Goal: Task Accomplishment & Management: Manage account settings

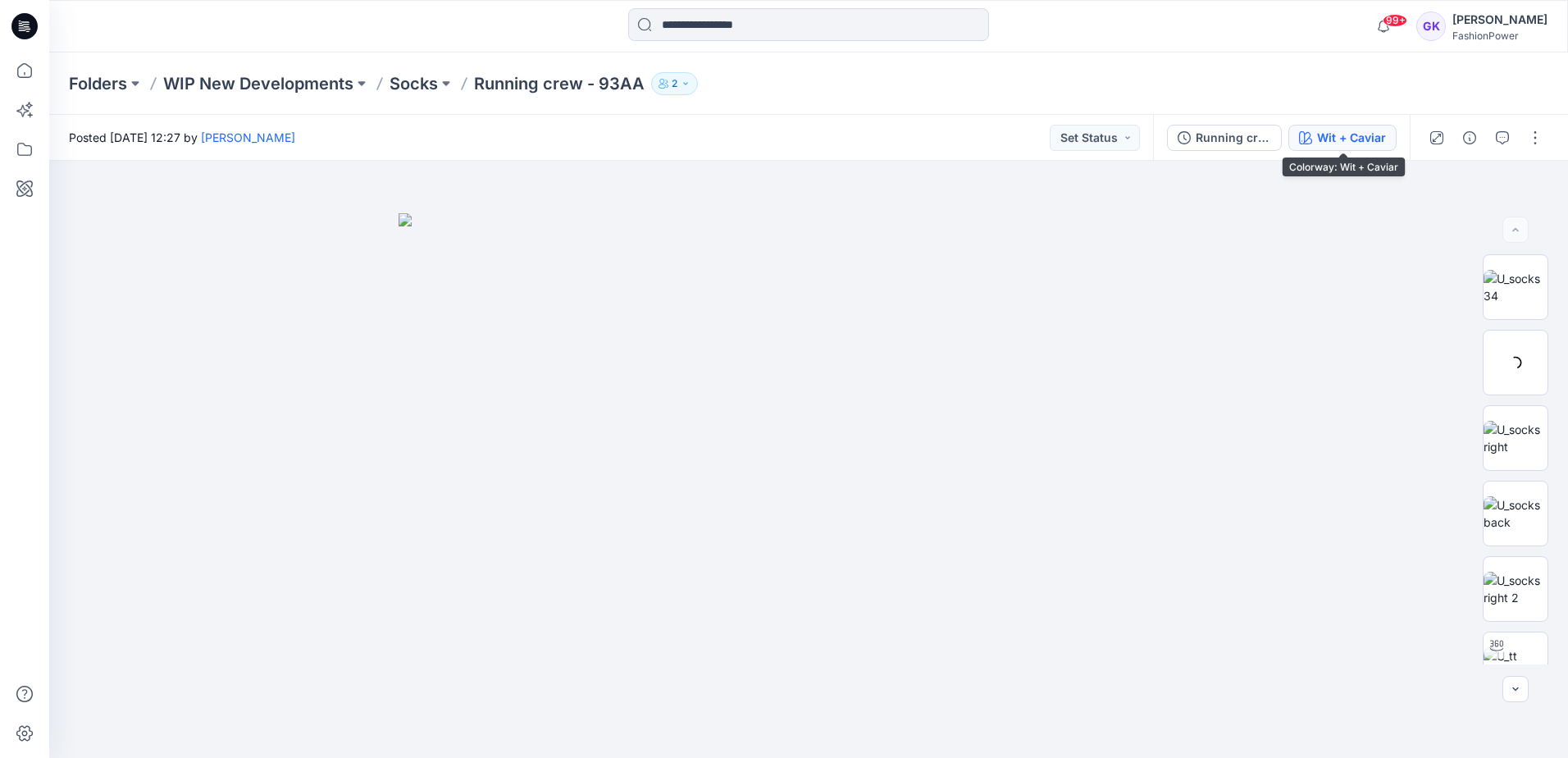
click at [1339, 130] on div "Wit + Caviar" at bounding box center [1352, 138] width 69 height 18
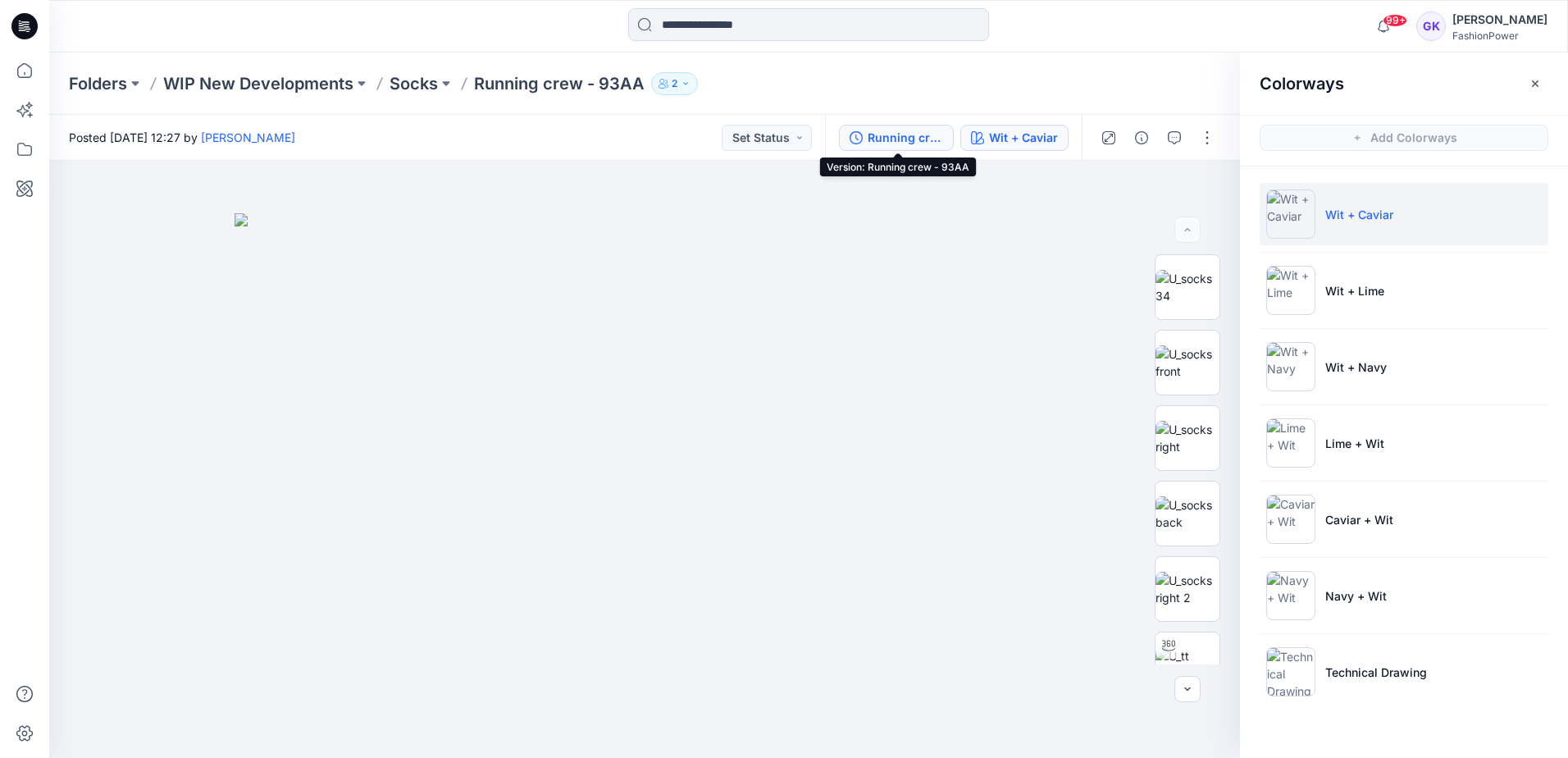
click at [945, 134] on button "Running crew - 93AA" at bounding box center [896, 137] width 114 height 26
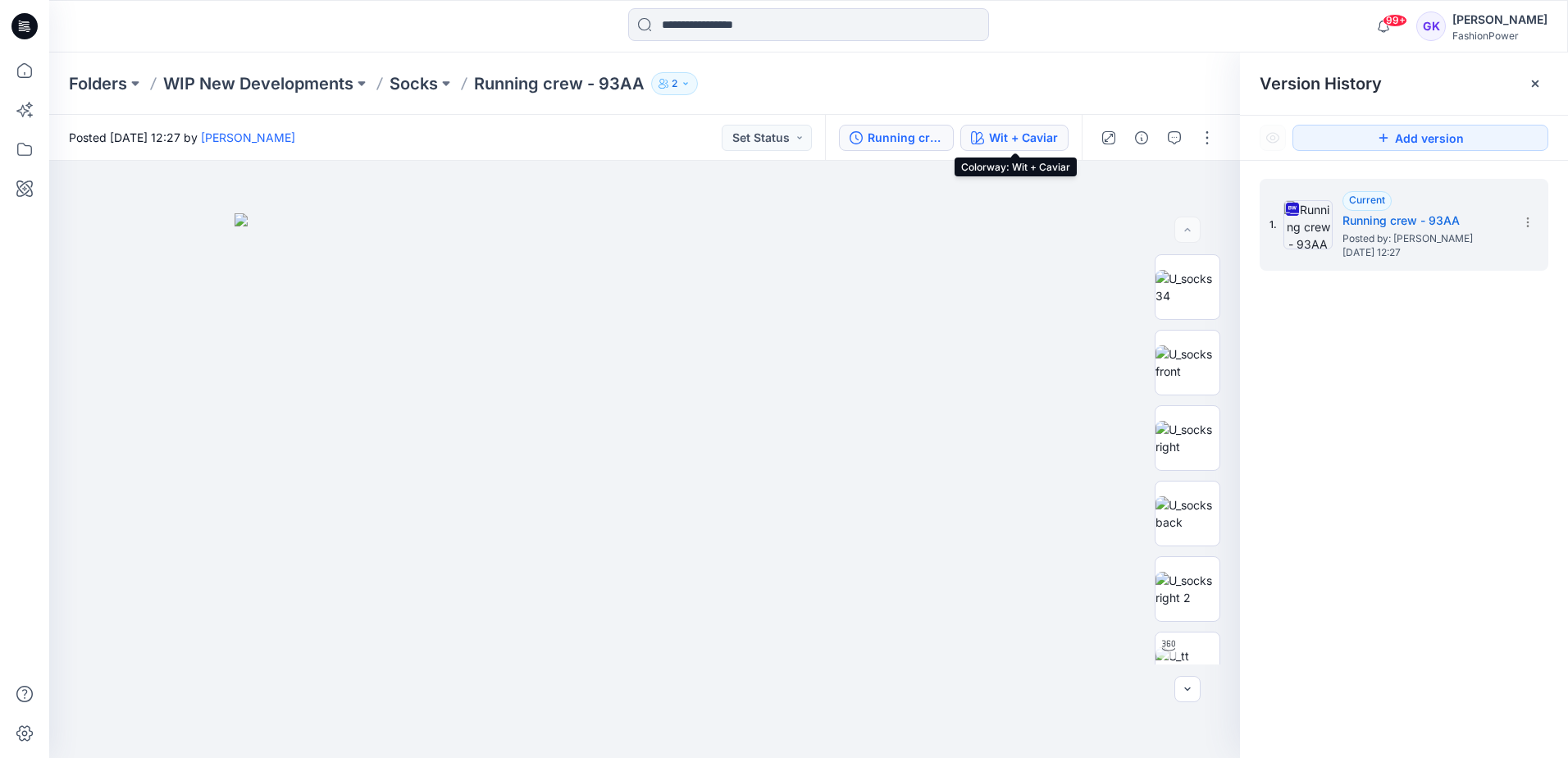
click at [1012, 142] on div "Wit + Caviar" at bounding box center [1023, 138] width 69 height 18
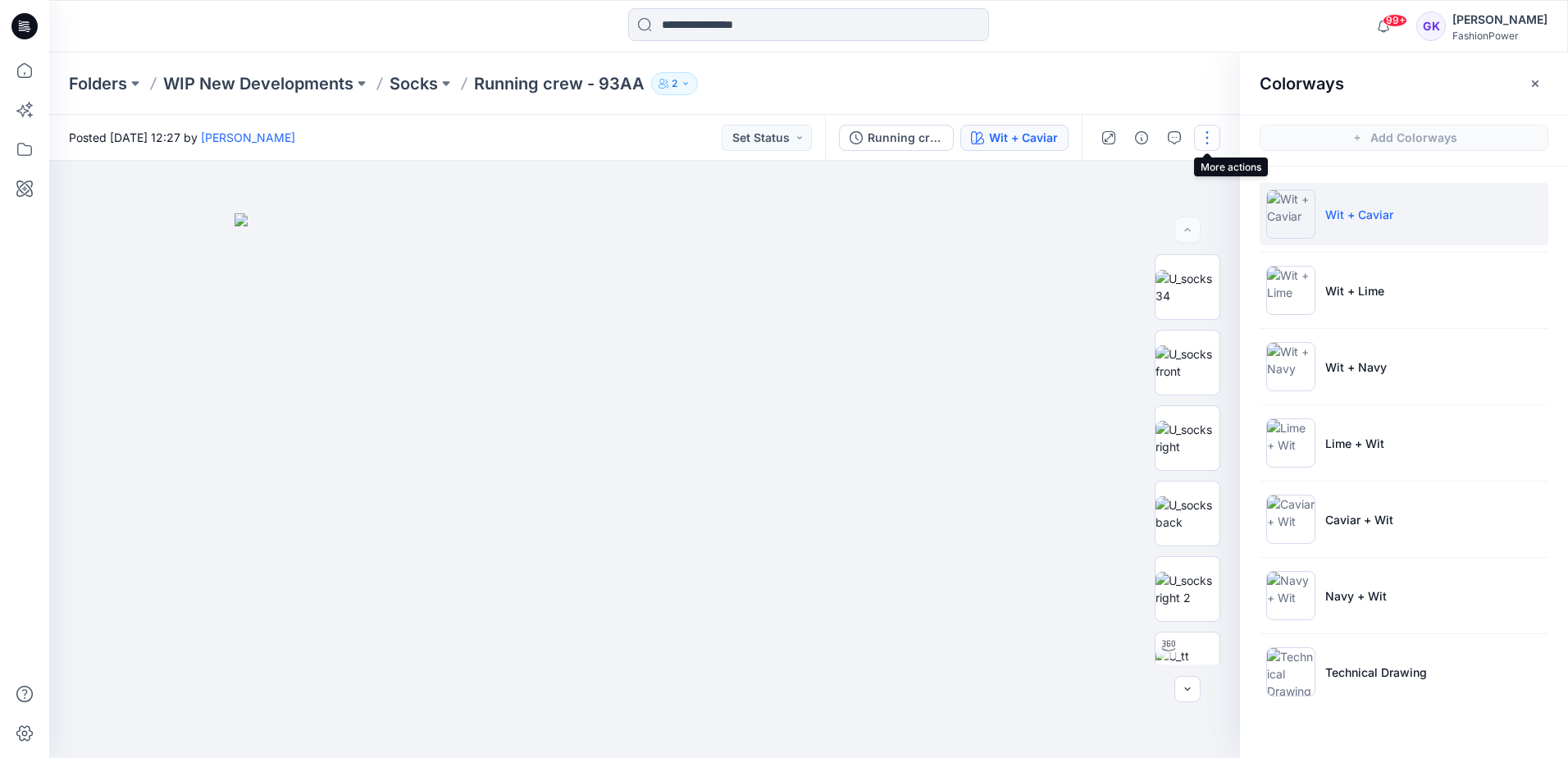
click at [1197, 136] on button "button" at bounding box center [1207, 137] width 26 height 26
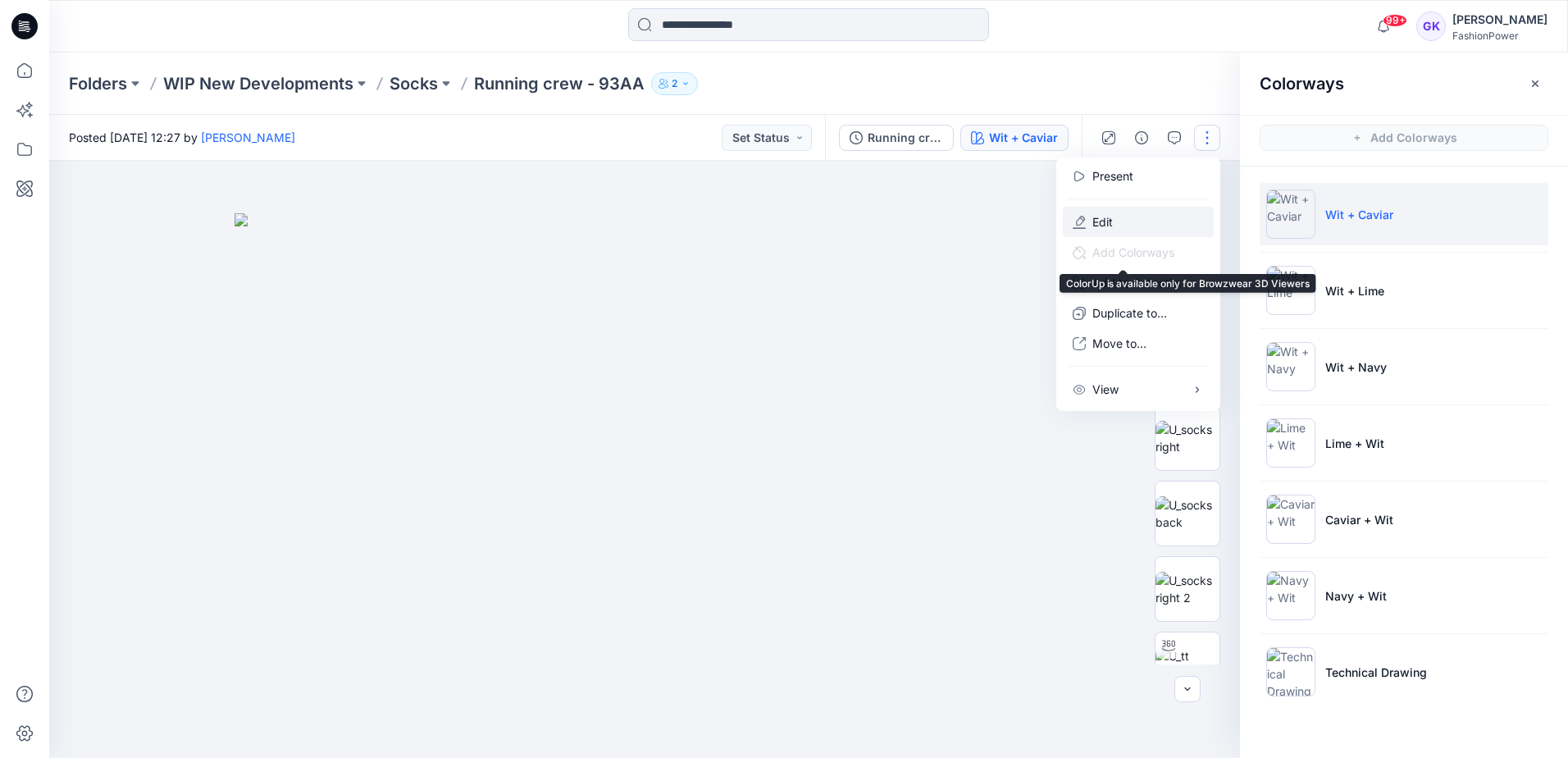
click at [1124, 225] on button "Edit" at bounding box center [1138, 222] width 151 height 30
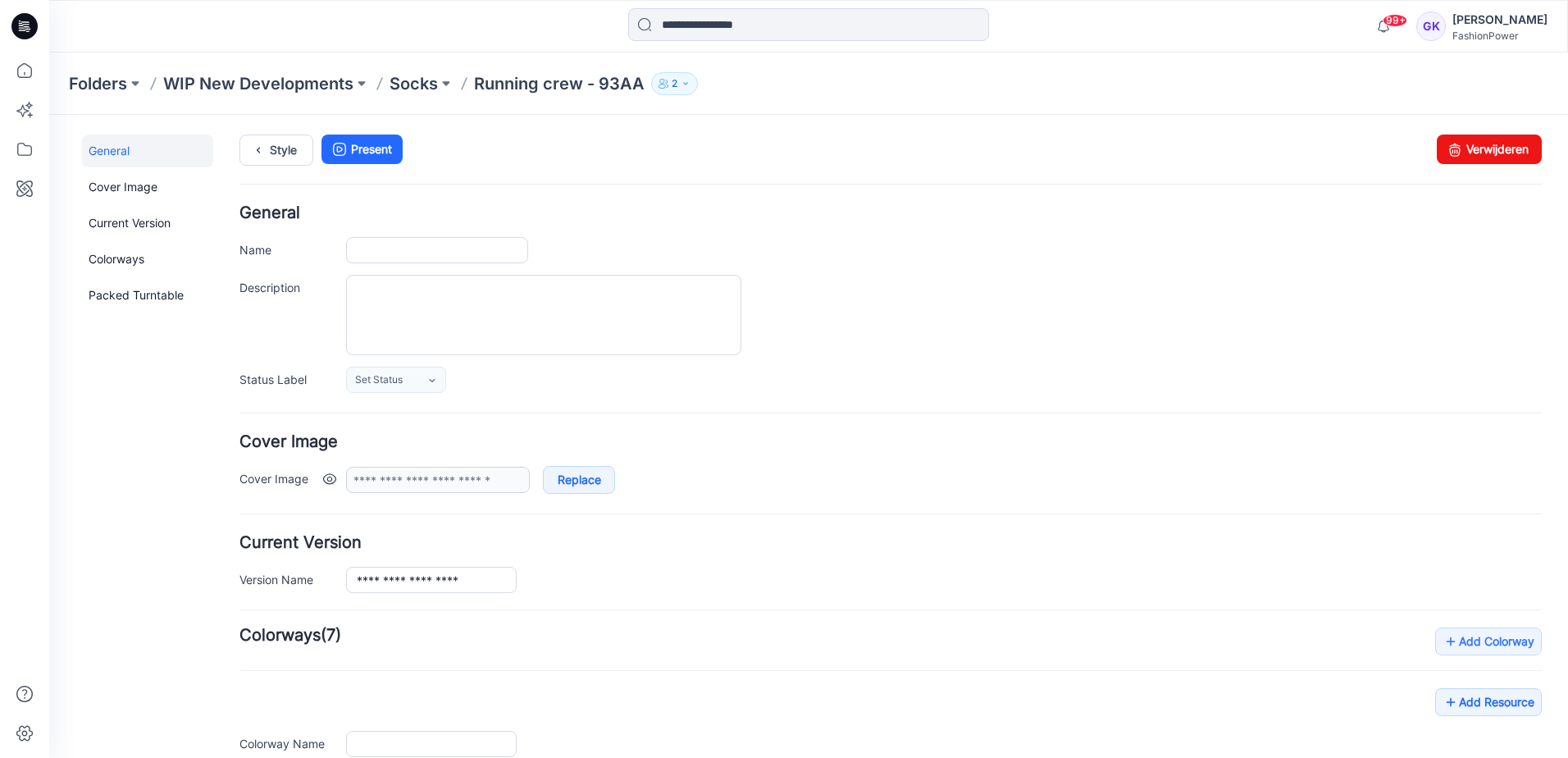
type input "**********"
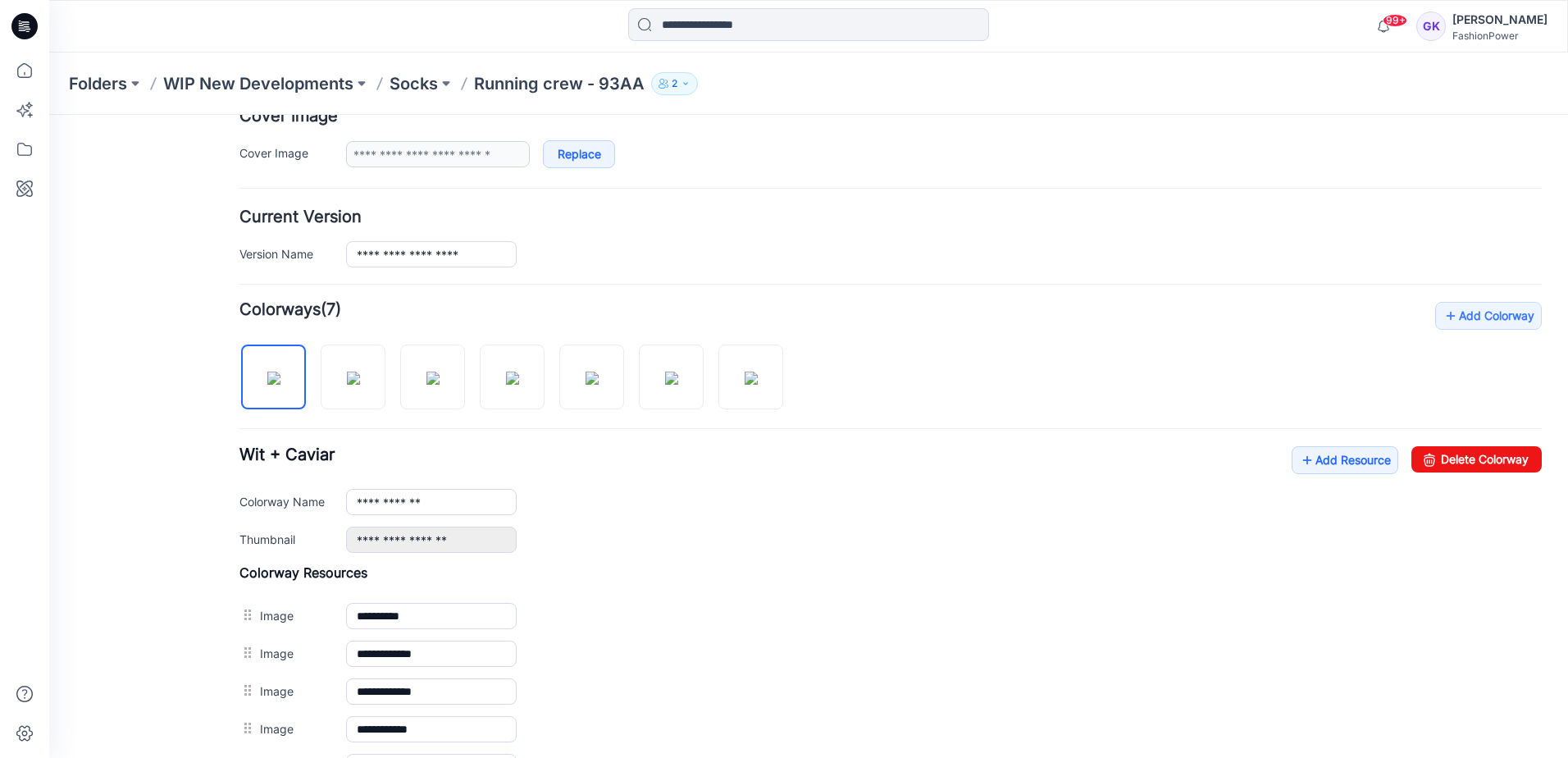
scroll to position [328, 0]
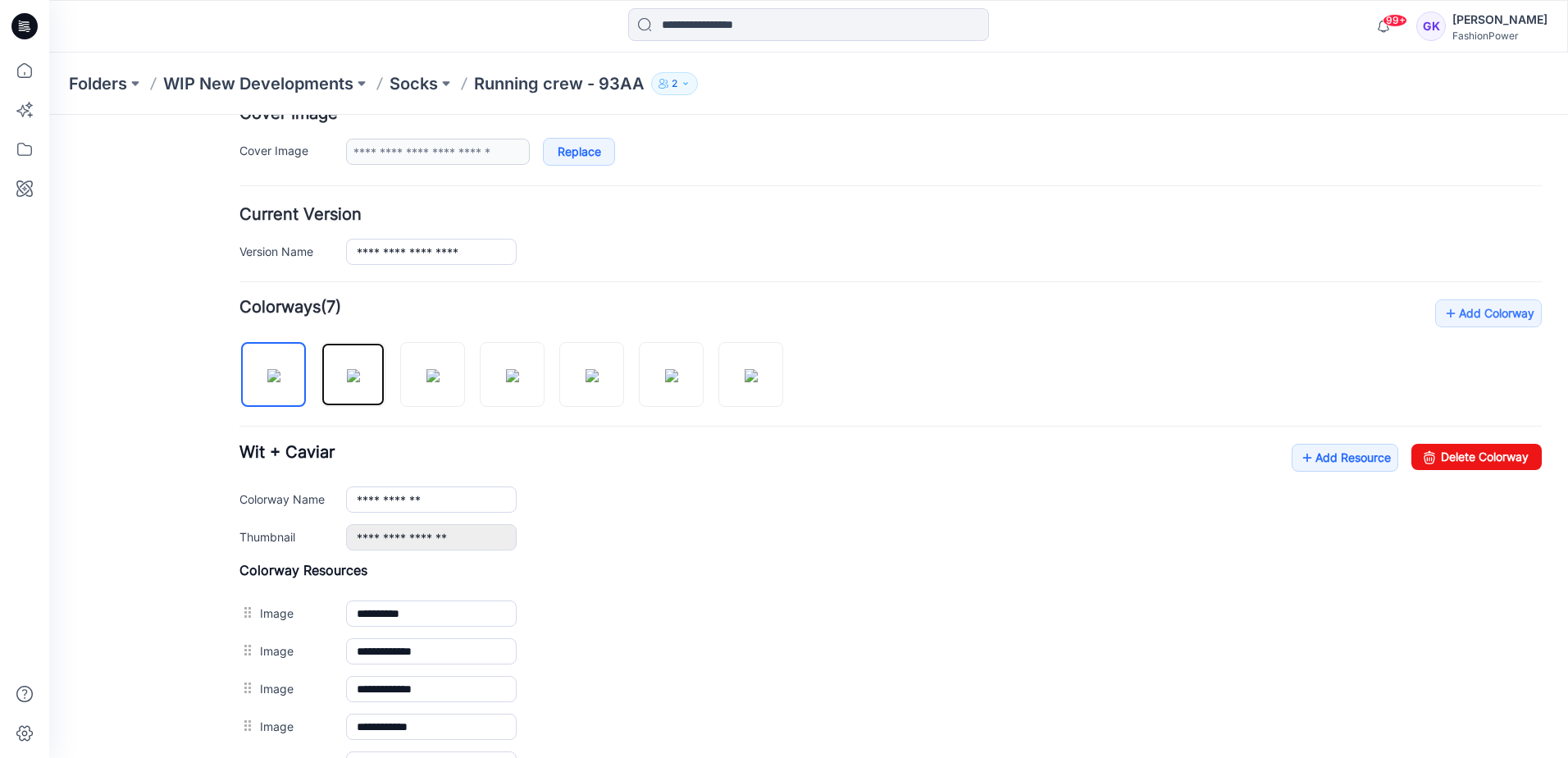
drag, startPoint x: 349, startPoint y: 379, endPoint x: 470, endPoint y: 373, distance: 121.1
click at [470, 373] on div at bounding box center [518, 366] width 557 height 84
click at [430, 334] on div at bounding box center [432, 334] width 64 height 16
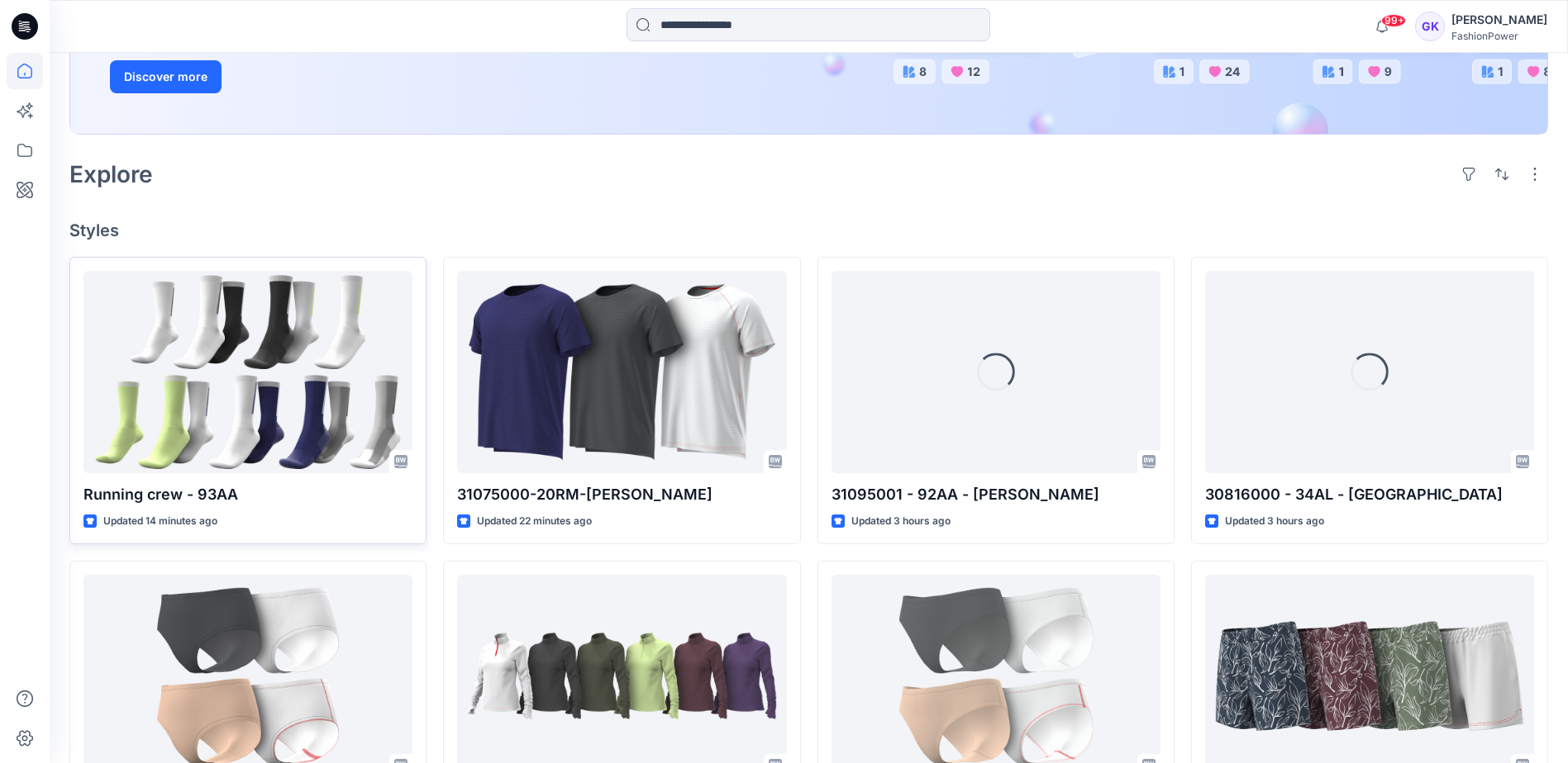
scroll to position [331, 0]
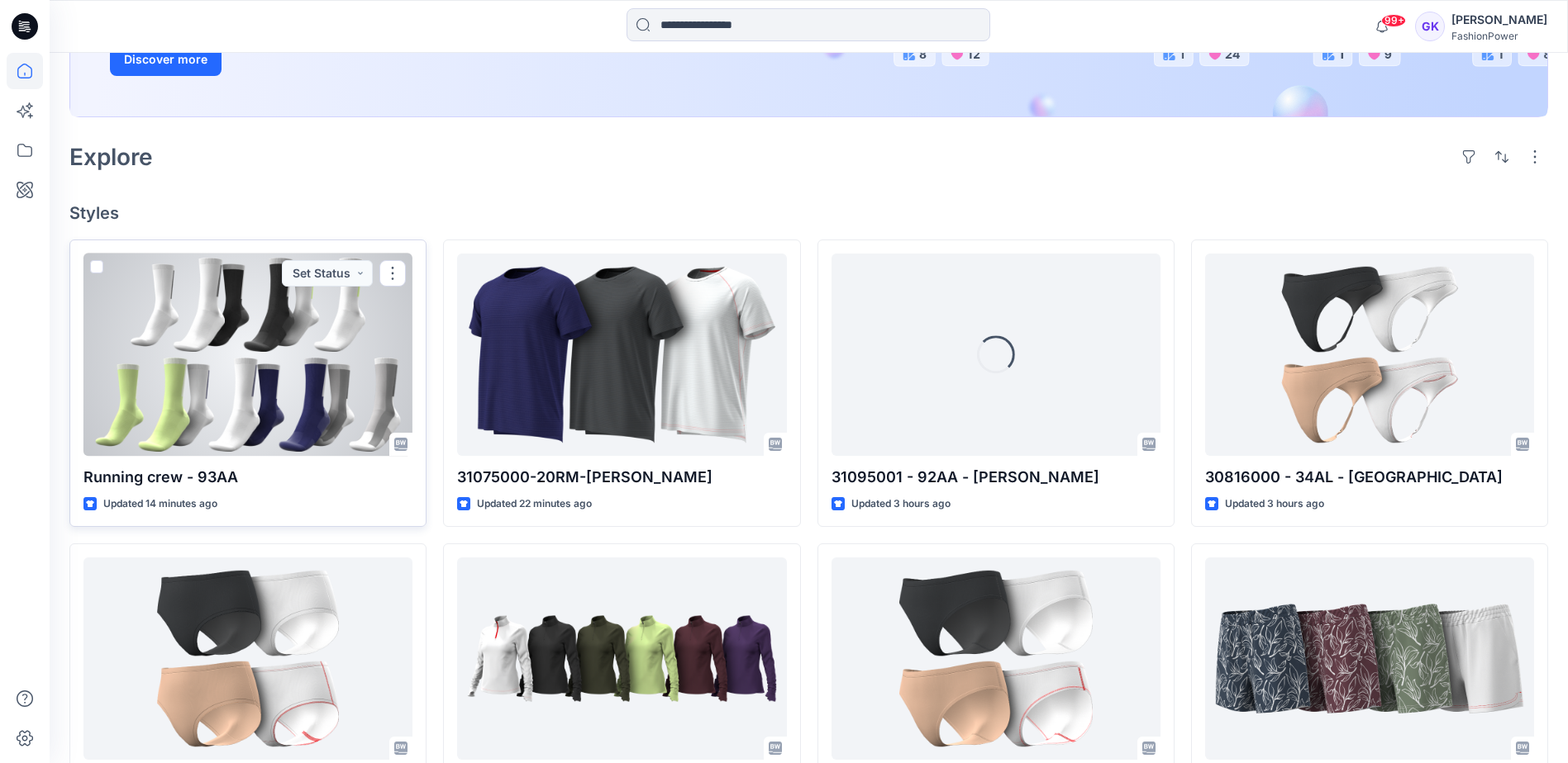
click at [284, 393] on div at bounding box center [248, 355] width 329 height 203
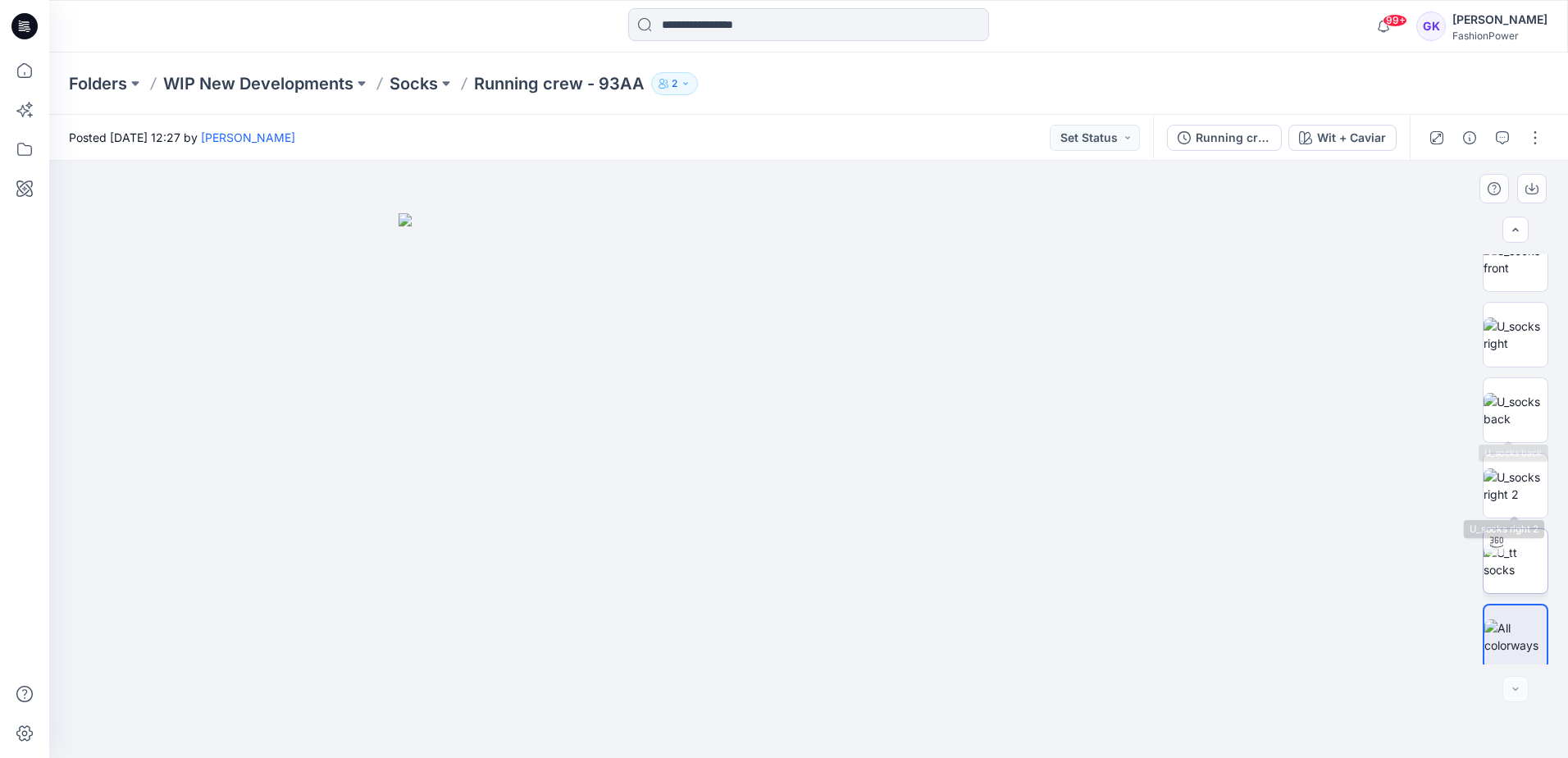
scroll to position [108, 0]
click at [1509, 627] on img at bounding box center [1516, 632] width 63 height 35
click at [1504, 574] on img at bounding box center [1516, 556] width 64 height 35
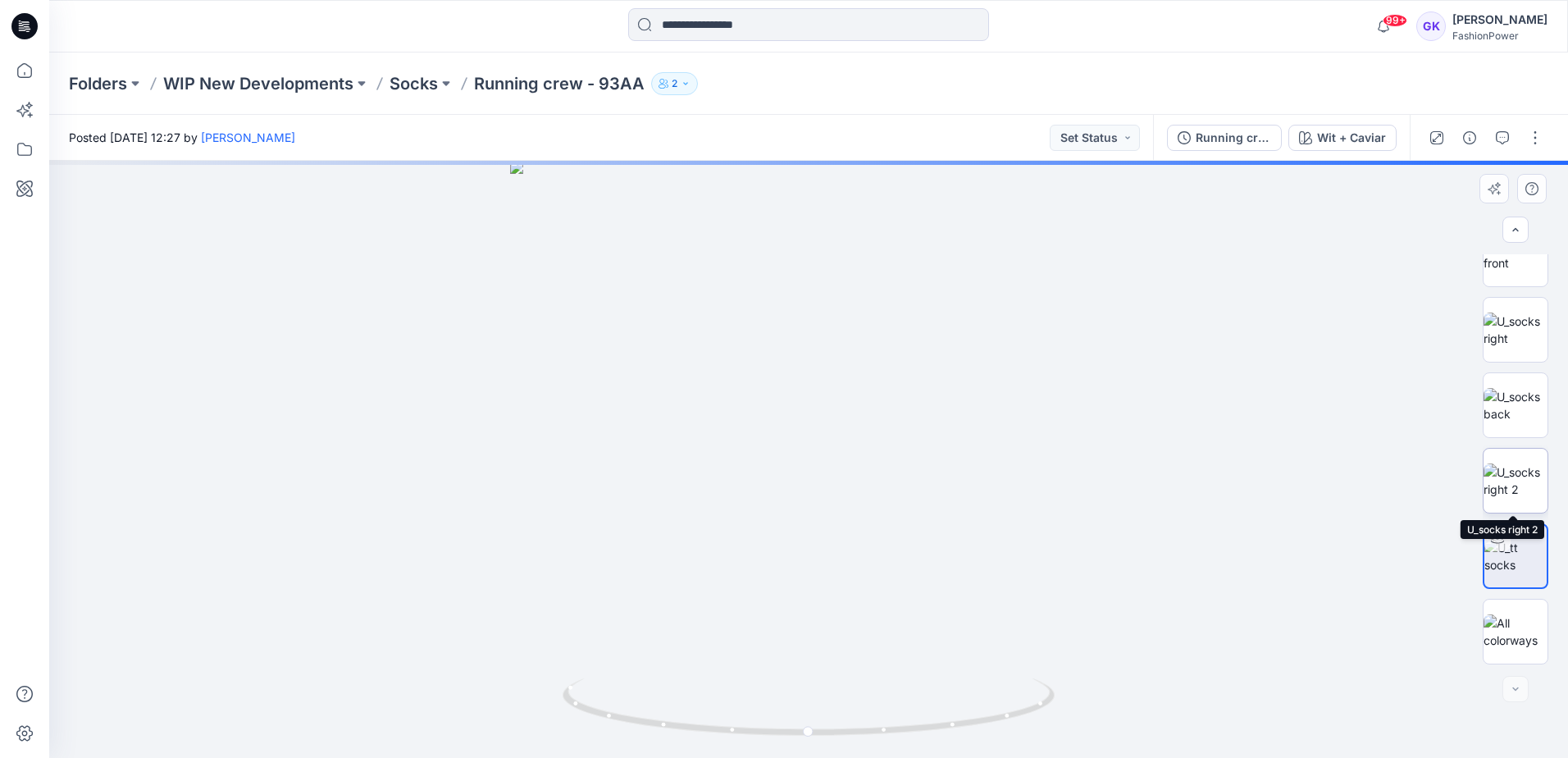
click at [1530, 474] on img at bounding box center [1516, 481] width 64 height 35
click at [1507, 415] on img at bounding box center [1516, 405] width 64 height 35
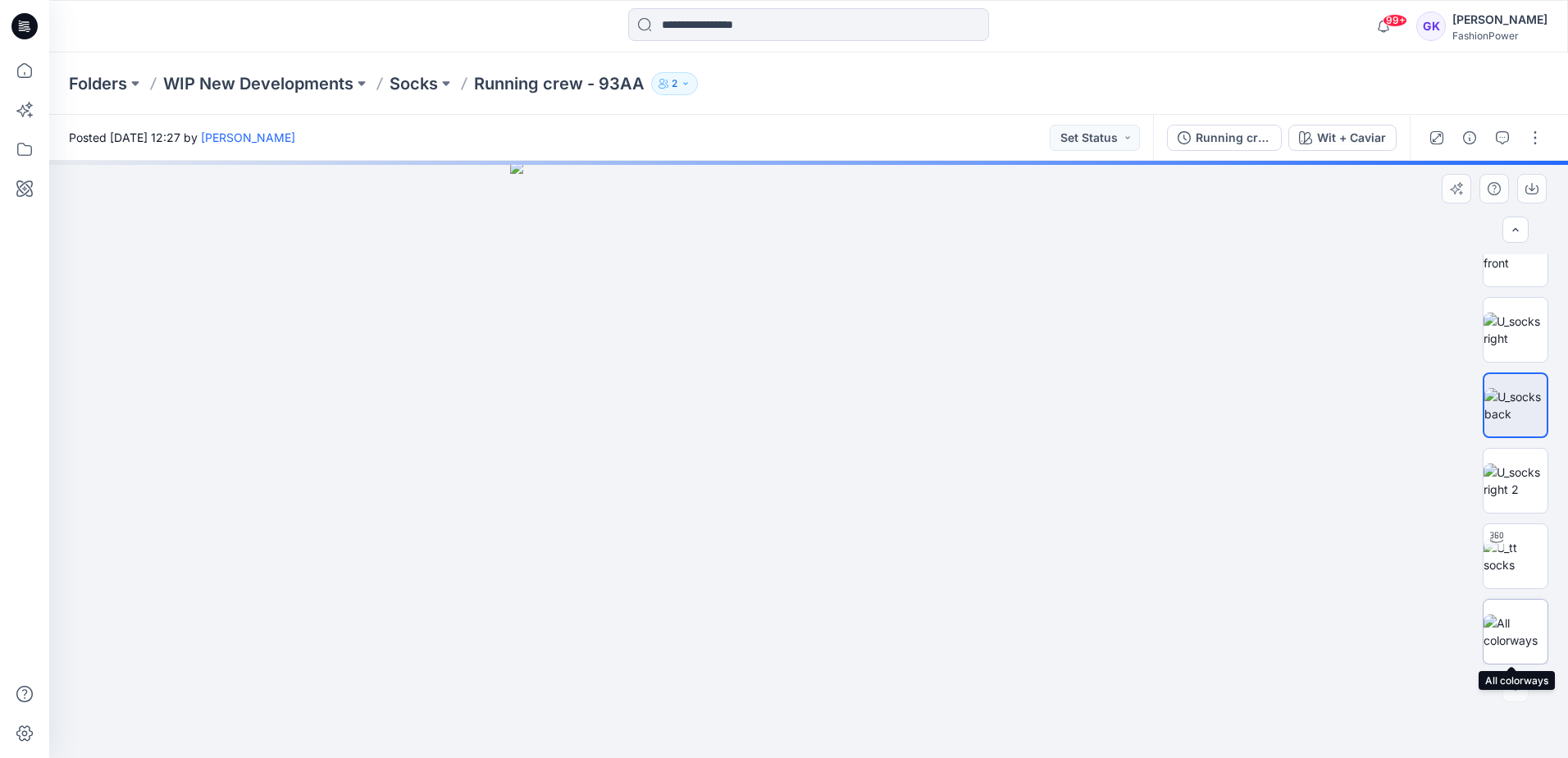
click at [1521, 634] on img at bounding box center [1516, 632] width 64 height 35
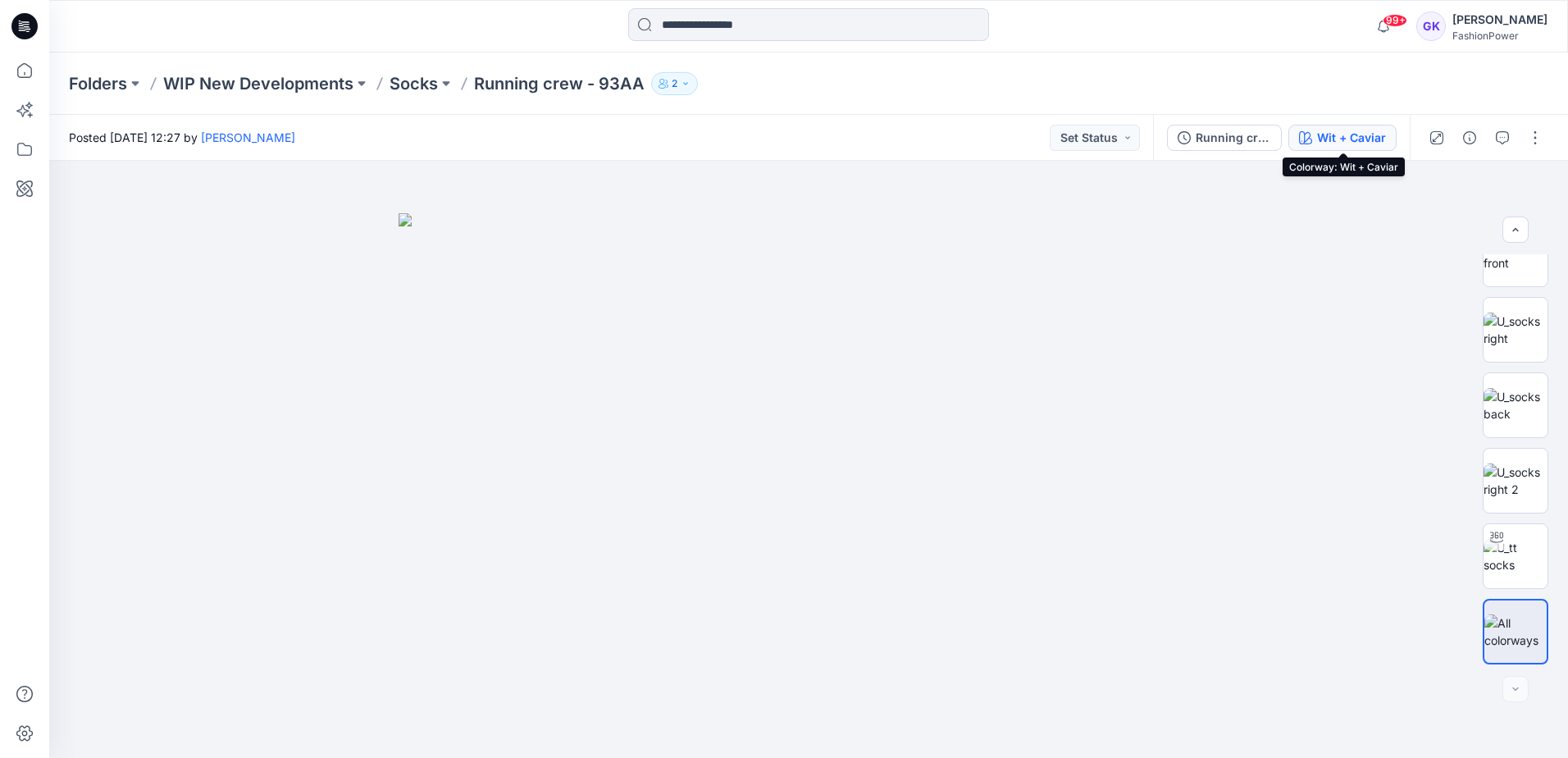
click at [1359, 138] on div "Wit + Caviar" at bounding box center [1352, 138] width 69 height 18
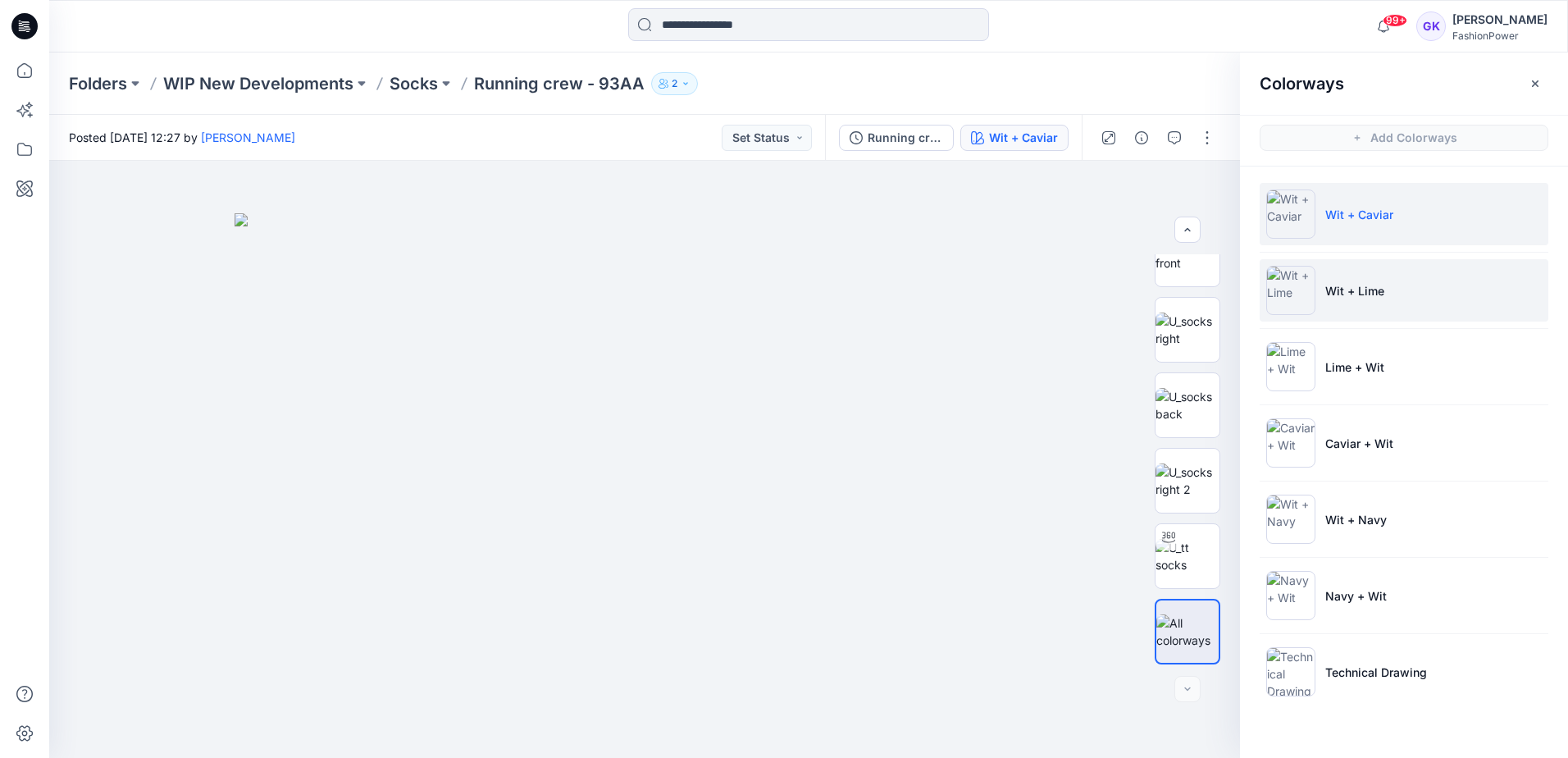
click at [1378, 289] on p "Wit + Lime" at bounding box center [1355, 290] width 59 height 17
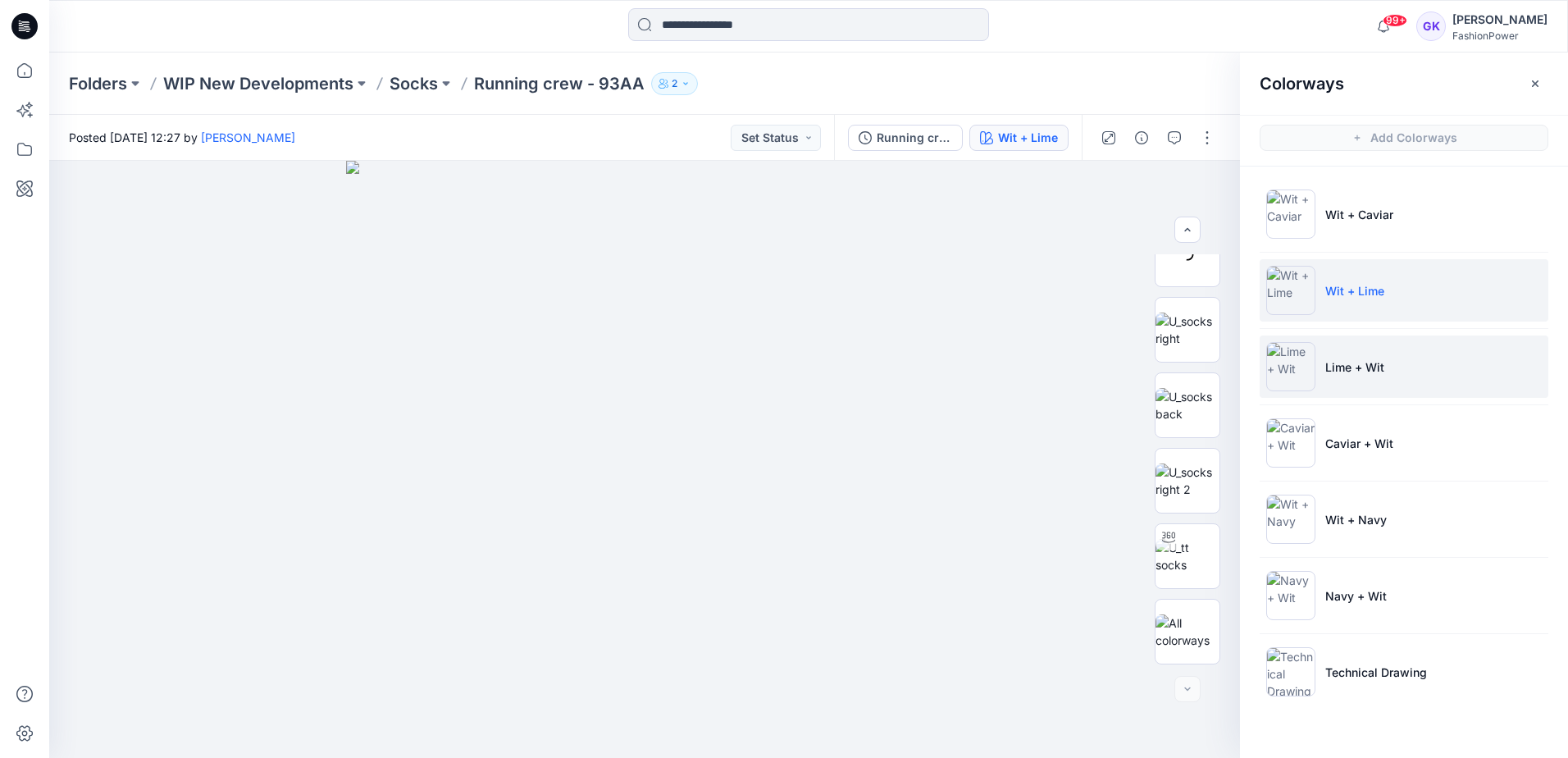
click at [1378, 370] on p "Lime + Wit" at bounding box center [1355, 367] width 59 height 17
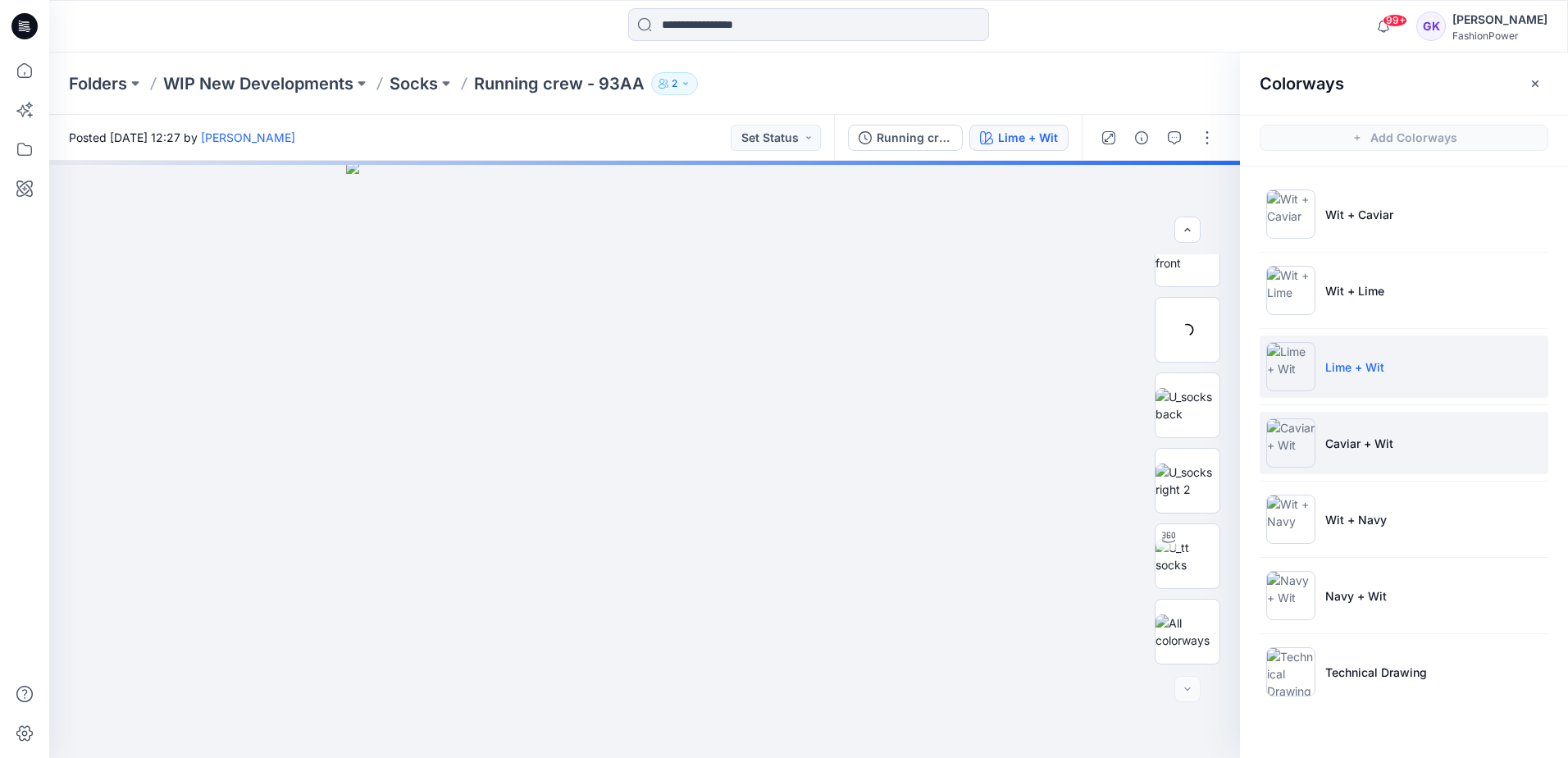
click at [1384, 447] on p "Caviar + Wit" at bounding box center [1360, 443] width 68 height 17
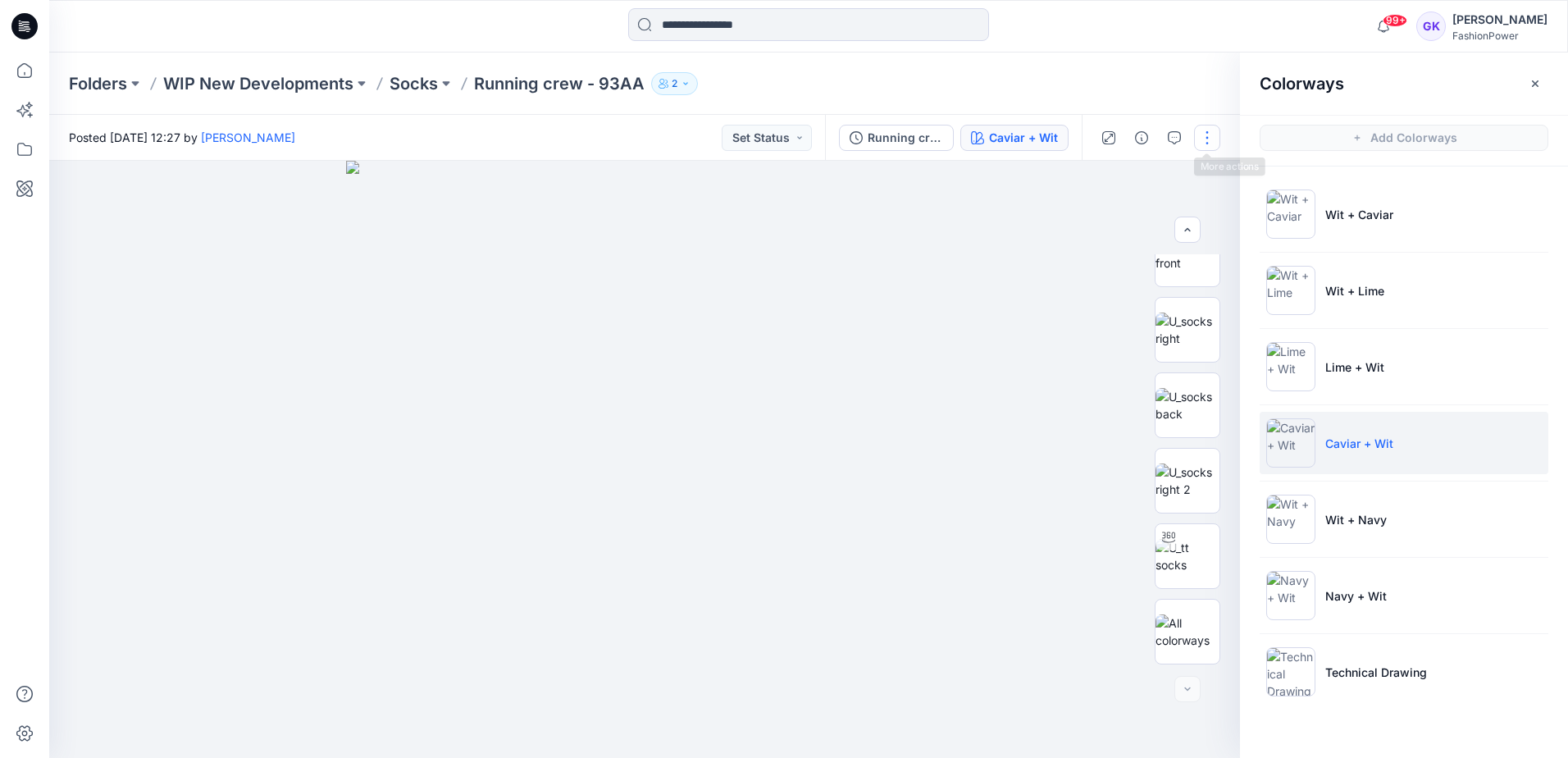
click at [1216, 139] on button "button" at bounding box center [1207, 137] width 26 height 26
click at [1142, 223] on button "Edit" at bounding box center [1138, 222] width 151 height 30
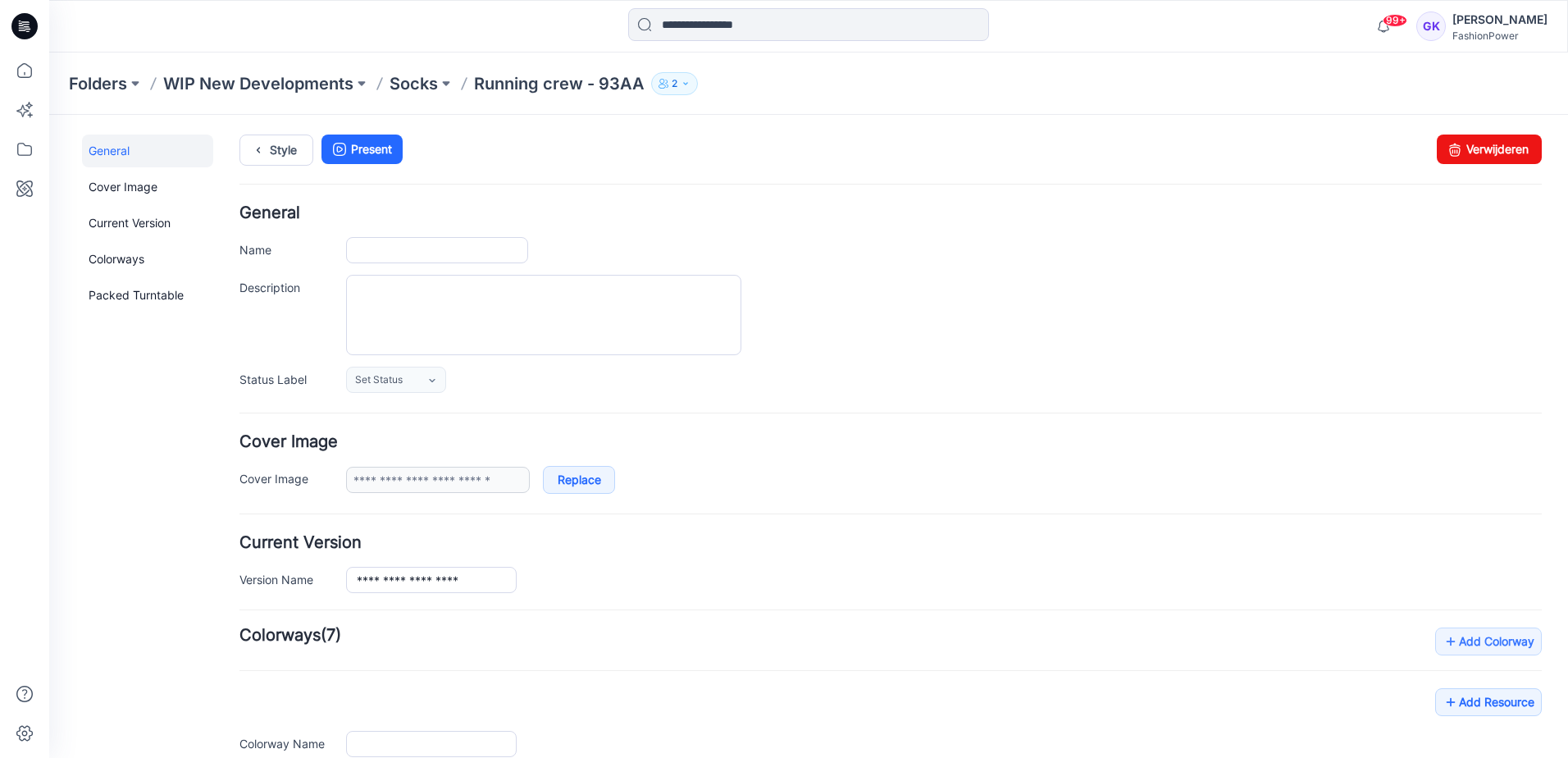
type input "**********"
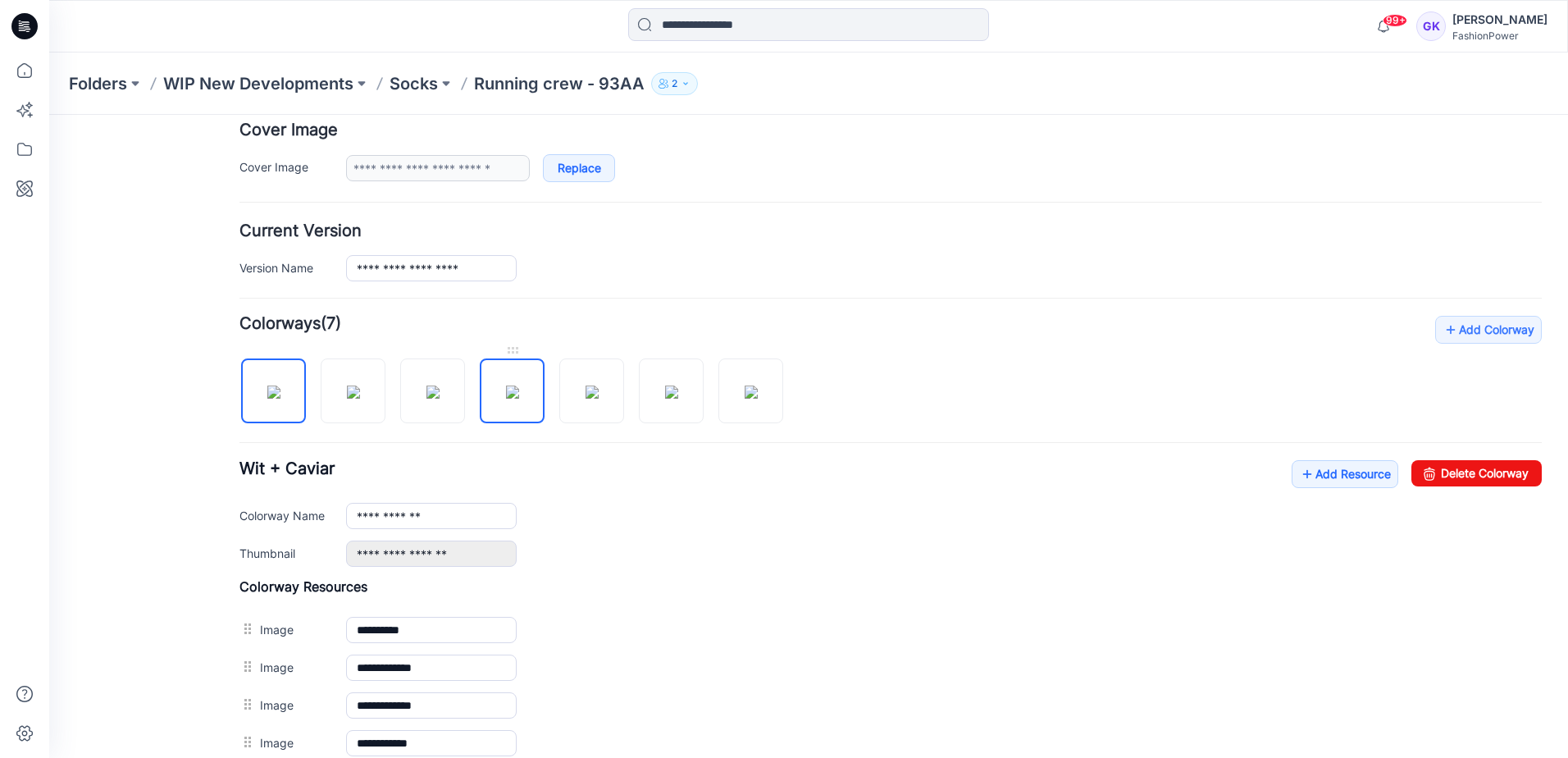
scroll to position [328, 0]
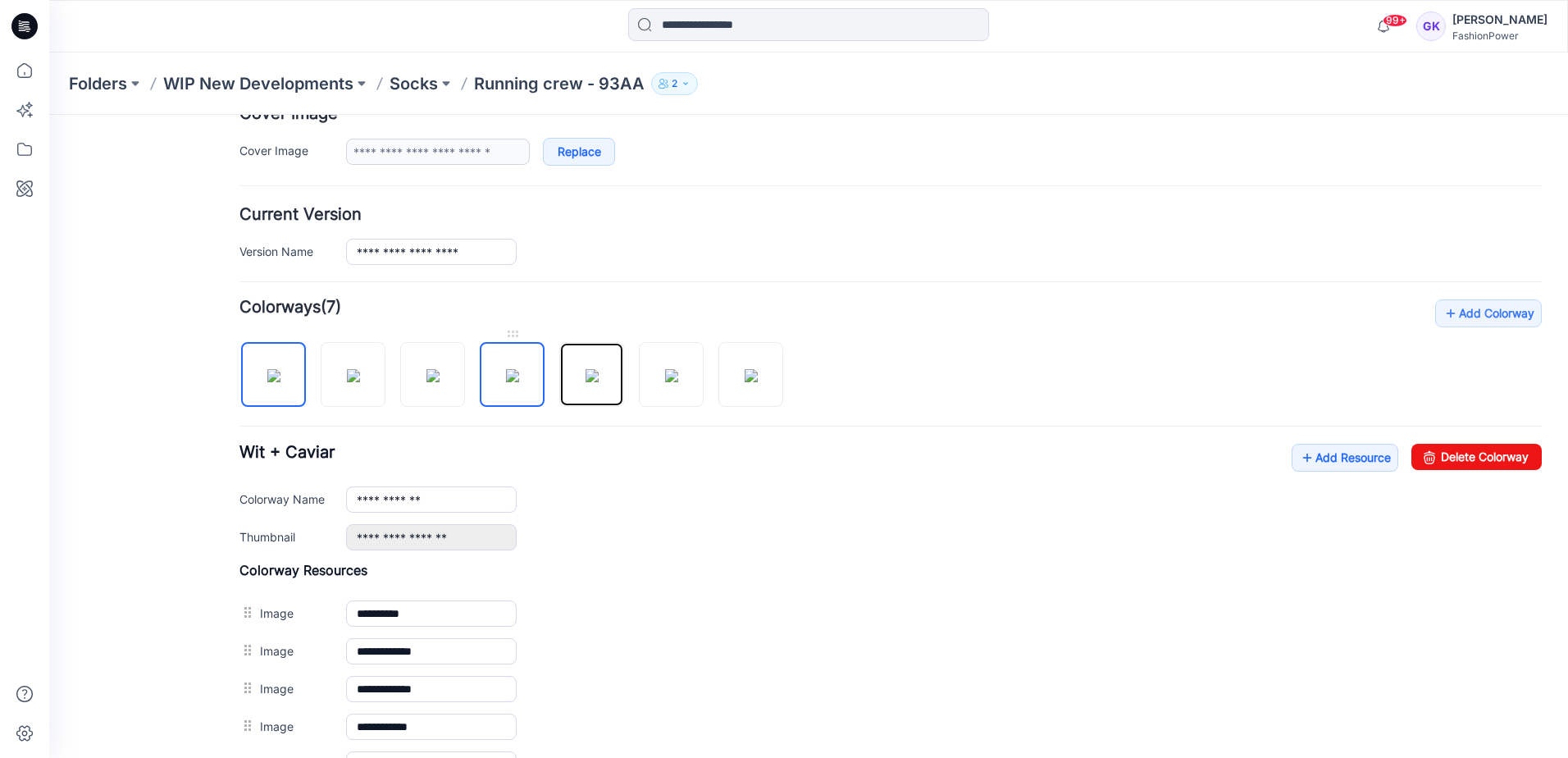
drag, startPoint x: 603, startPoint y: 380, endPoint x: 498, endPoint y: 375, distance: 105.1
click at [478, 377] on div at bounding box center [518, 366] width 557 height 84
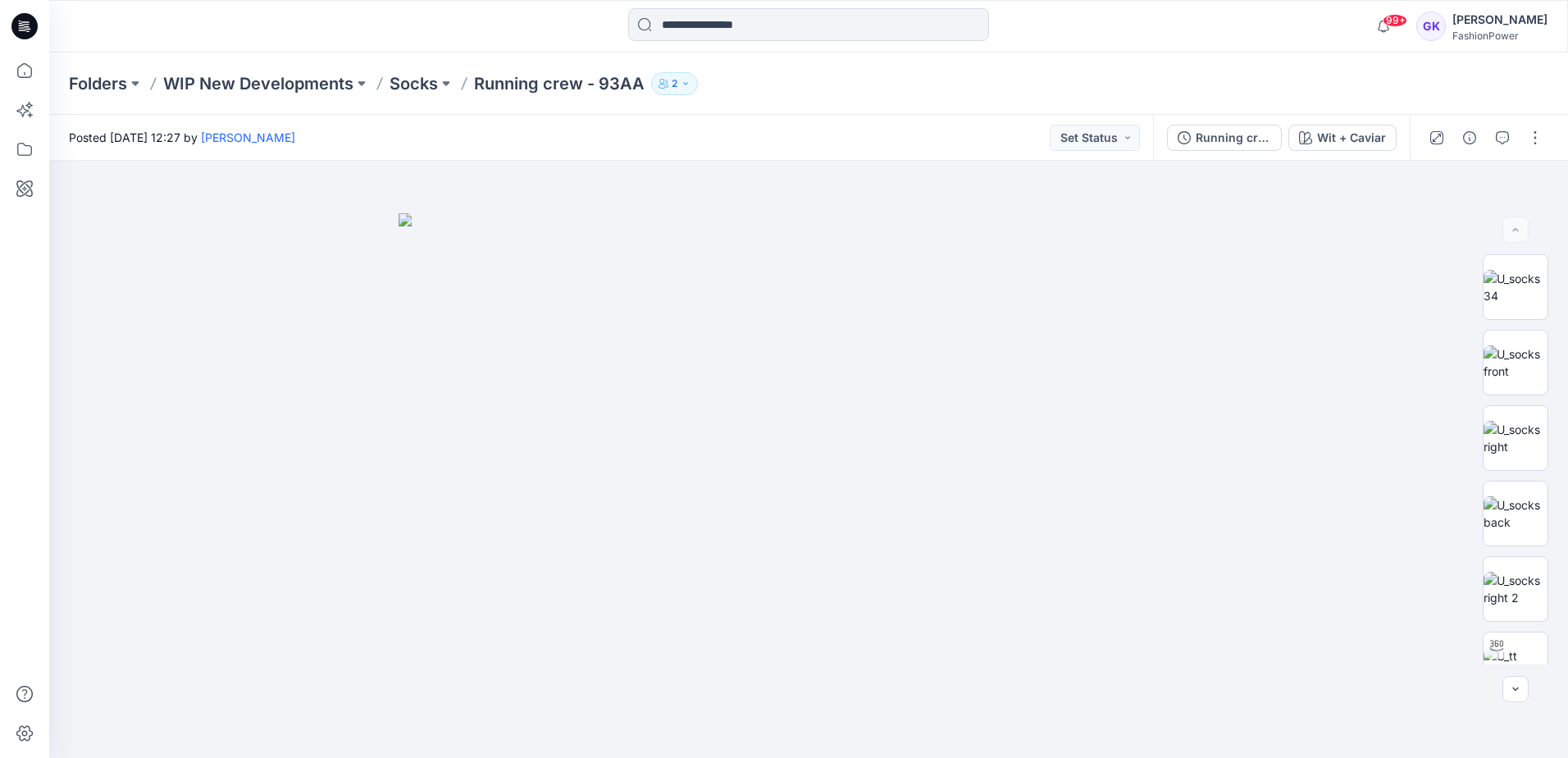
click at [761, 106] on div "Folders WIP New Developments Socks Running crew - 93AA 2" at bounding box center [809, 84] width 1519 height 63
click at [1226, 605] on div at bounding box center [809, 460] width 1519 height 598
drag, startPoint x: 477, startPoint y: 85, endPoint x: 643, endPoint y: 95, distance: 166.3
click at [643, 95] on div "Folders WIP New Developments Socks Running crew - 93AA 2" at bounding box center [809, 84] width 1519 height 63
copy p "Running crew - 93AA"
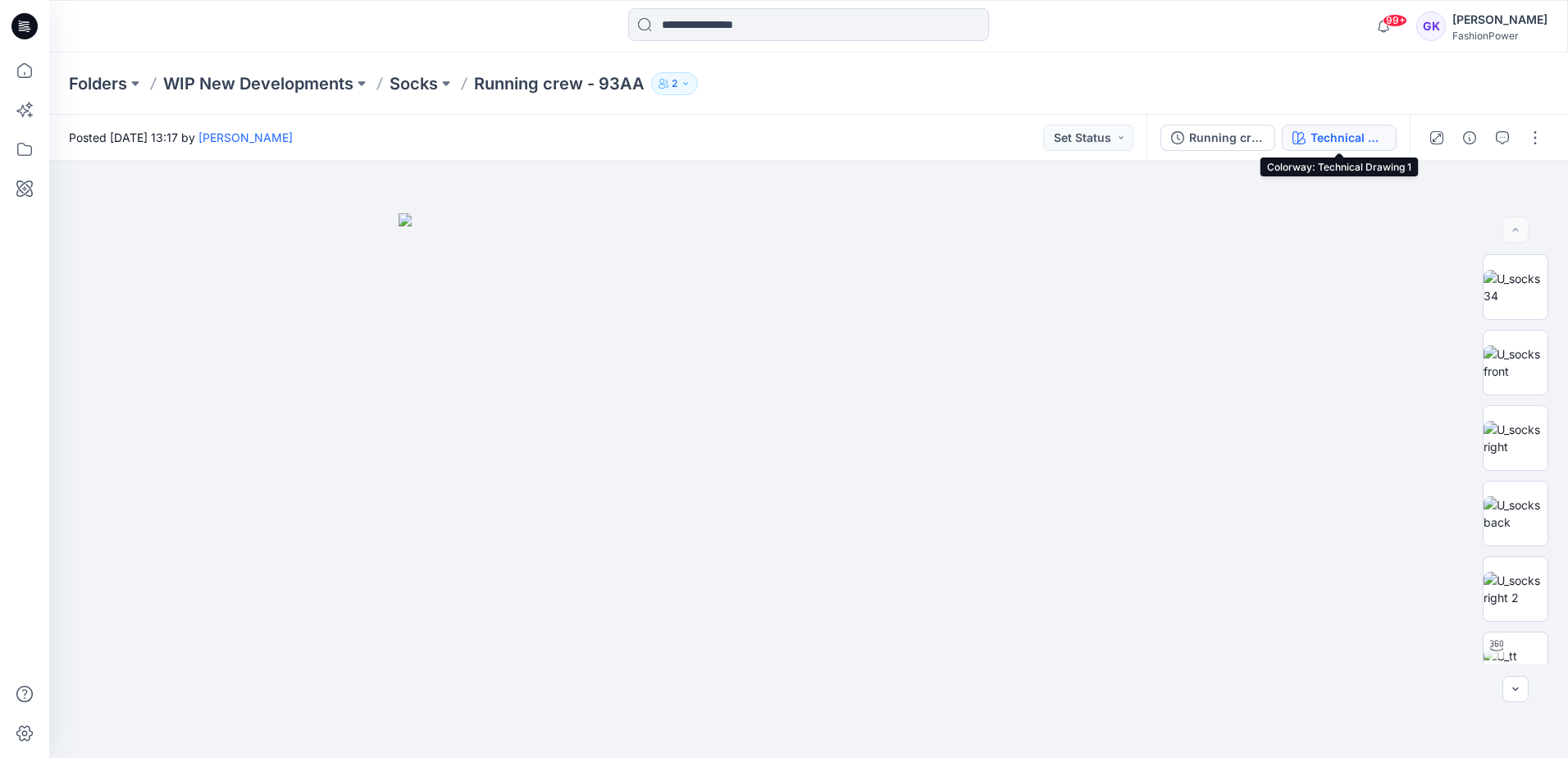
click at [1353, 143] on div "Technical Drawing 1" at bounding box center [1348, 138] width 75 height 18
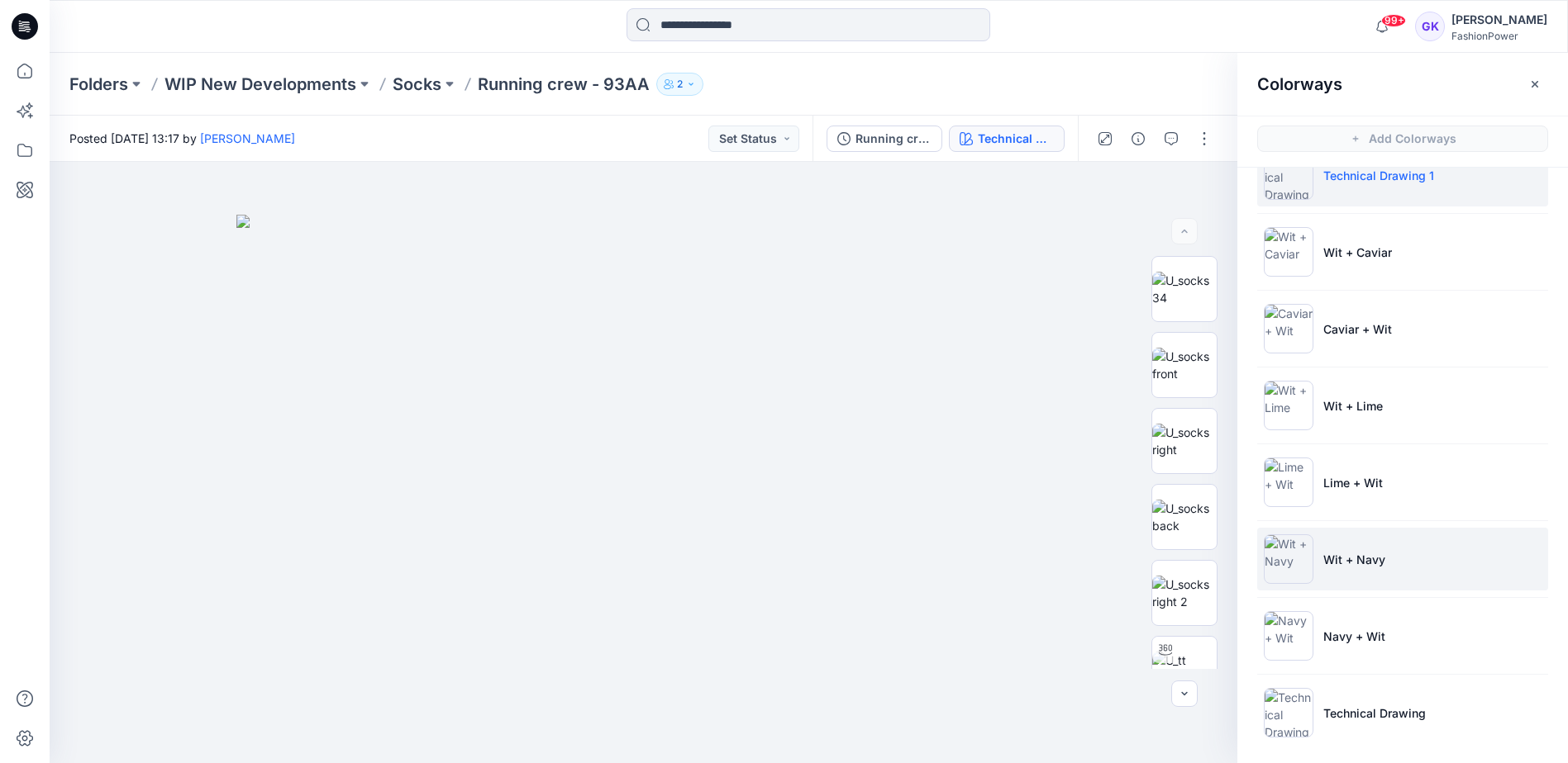
scroll to position [46, 0]
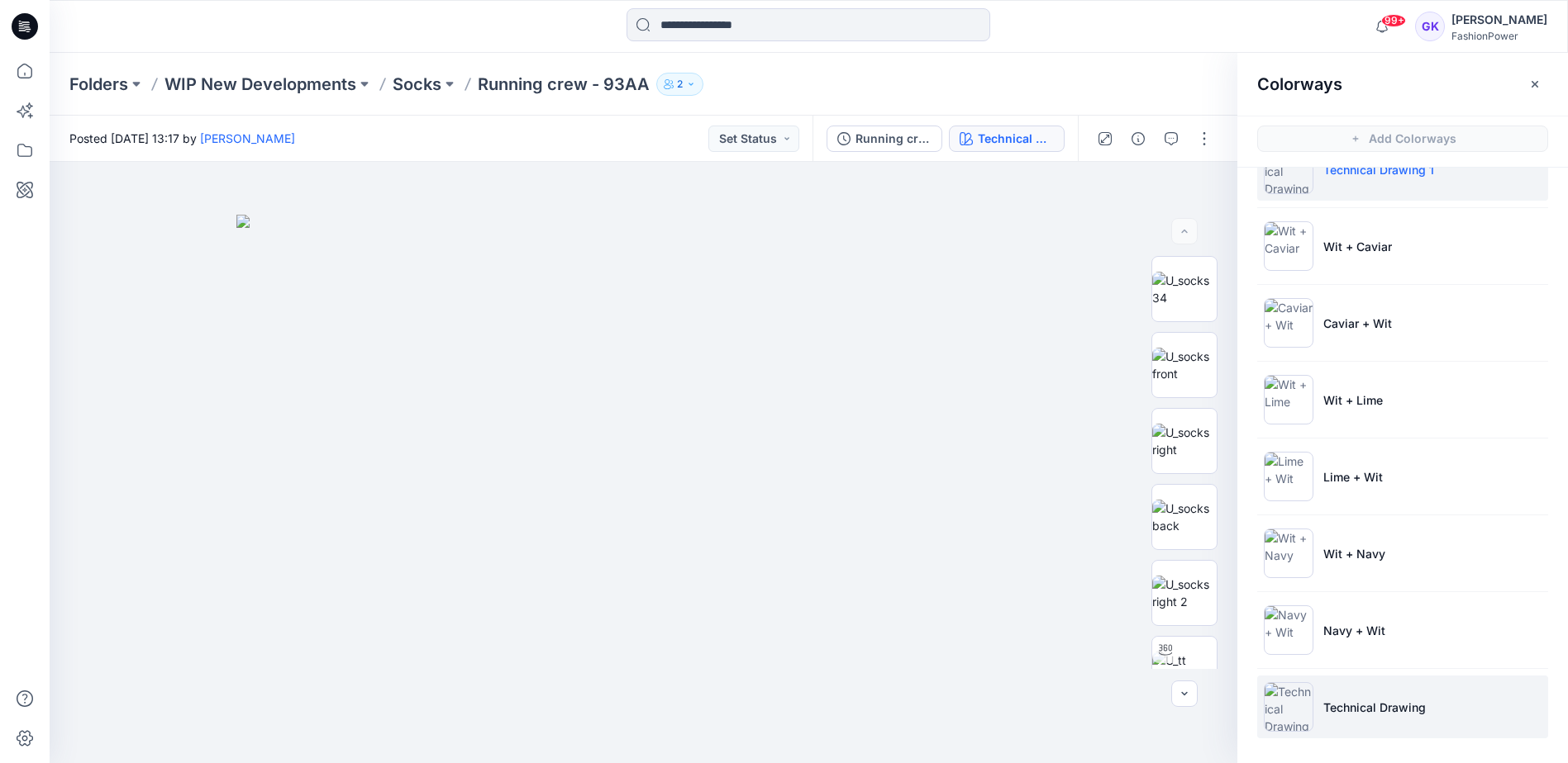
click at [1416, 694] on li "Technical Drawing" at bounding box center [1402, 707] width 291 height 63
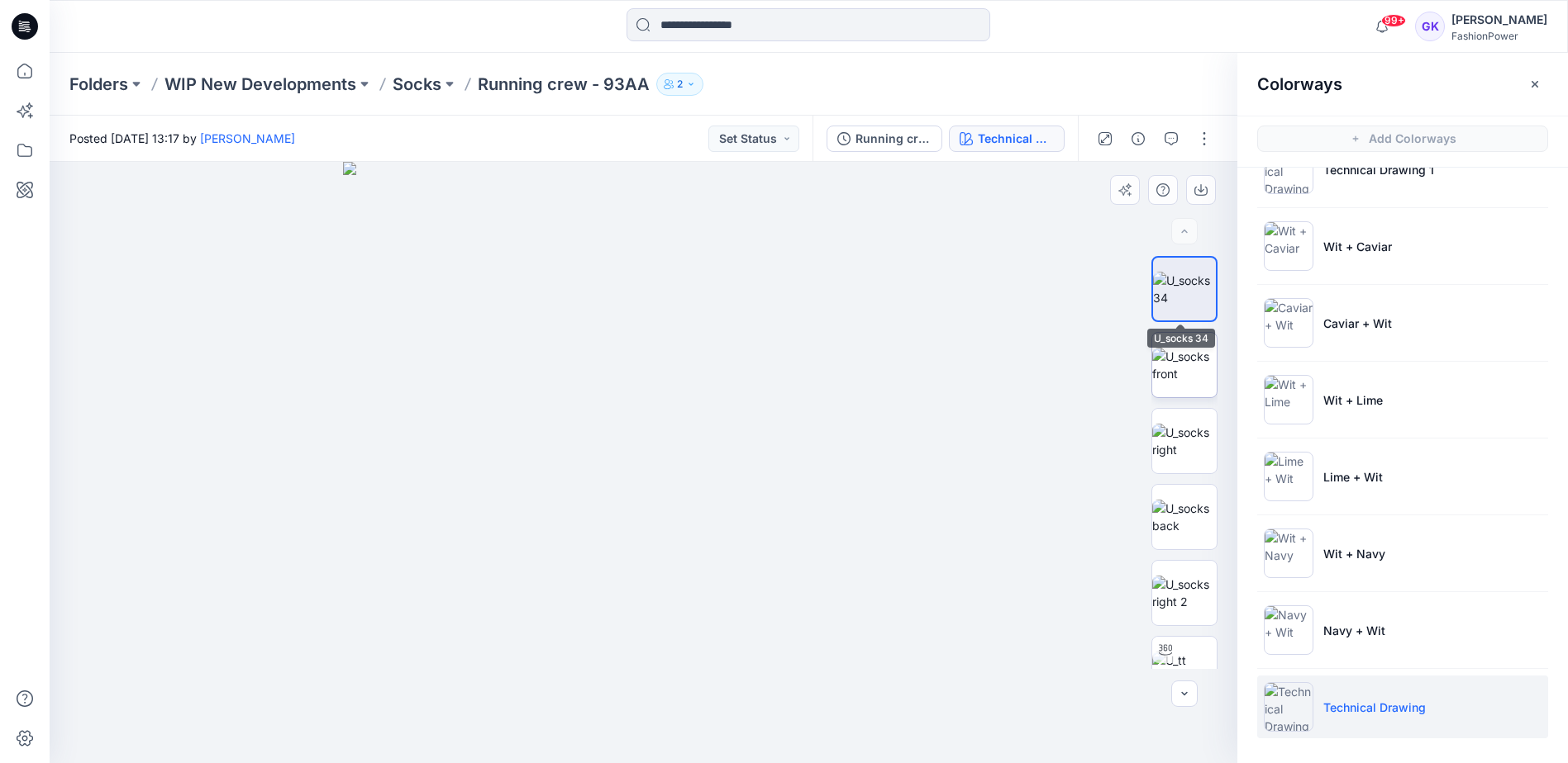
click at [1184, 357] on img at bounding box center [1184, 365] width 65 height 35
click at [1189, 275] on img at bounding box center [1184, 289] width 65 height 35
click at [1200, 187] on icon "button" at bounding box center [1200, 187] width 6 height 8
click at [1188, 382] on img at bounding box center [1184, 365] width 65 height 35
click at [1128, 265] on div at bounding box center [643, 463] width 1188 height 602
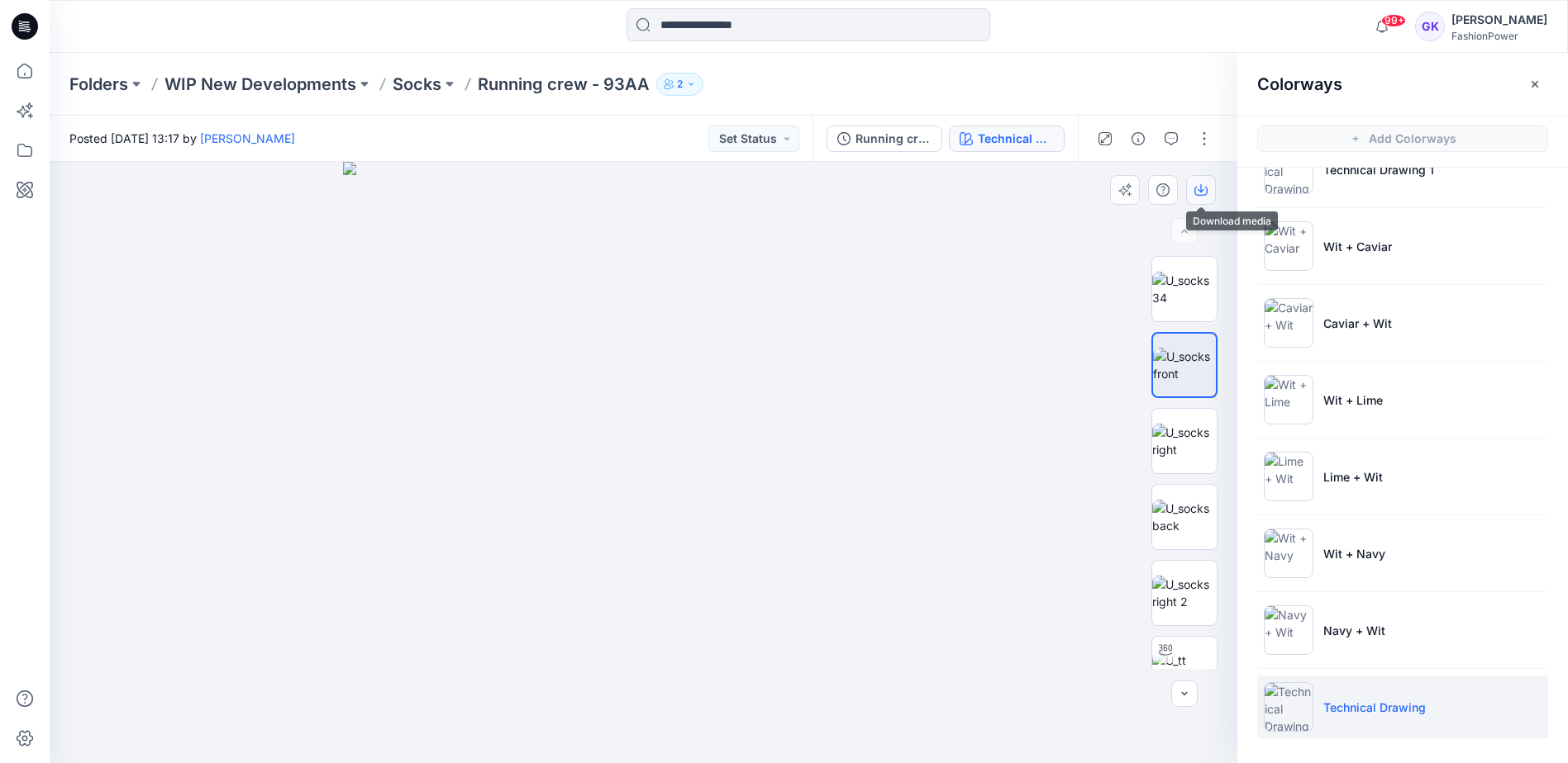
click at [1194, 186] on icon "button" at bounding box center [1200, 190] width 14 height 14
click at [1181, 459] on img at bounding box center [1184, 441] width 65 height 35
click at [1197, 188] on icon "button" at bounding box center [1200, 190] width 14 height 14
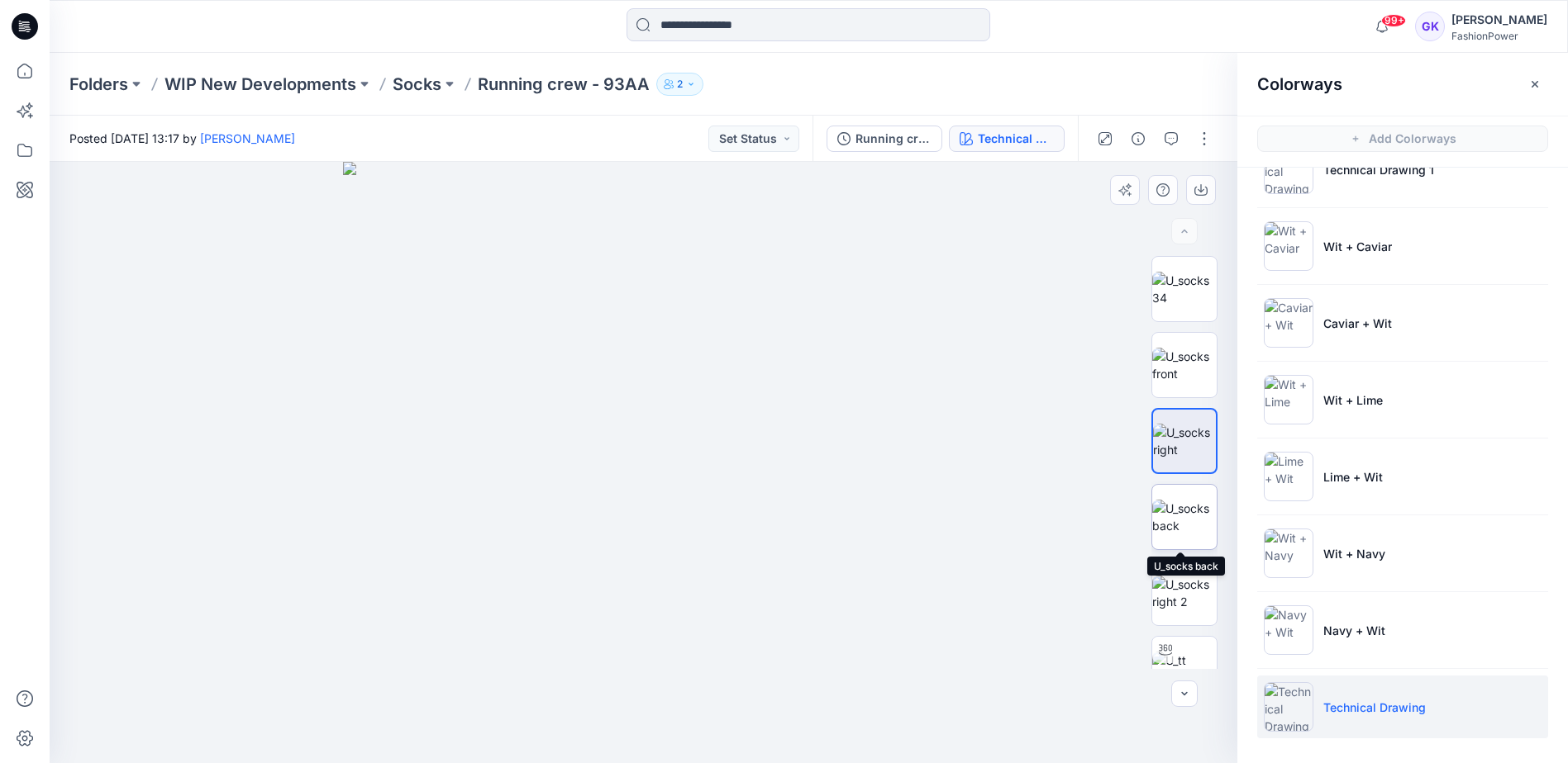
click at [1176, 531] on img at bounding box center [1184, 517] width 65 height 35
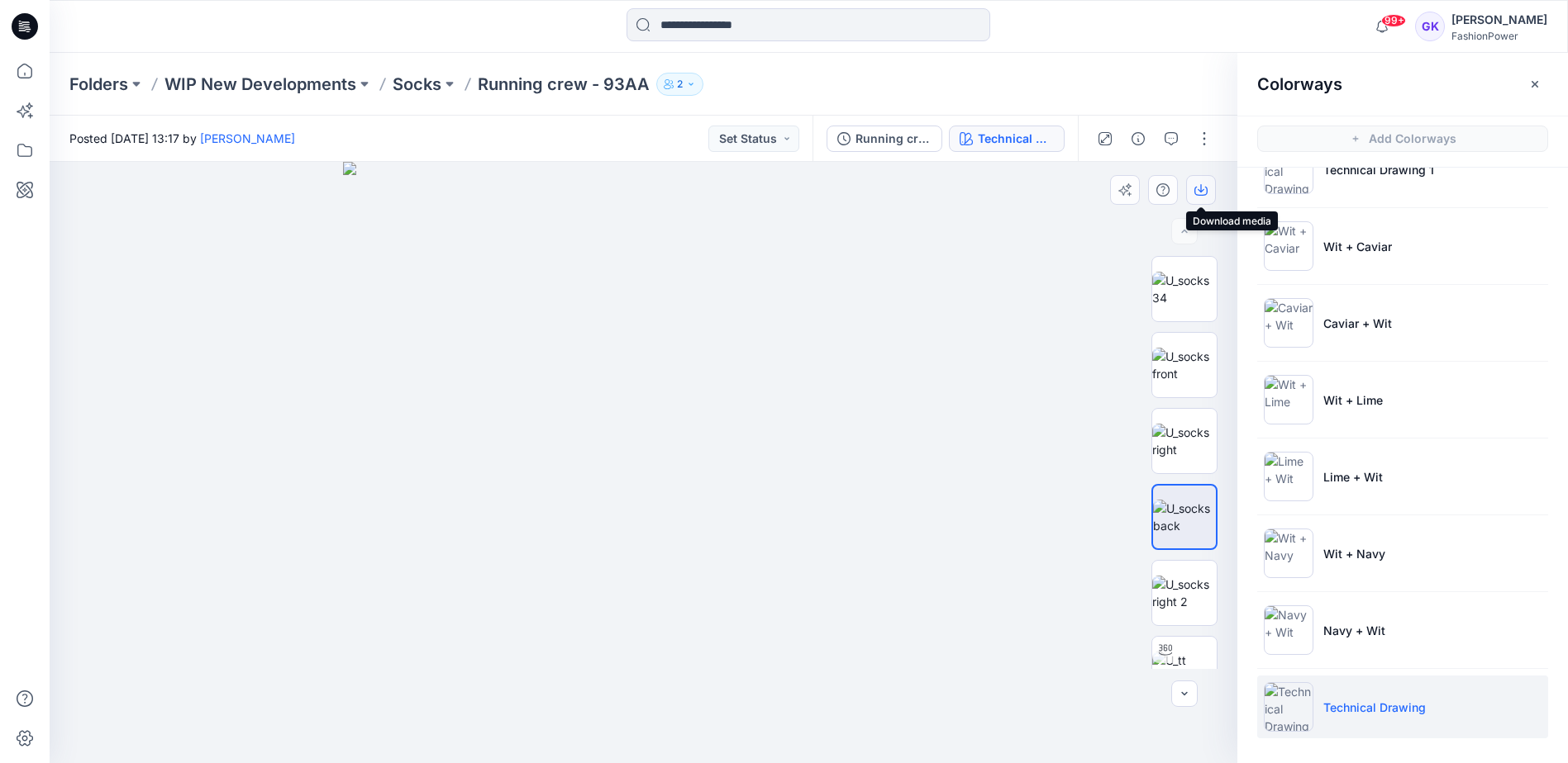
click at [1199, 186] on icon "button" at bounding box center [1200, 190] width 14 height 14
click at [1180, 594] on img at bounding box center [1184, 593] width 65 height 35
click at [1198, 193] on icon "button" at bounding box center [1200, 190] width 14 height 14
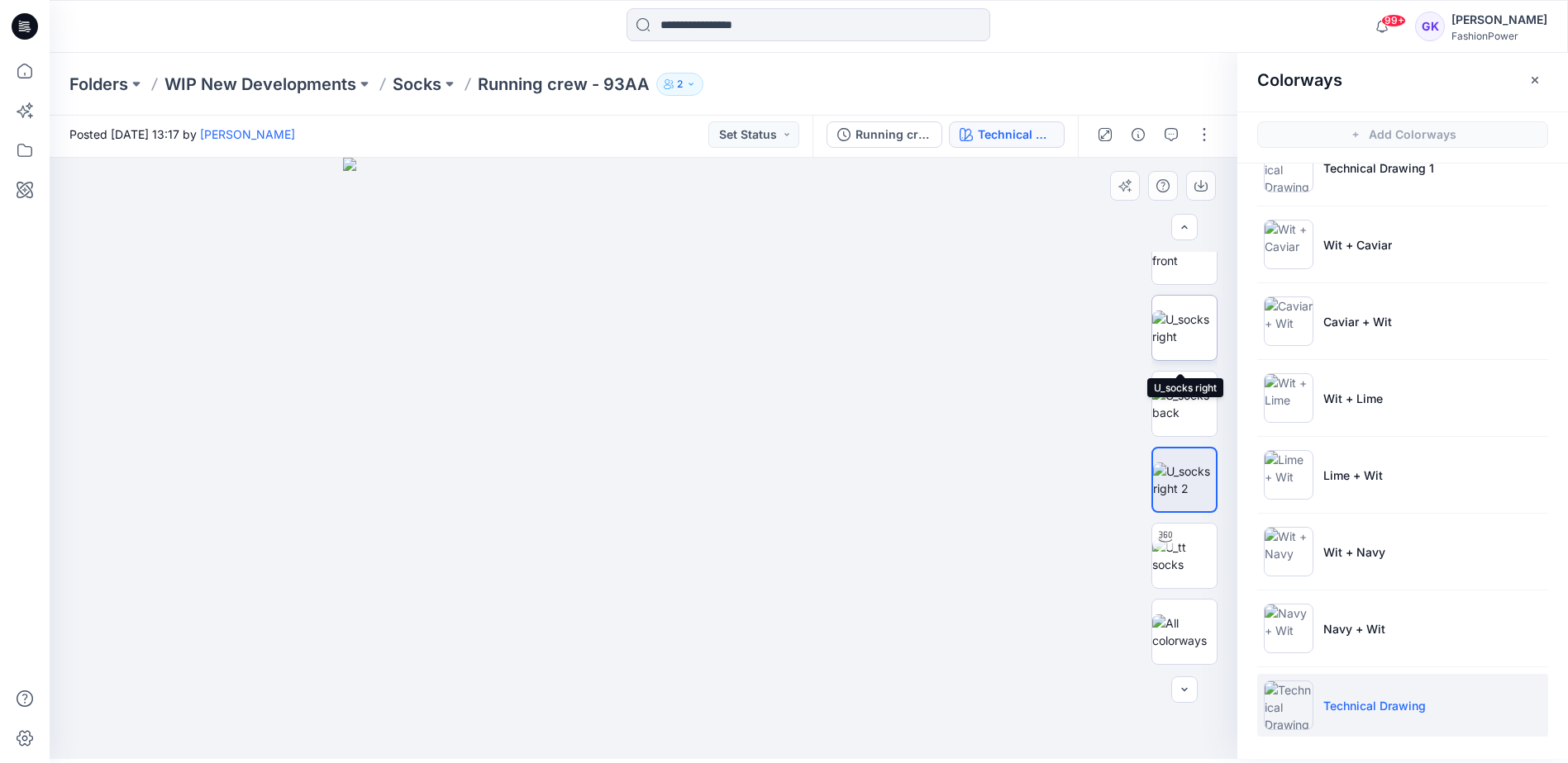
scroll to position [26, 0]
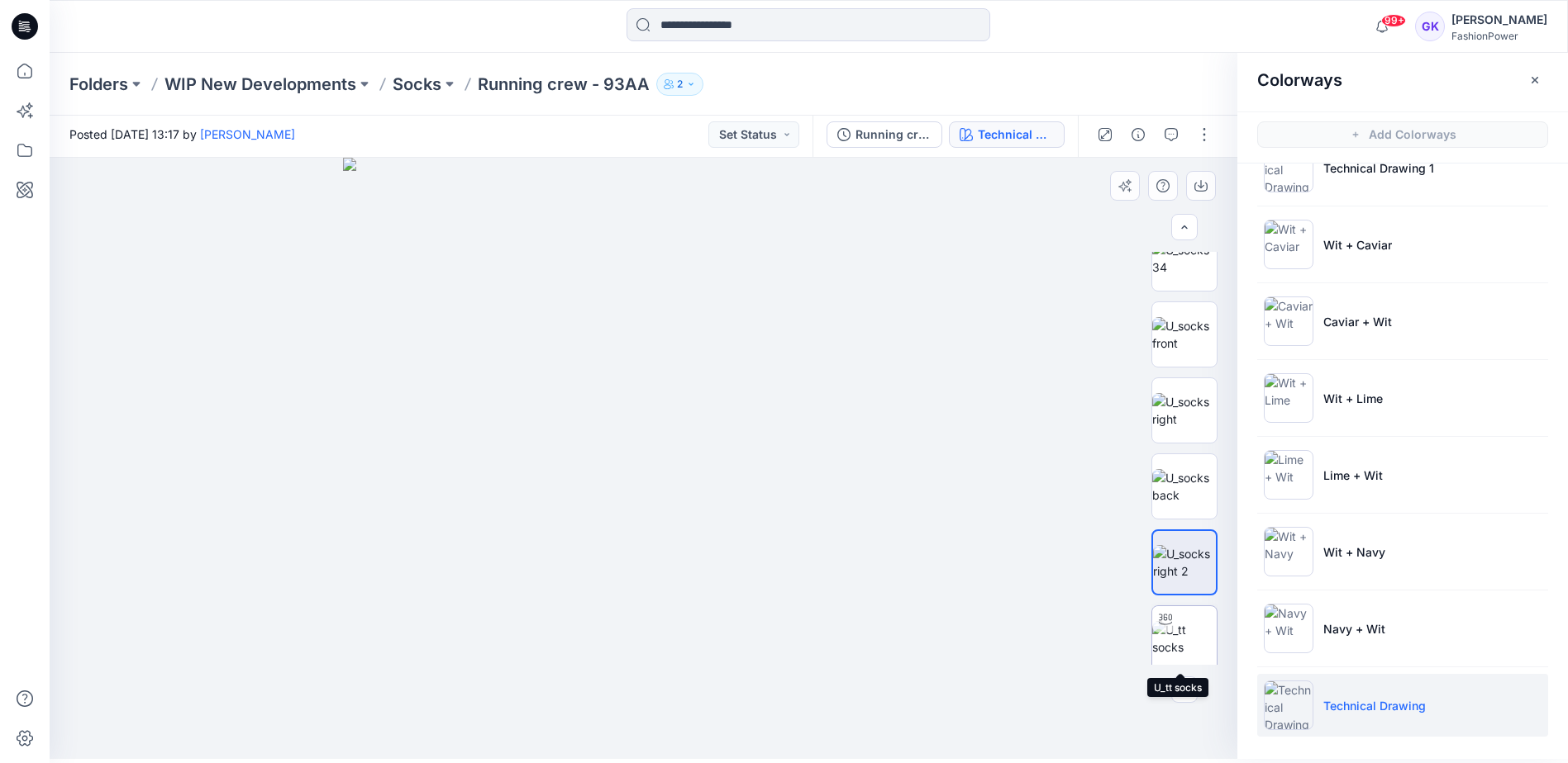
click at [1183, 622] on img at bounding box center [1184, 639] width 65 height 35
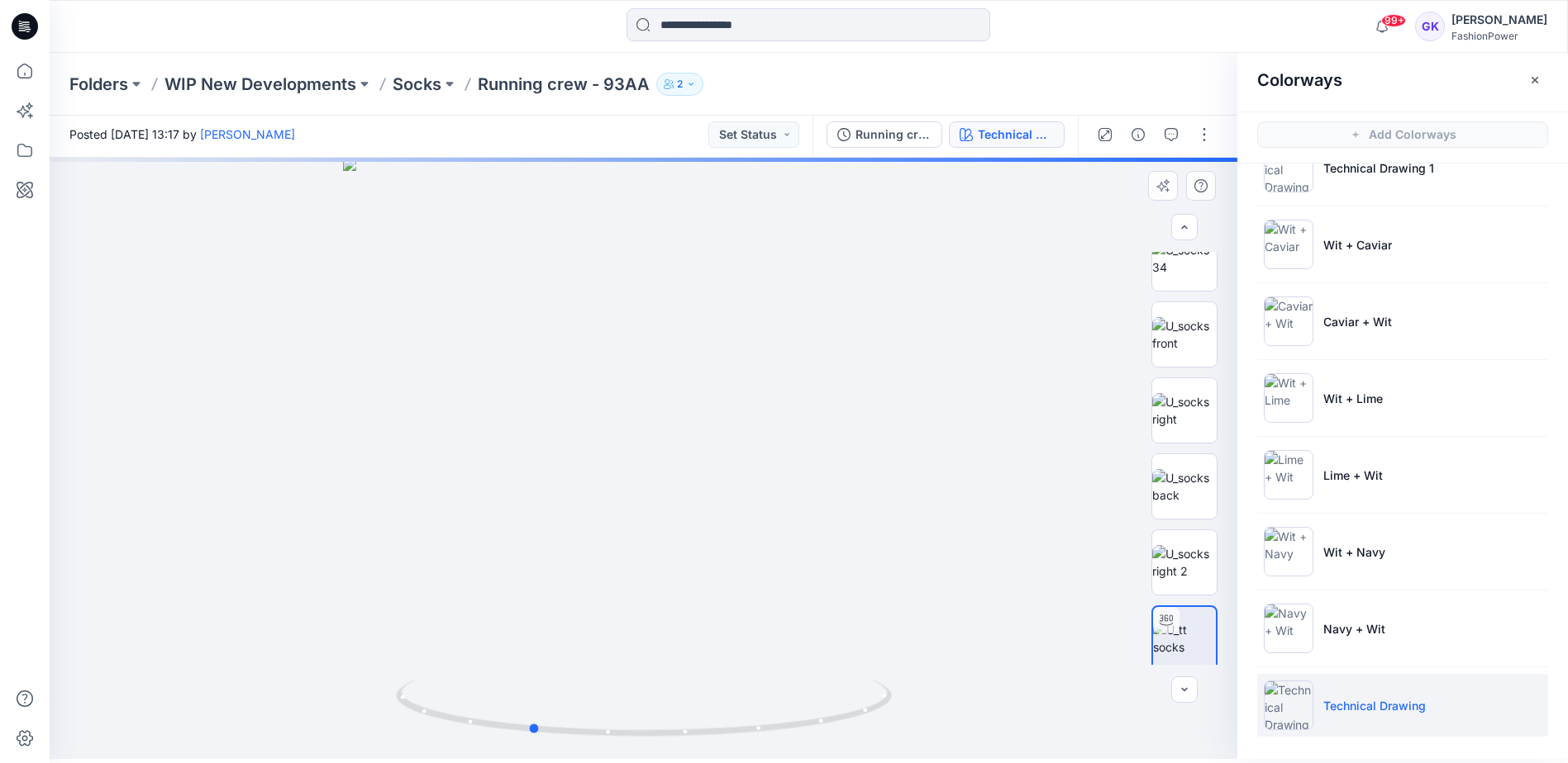
drag, startPoint x: 891, startPoint y: 514, endPoint x: 779, endPoint y: 506, distance: 112.3
click at [779, 506] on div at bounding box center [643, 459] width 1188 height 602
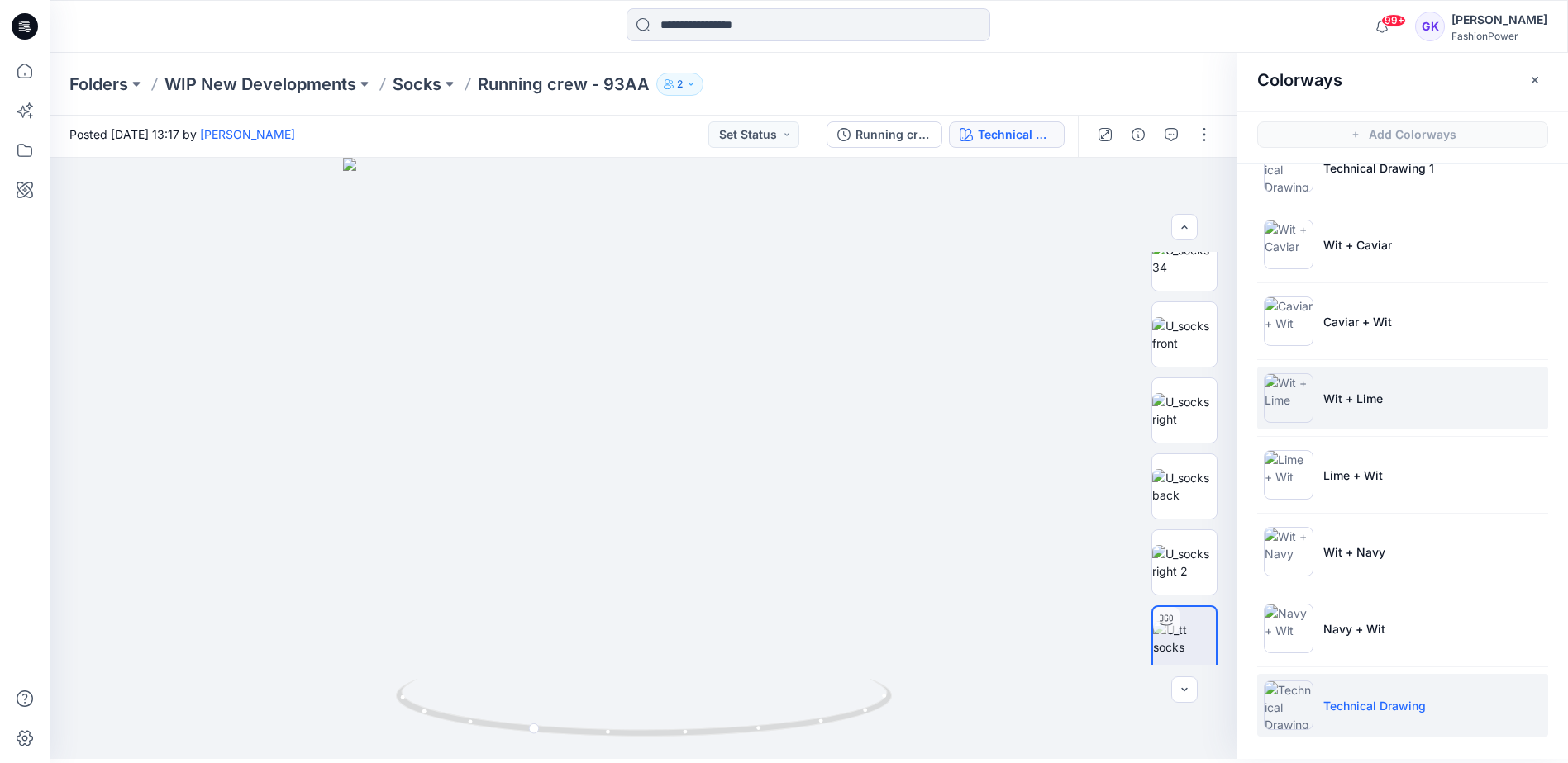
scroll to position [0, 0]
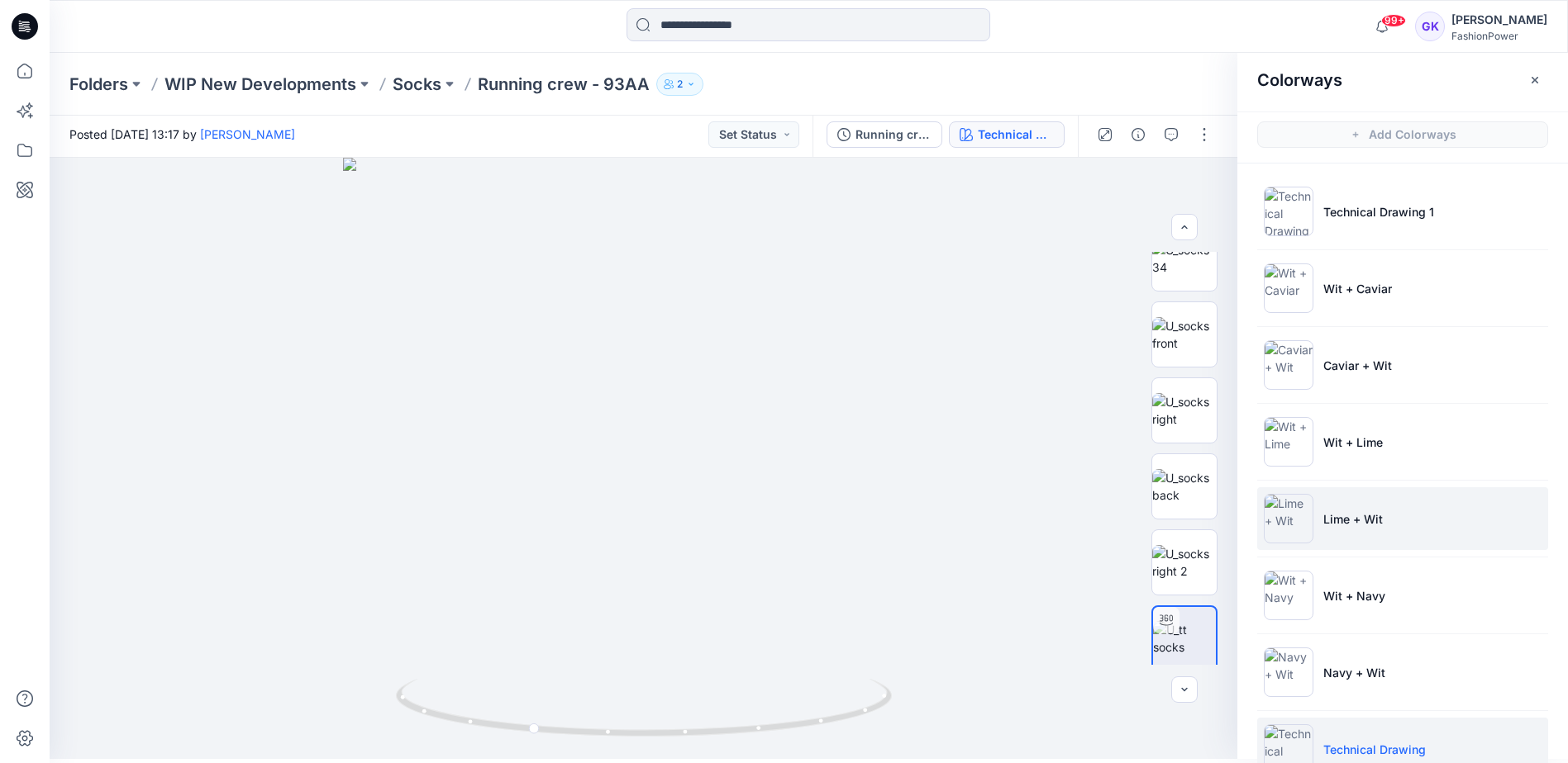
click at [1357, 526] on p "Lime + Wit" at bounding box center [1353, 519] width 59 height 17
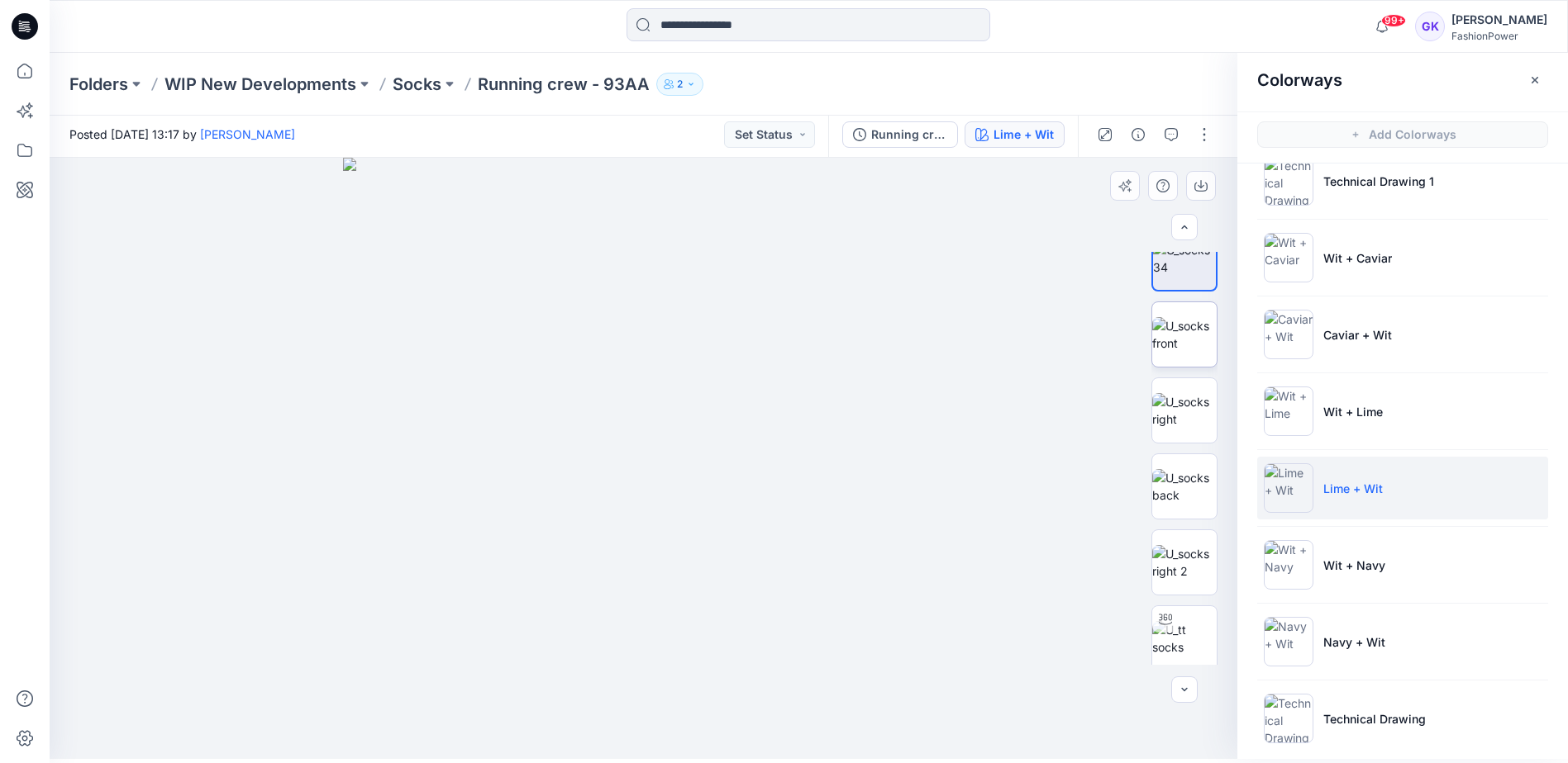
scroll to position [46, 0]
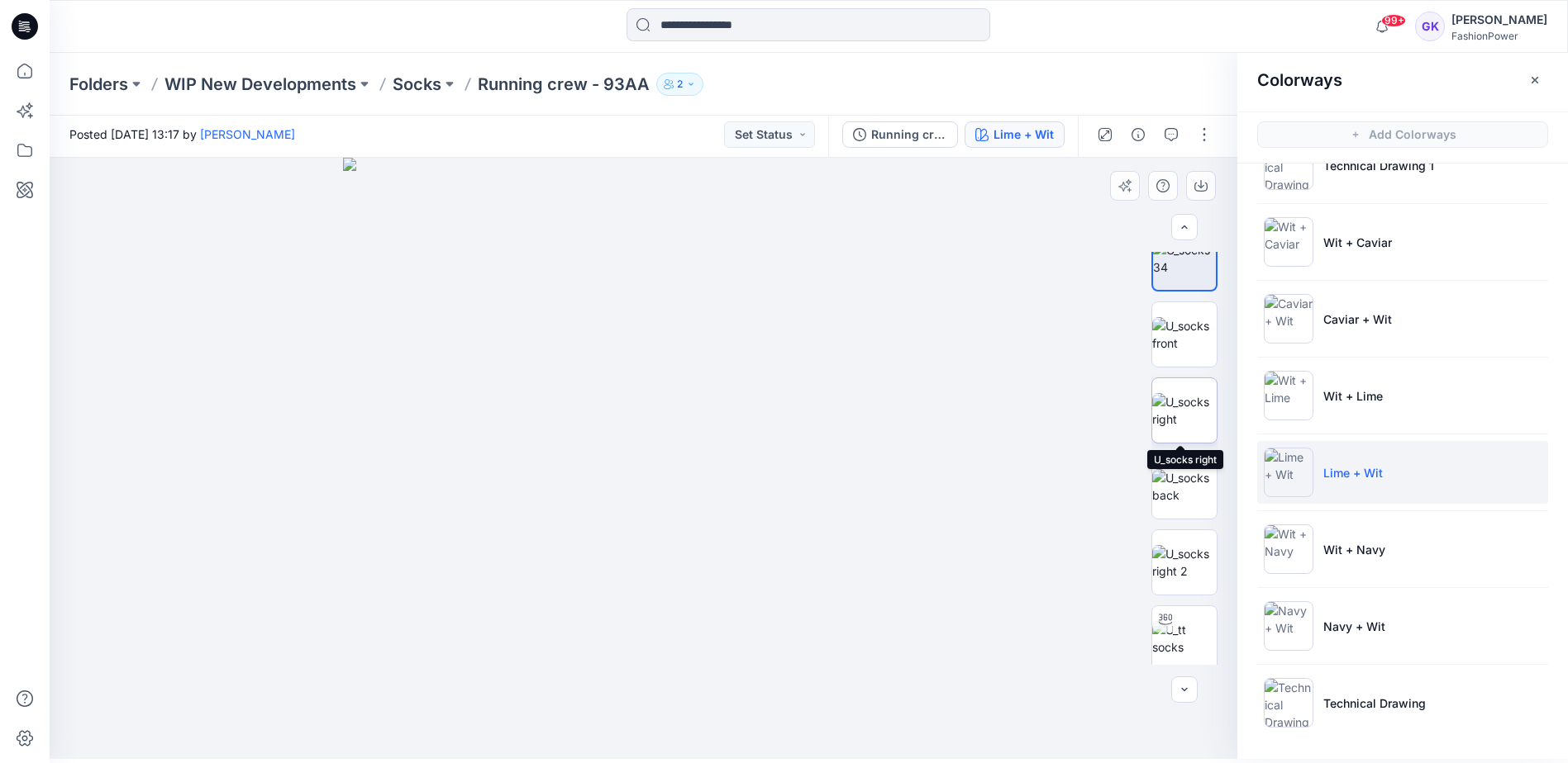
click at [1199, 393] on img at bounding box center [1184, 410] width 65 height 35
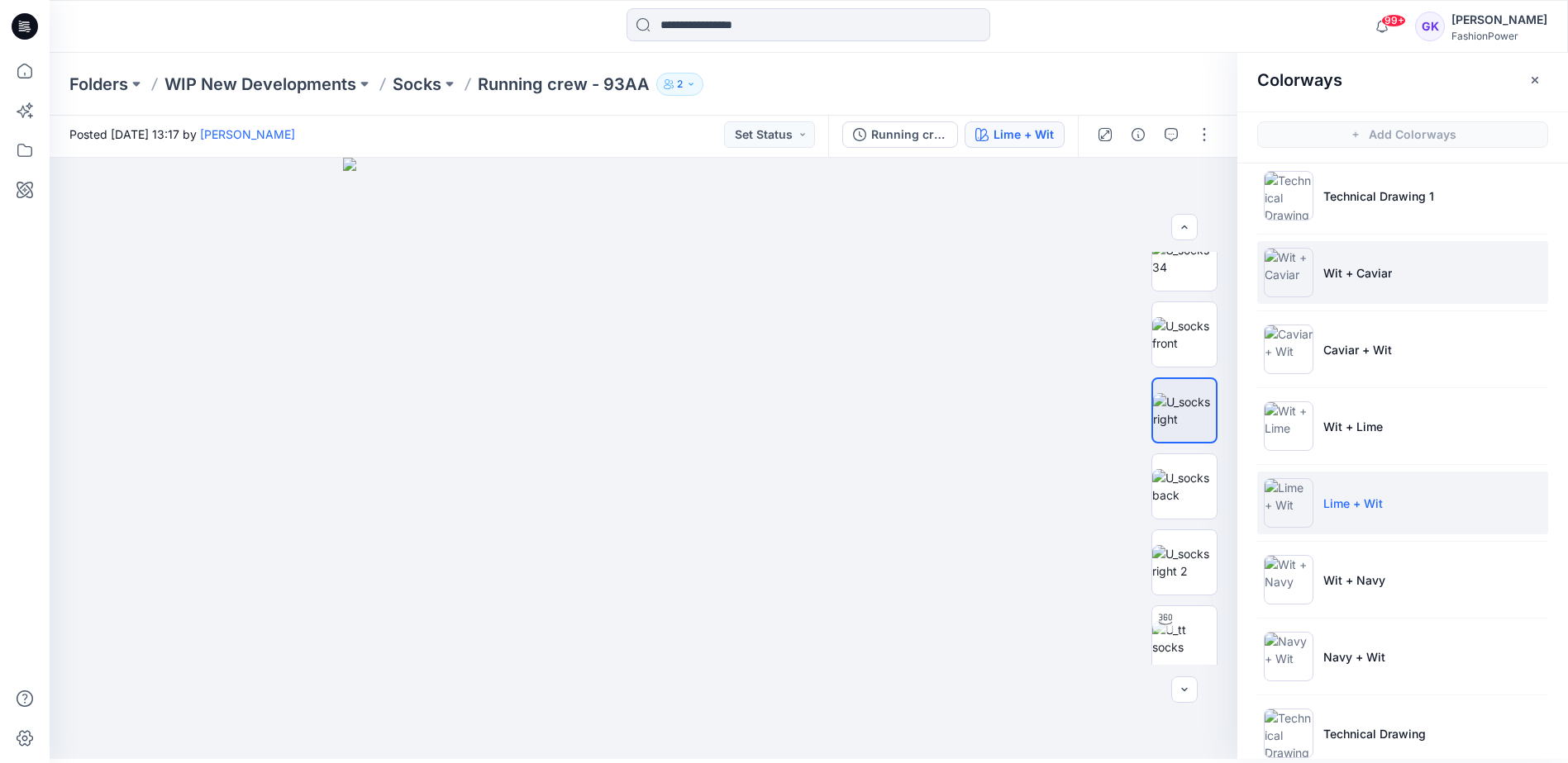
scroll to position [0, 0]
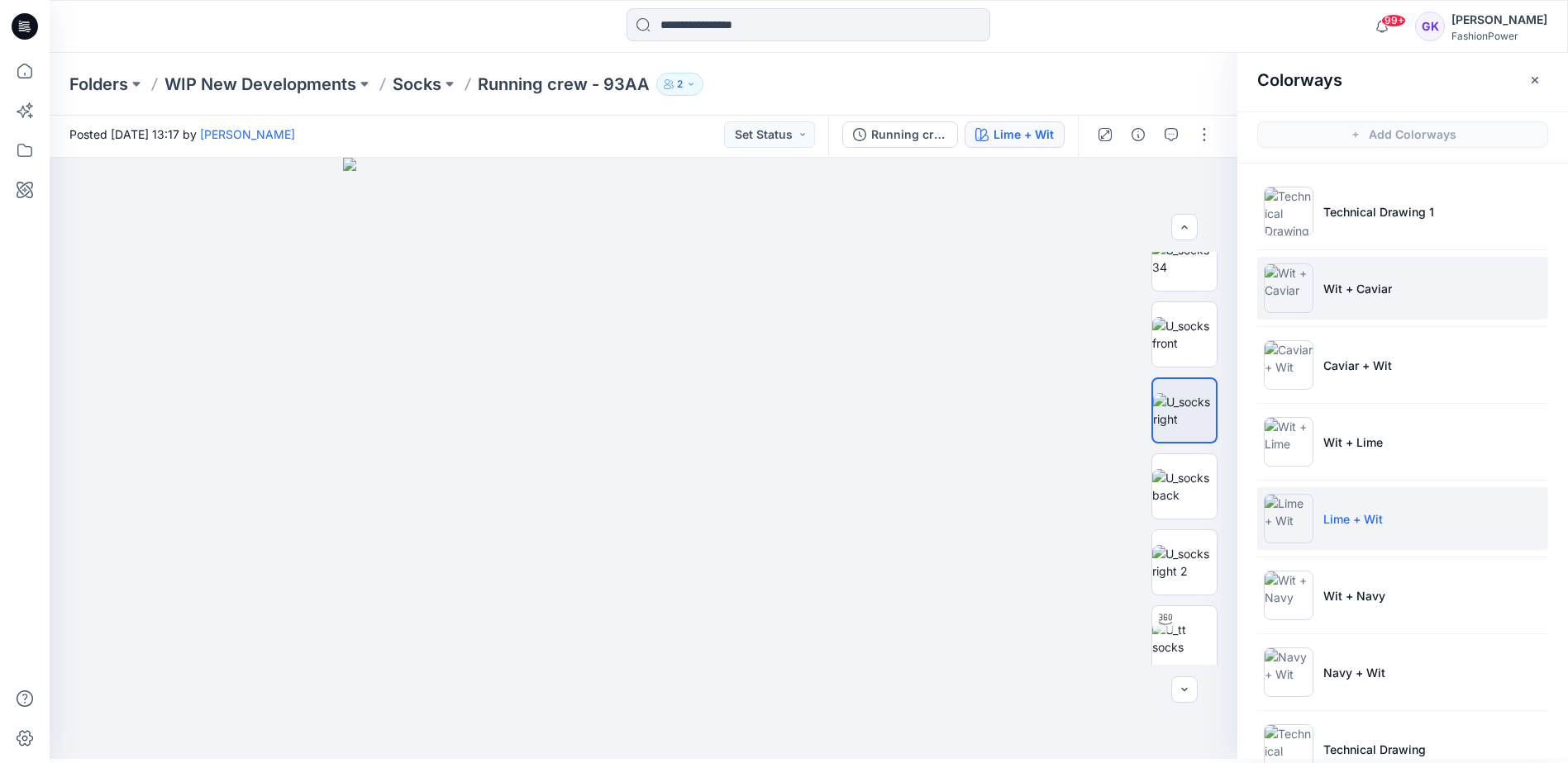
click at [1379, 290] on p "Wit + Caviar" at bounding box center [1357, 288] width 68 height 17
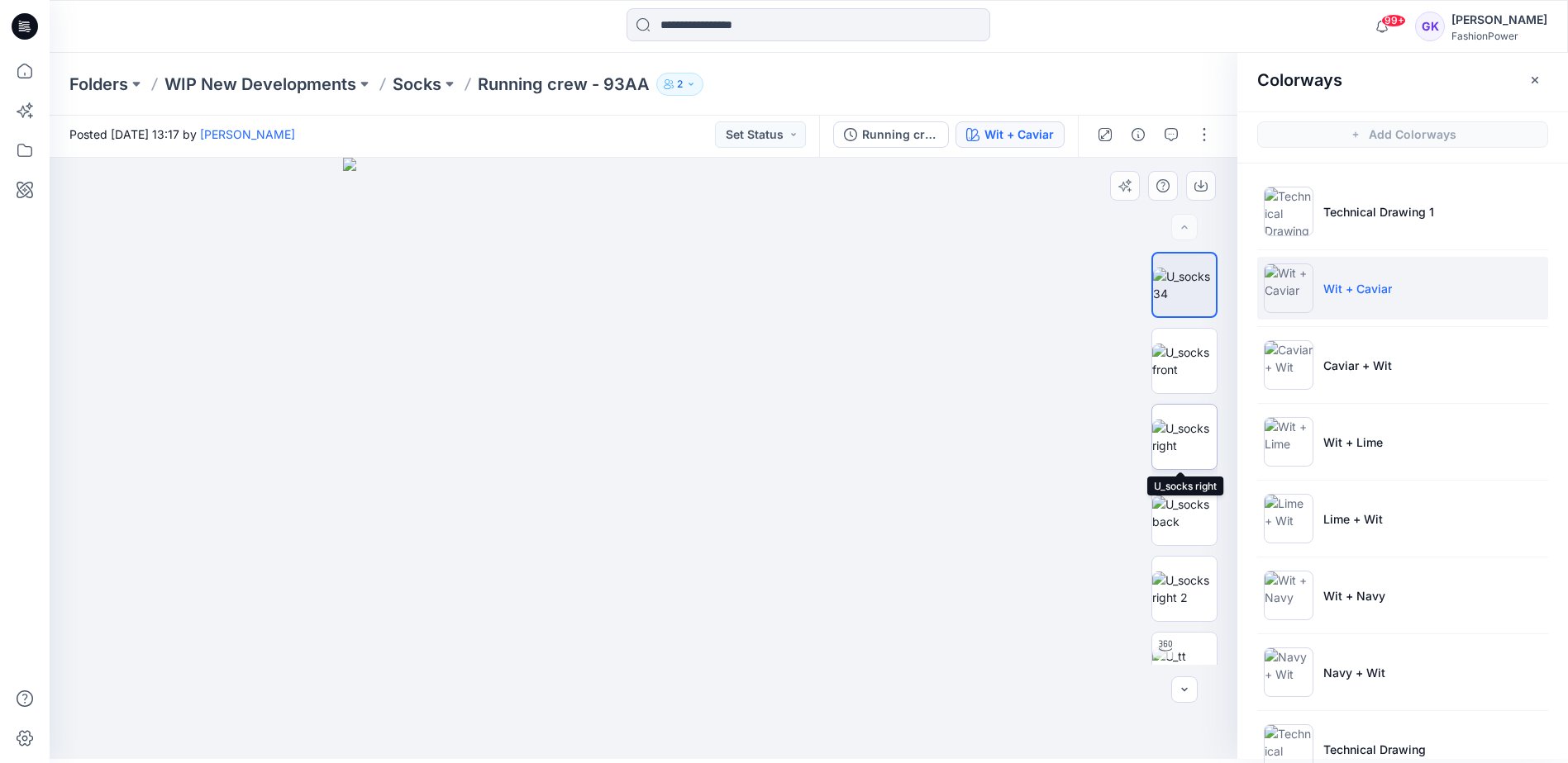
click at [1187, 454] on img at bounding box center [1184, 437] width 65 height 35
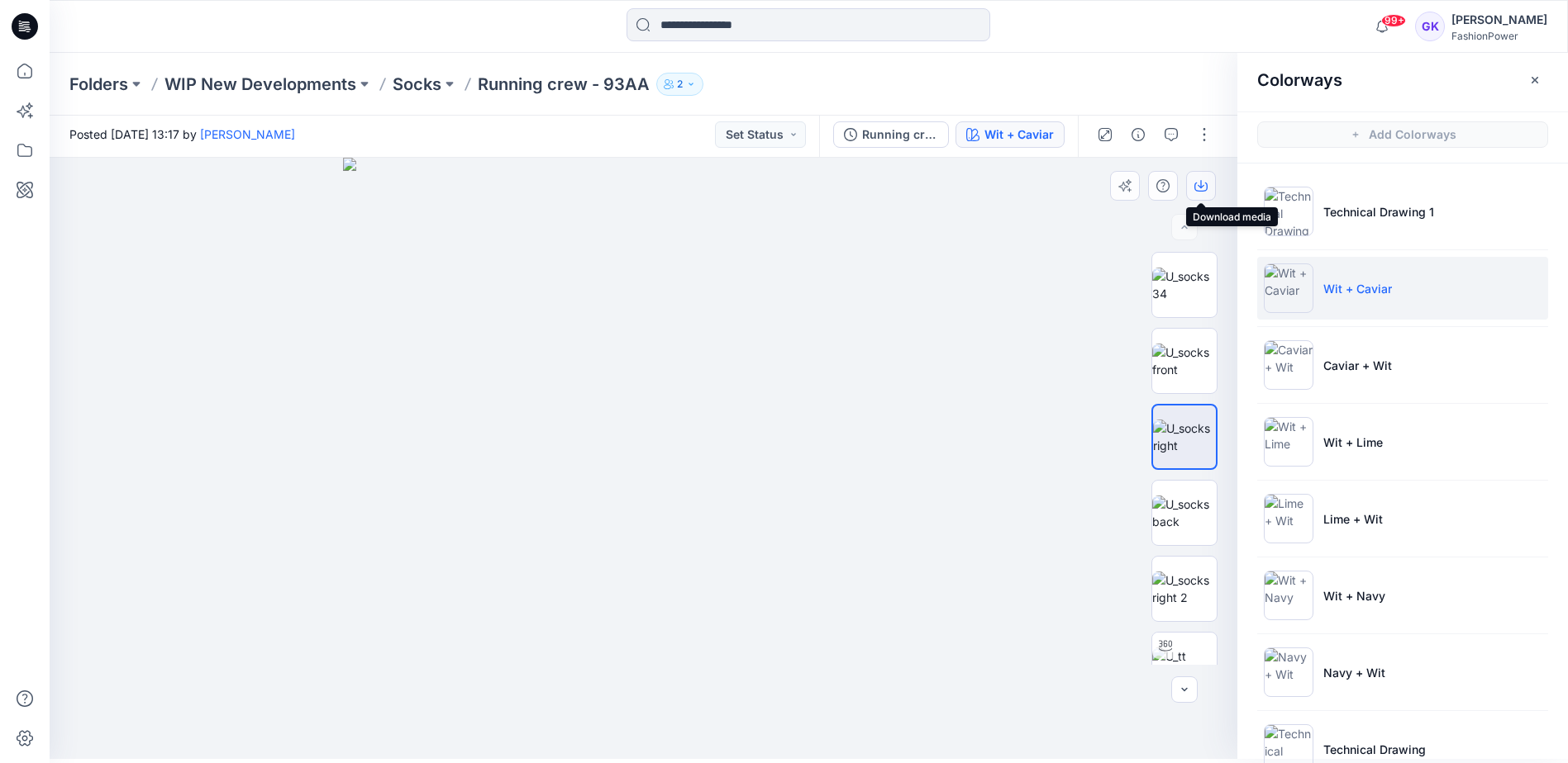
click at [1199, 179] on icon "button" at bounding box center [1200, 186] width 14 height 14
click at [1005, 387] on div at bounding box center [643, 459] width 1188 height 602
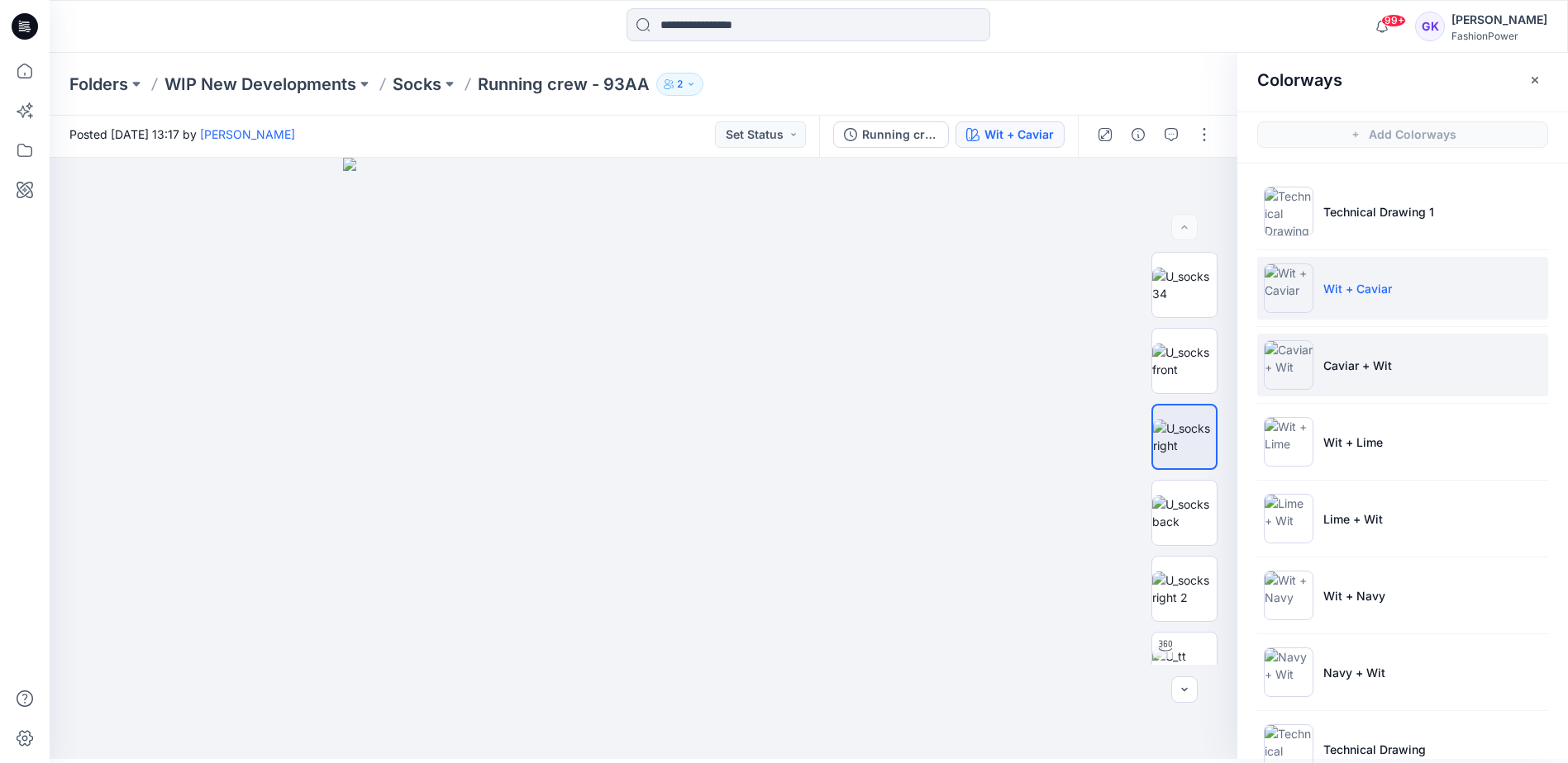
click at [1425, 366] on li "Caviar + Wit" at bounding box center [1402, 365] width 291 height 63
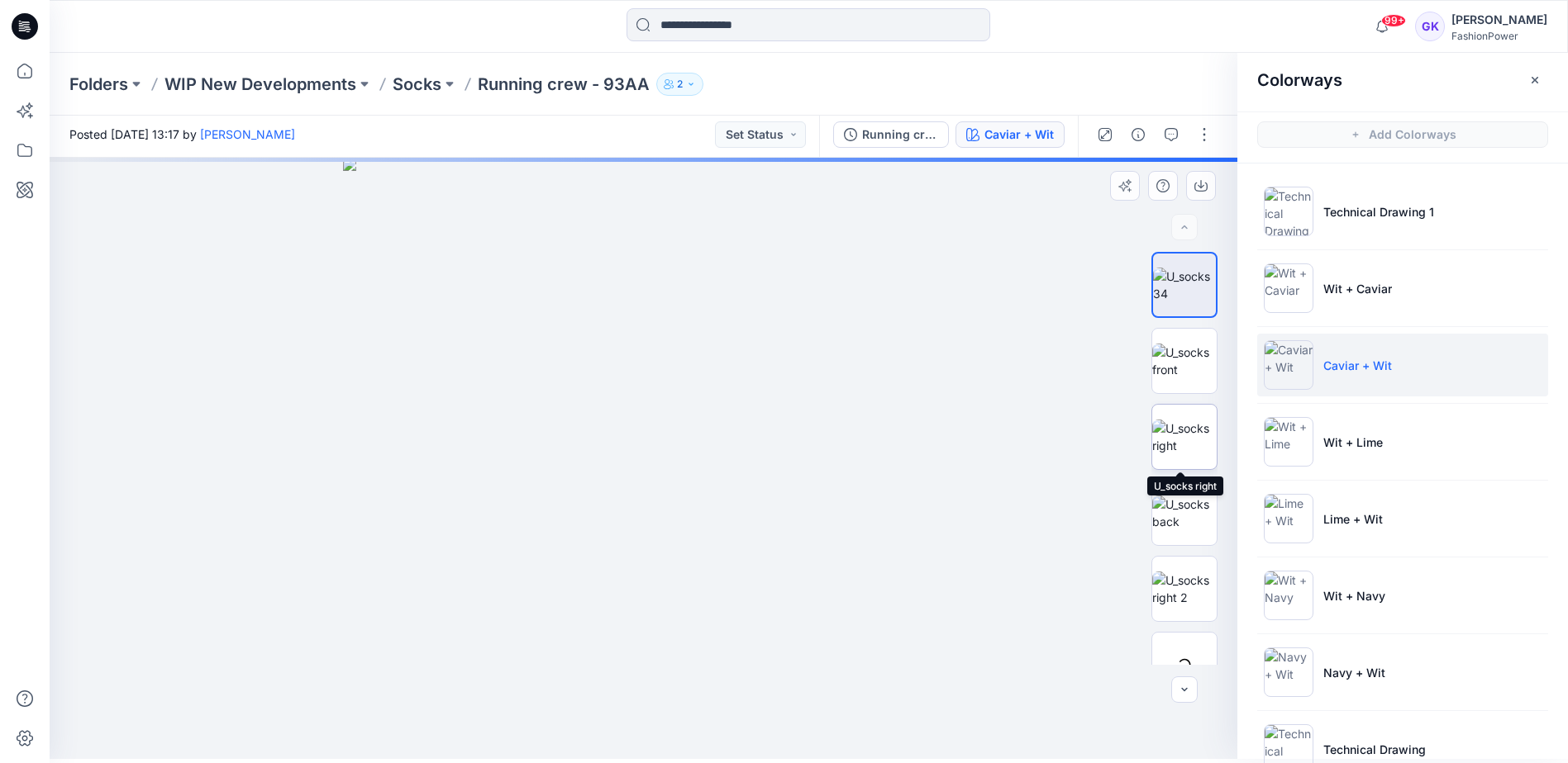
click at [1171, 439] on img at bounding box center [1184, 437] width 65 height 35
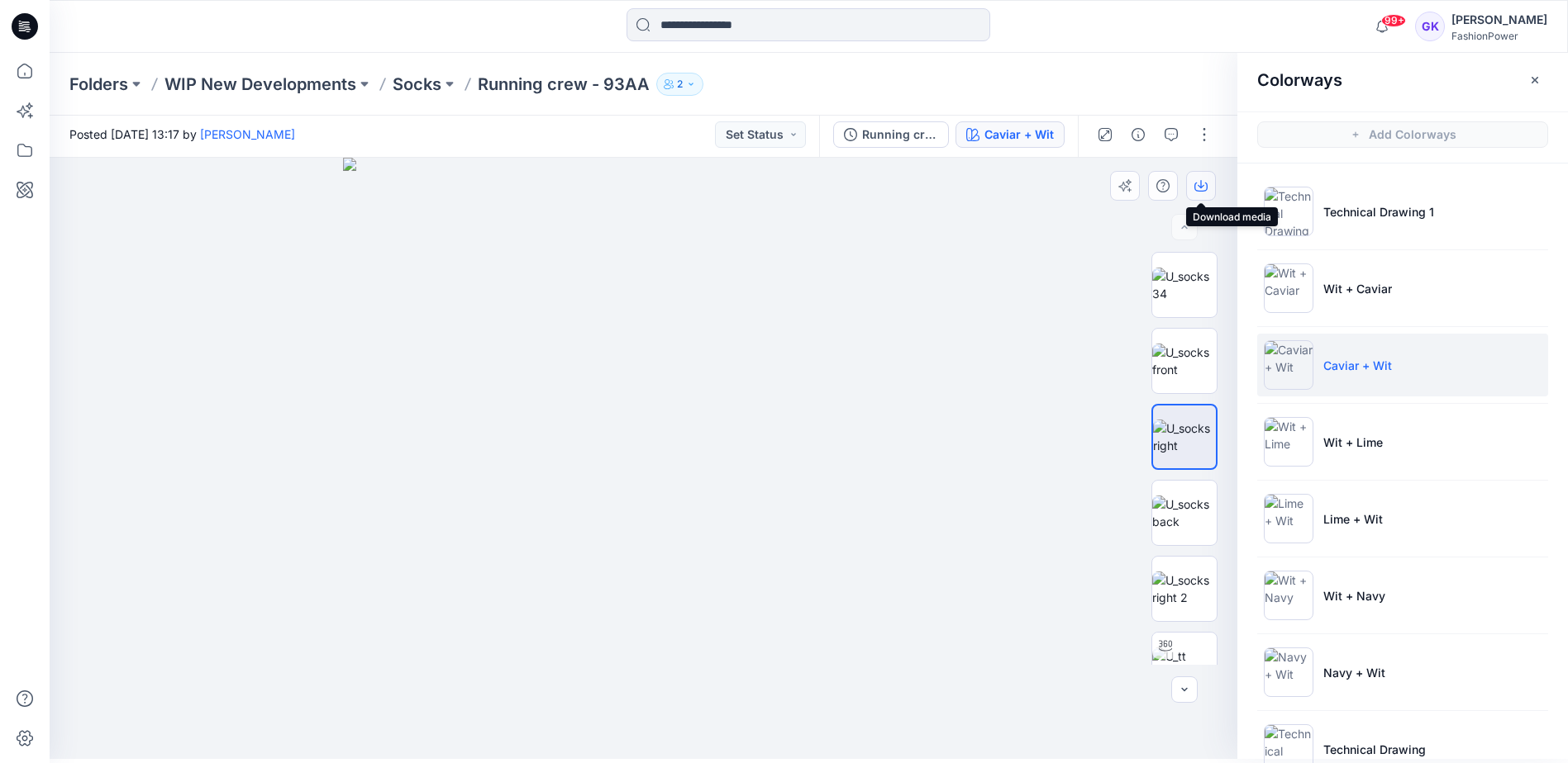
click at [1190, 184] on button "button" at bounding box center [1200, 186] width 30 height 30
click at [1205, 187] on icon "button" at bounding box center [1200, 186] width 14 height 14
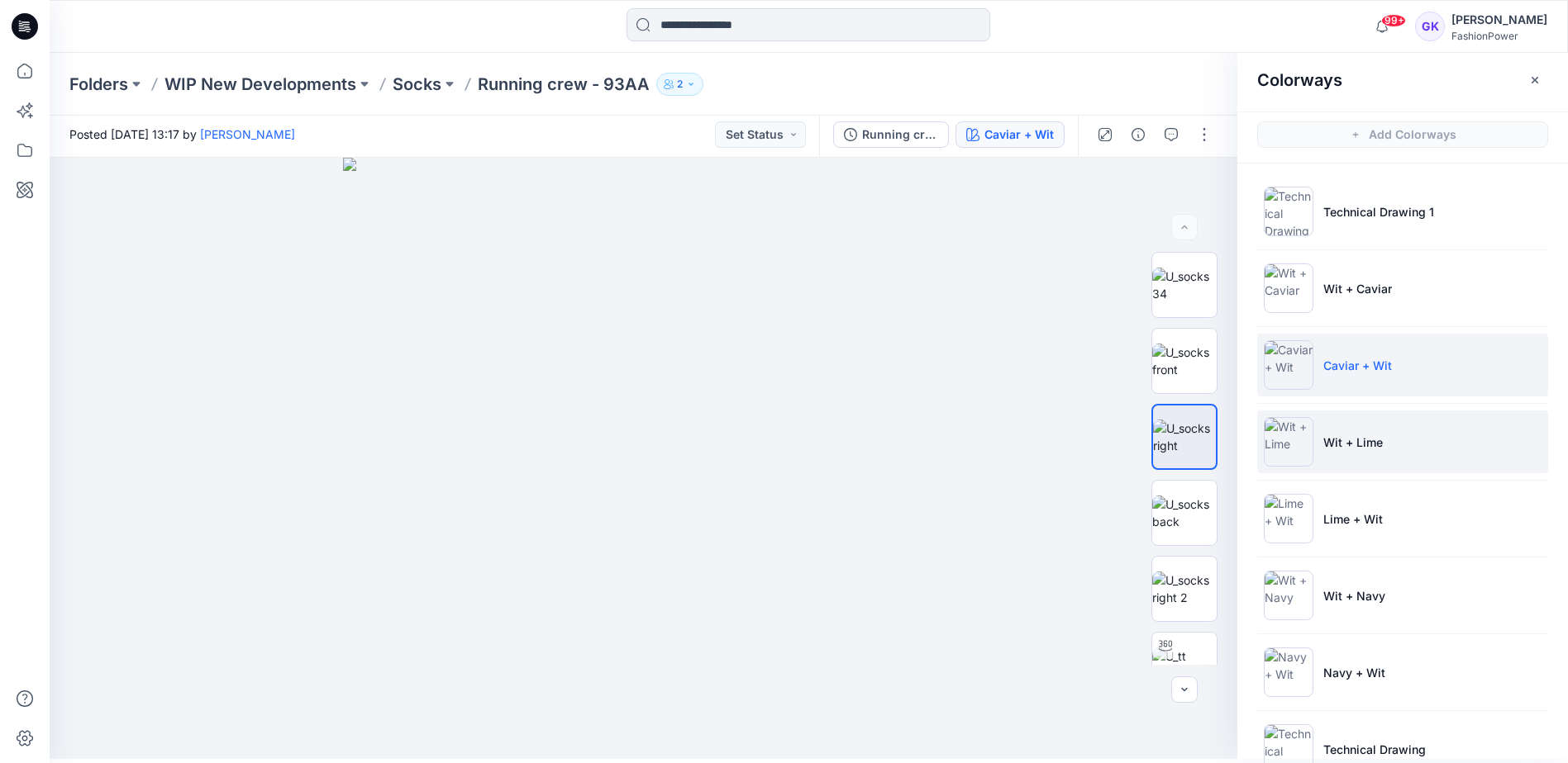
click at [1511, 446] on li "Wit + Lime" at bounding box center [1402, 442] width 291 height 63
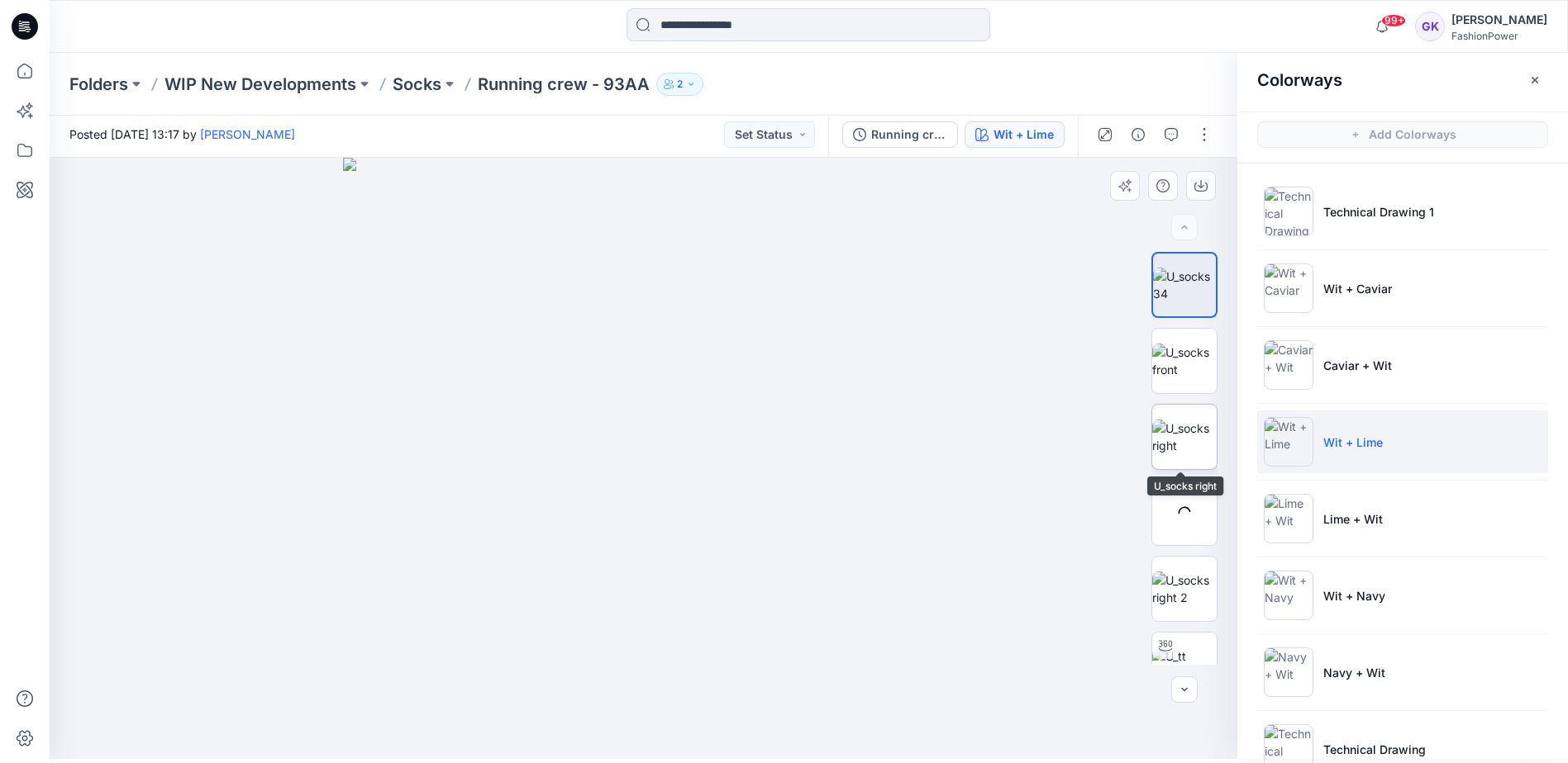
click at [1179, 424] on img at bounding box center [1184, 437] width 65 height 35
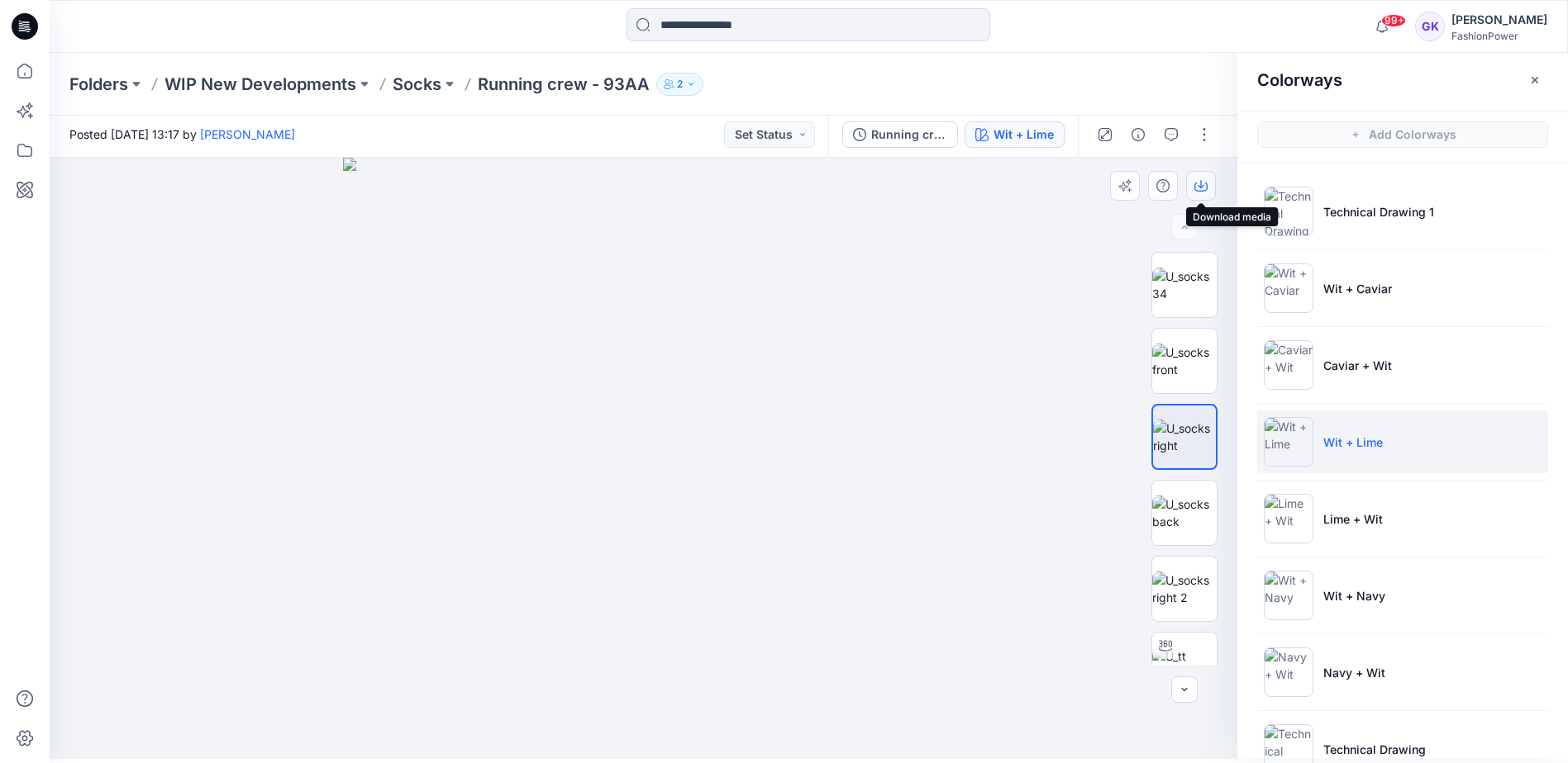
click at [1203, 186] on icon "button" at bounding box center [1200, 186] width 14 height 14
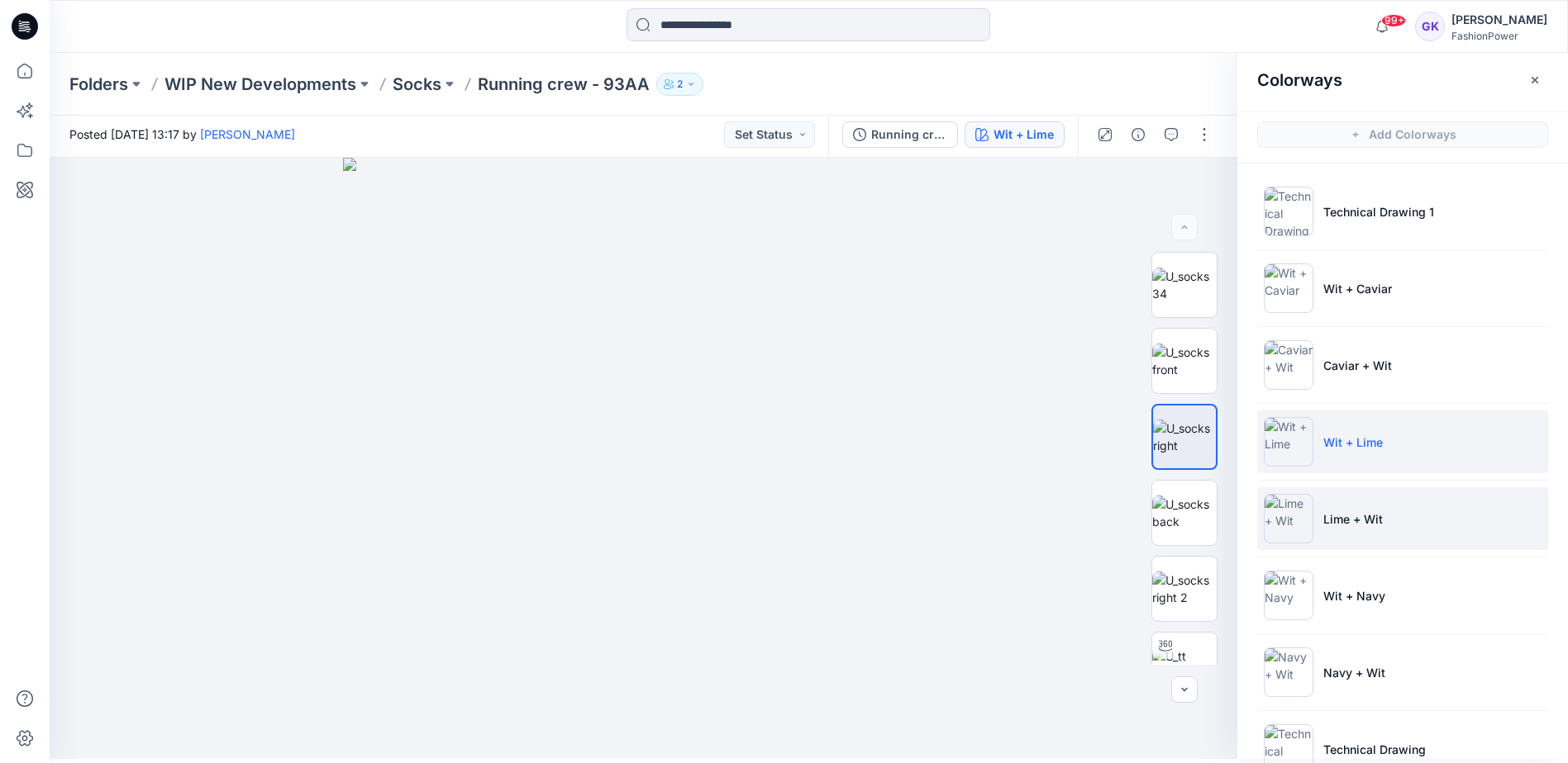
click at [1501, 521] on li "Lime + Wit" at bounding box center [1402, 519] width 291 height 63
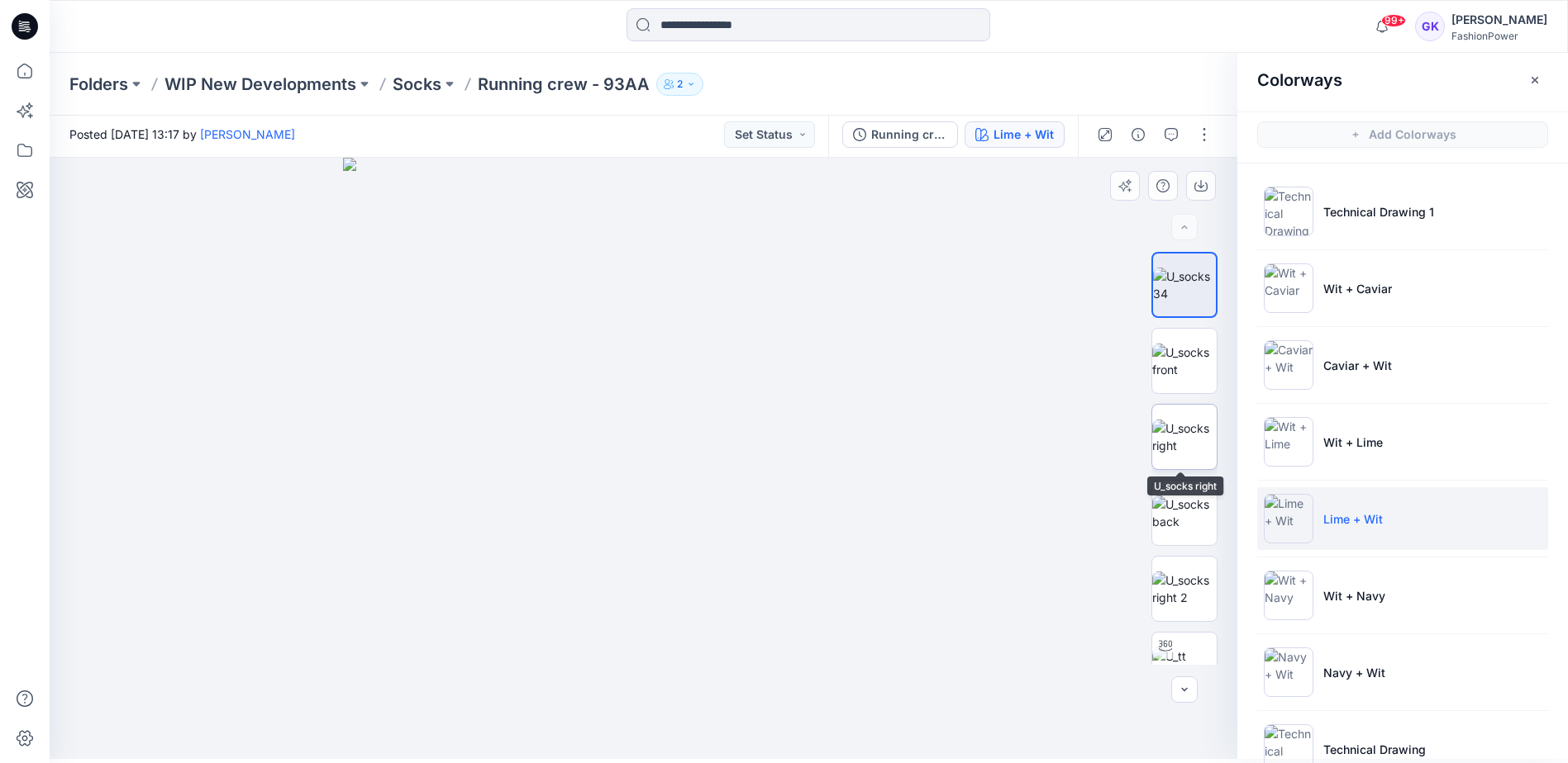
click at [1195, 437] on img at bounding box center [1184, 437] width 65 height 35
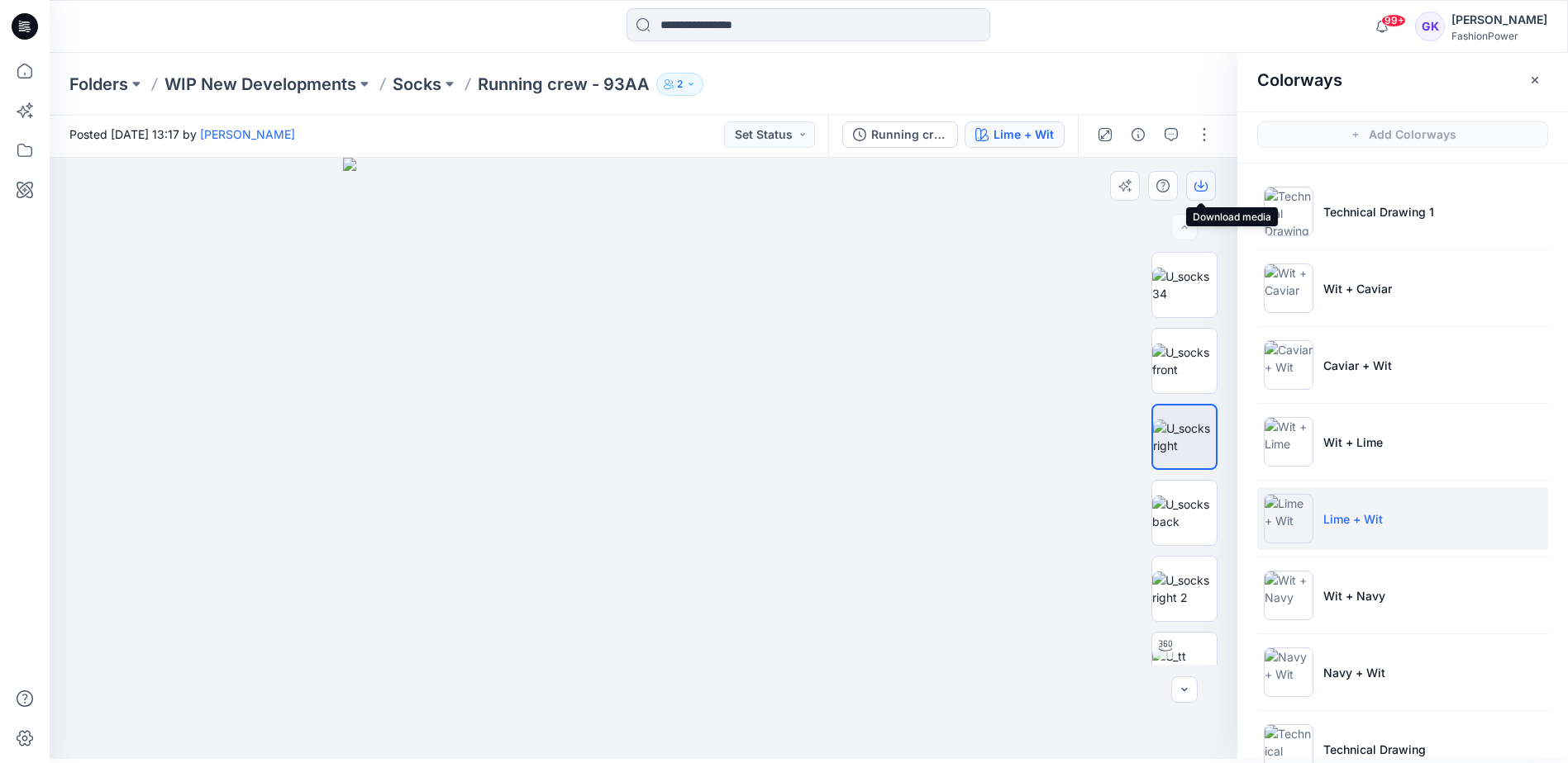
click at [1199, 186] on icon "button" at bounding box center [1200, 184] width 6 height 8
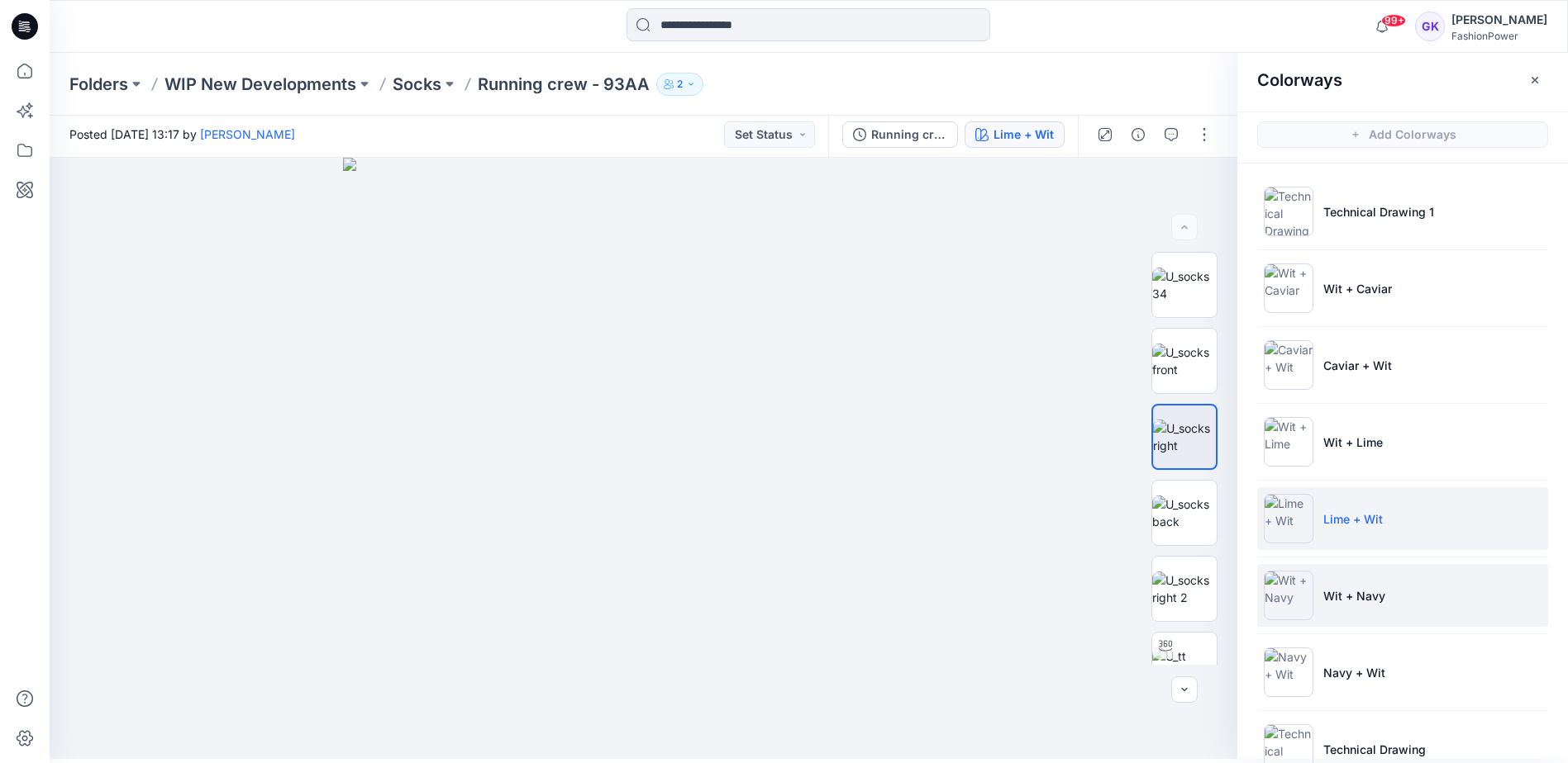
click at [1456, 597] on li "Wit + Navy" at bounding box center [1402, 595] width 291 height 63
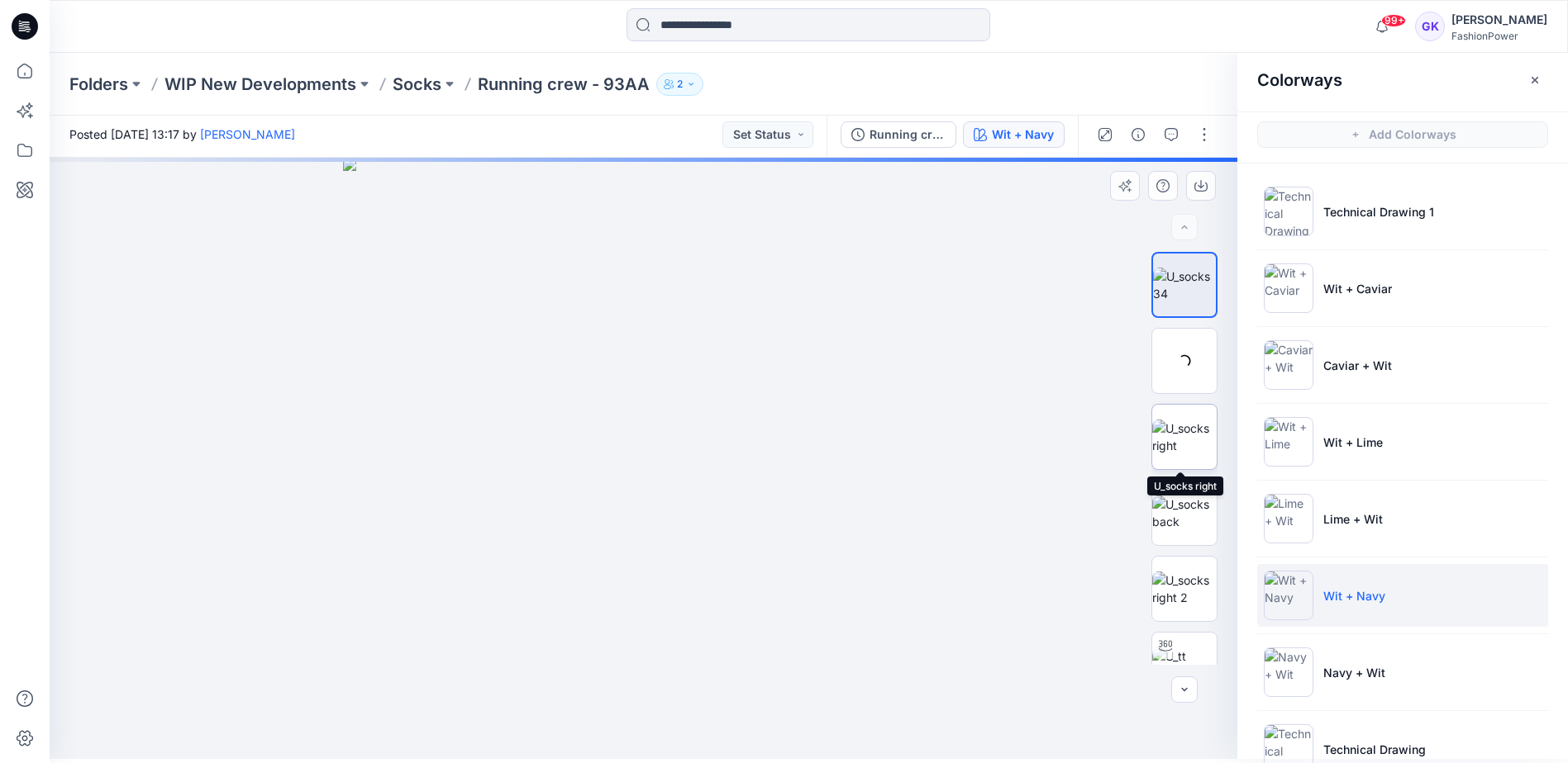
click at [1192, 454] on img at bounding box center [1184, 437] width 65 height 35
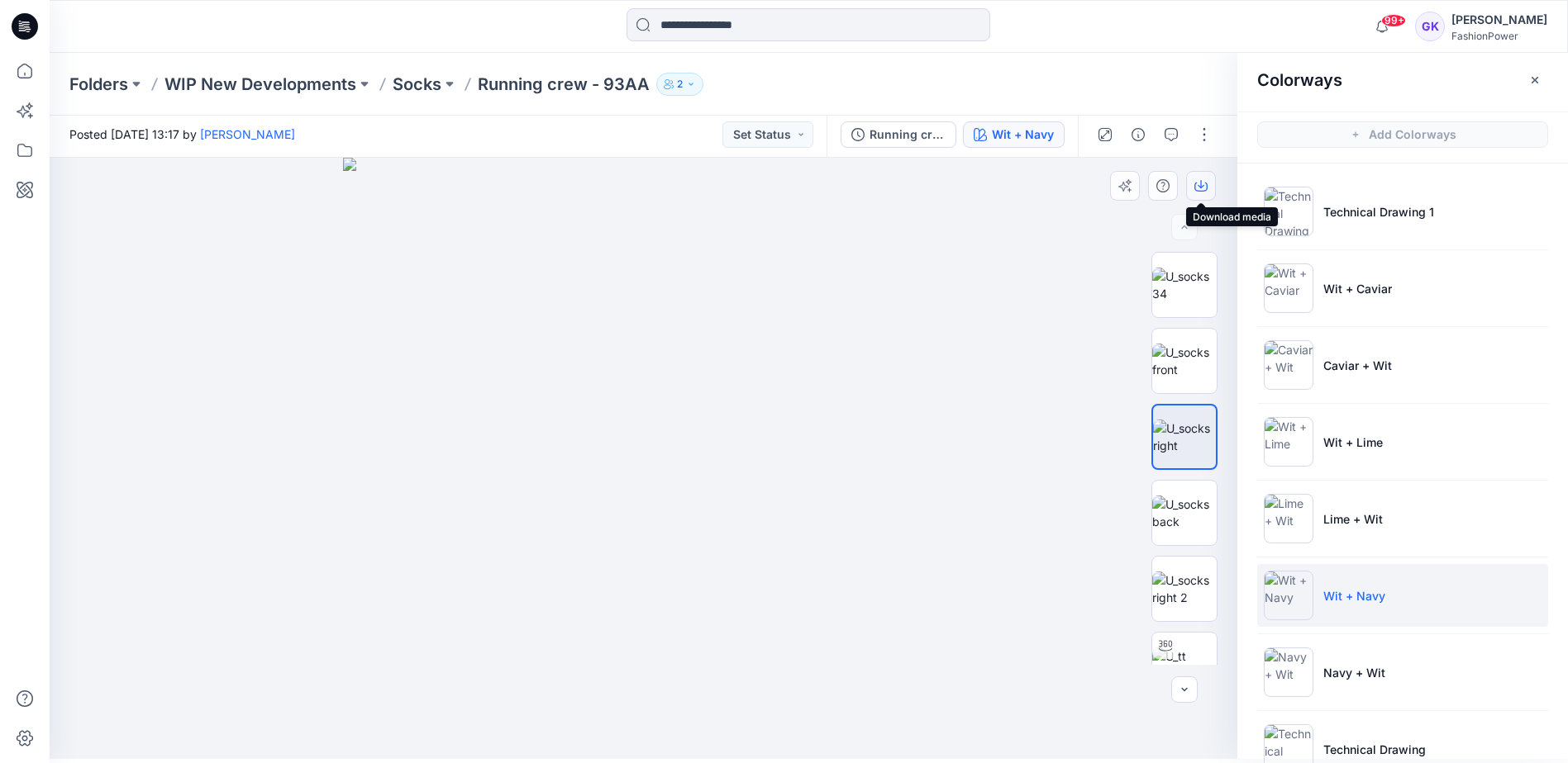
click at [1199, 191] on icon "button" at bounding box center [1200, 187] width 14 height 9
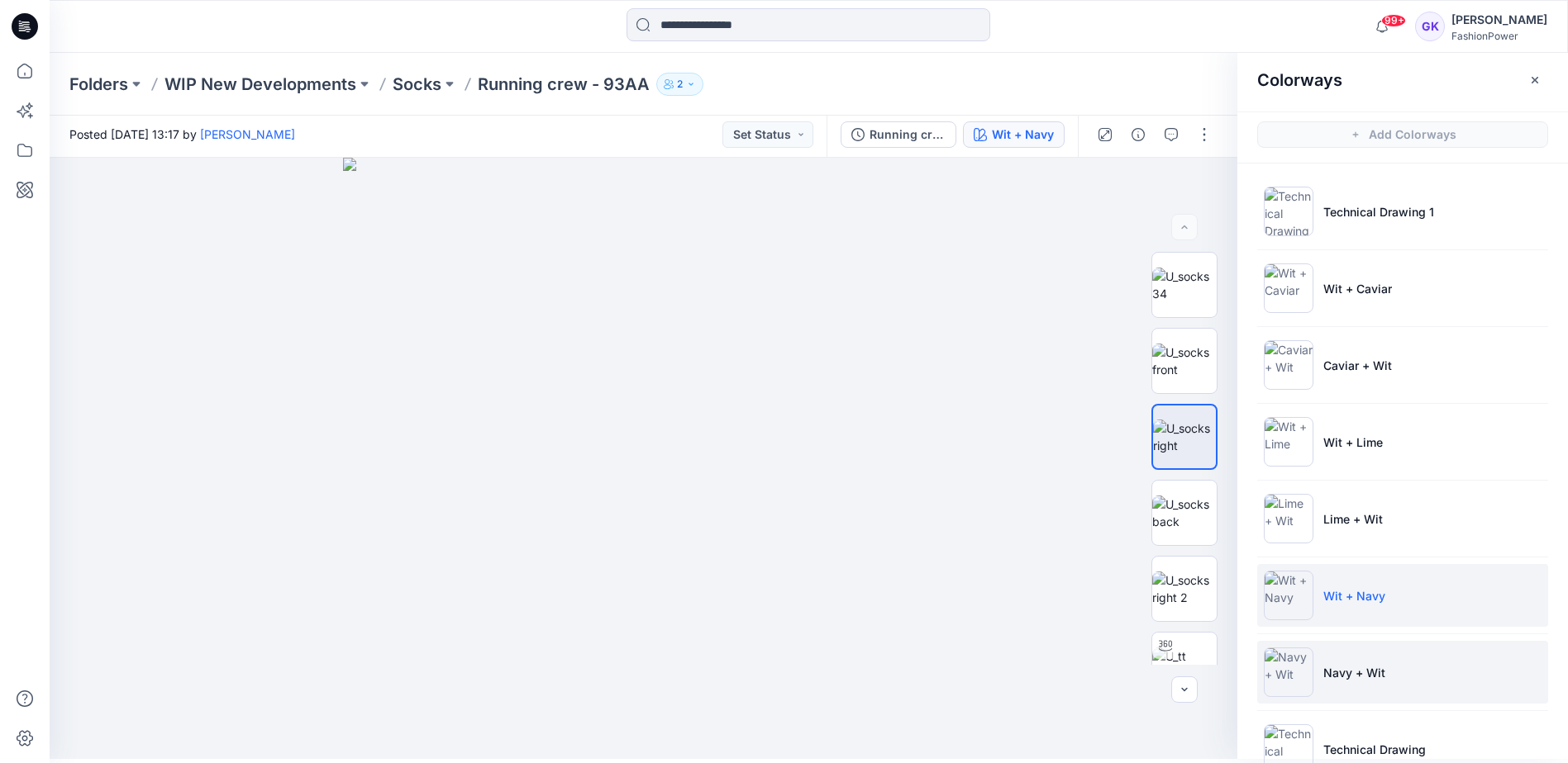
click at [1399, 668] on li "Navy + Wit" at bounding box center [1402, 673] width 291 height 63
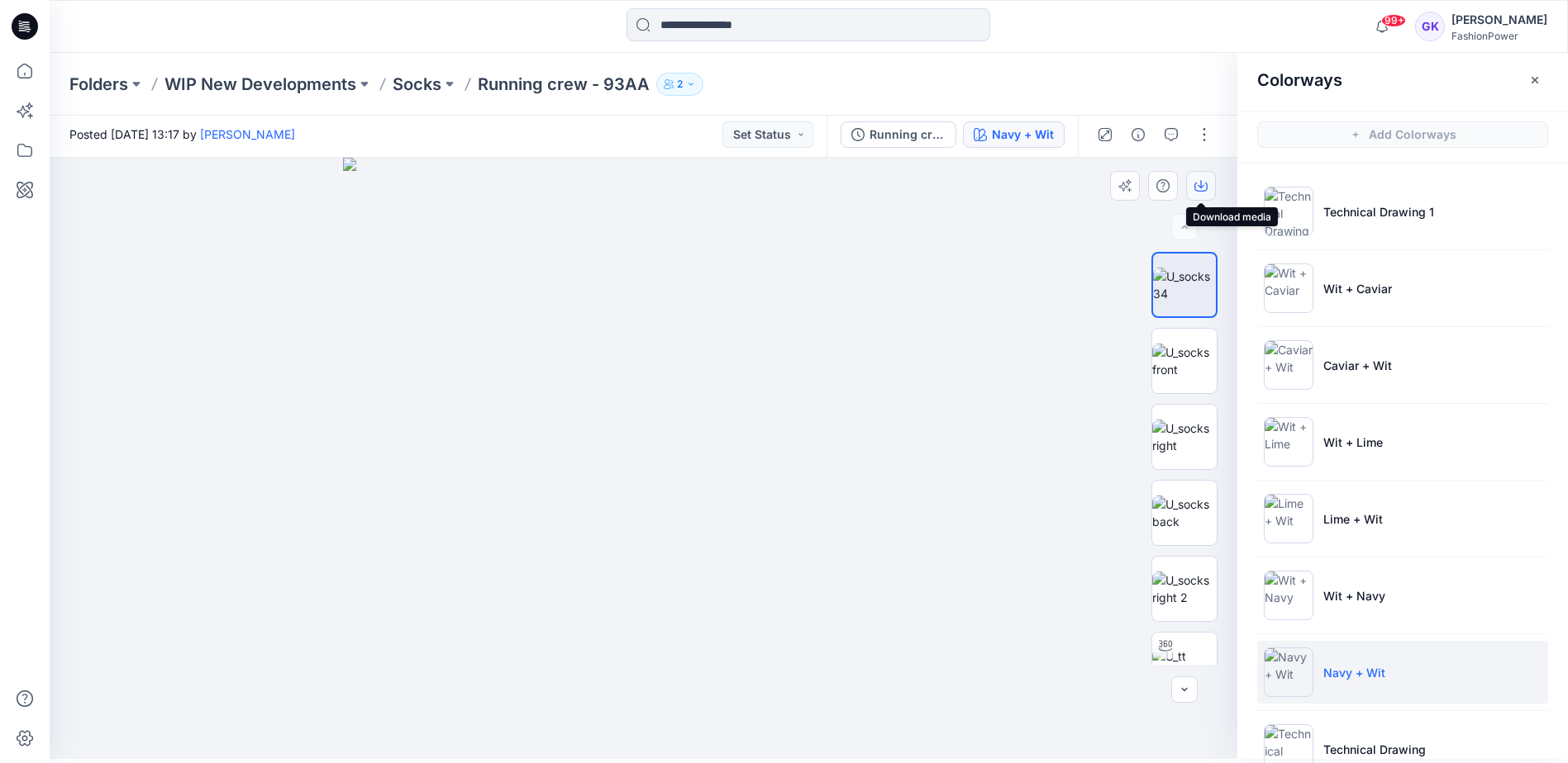
click at [1191, 186] on button "button" at bounding box center [1200, 186] width 30 height 30
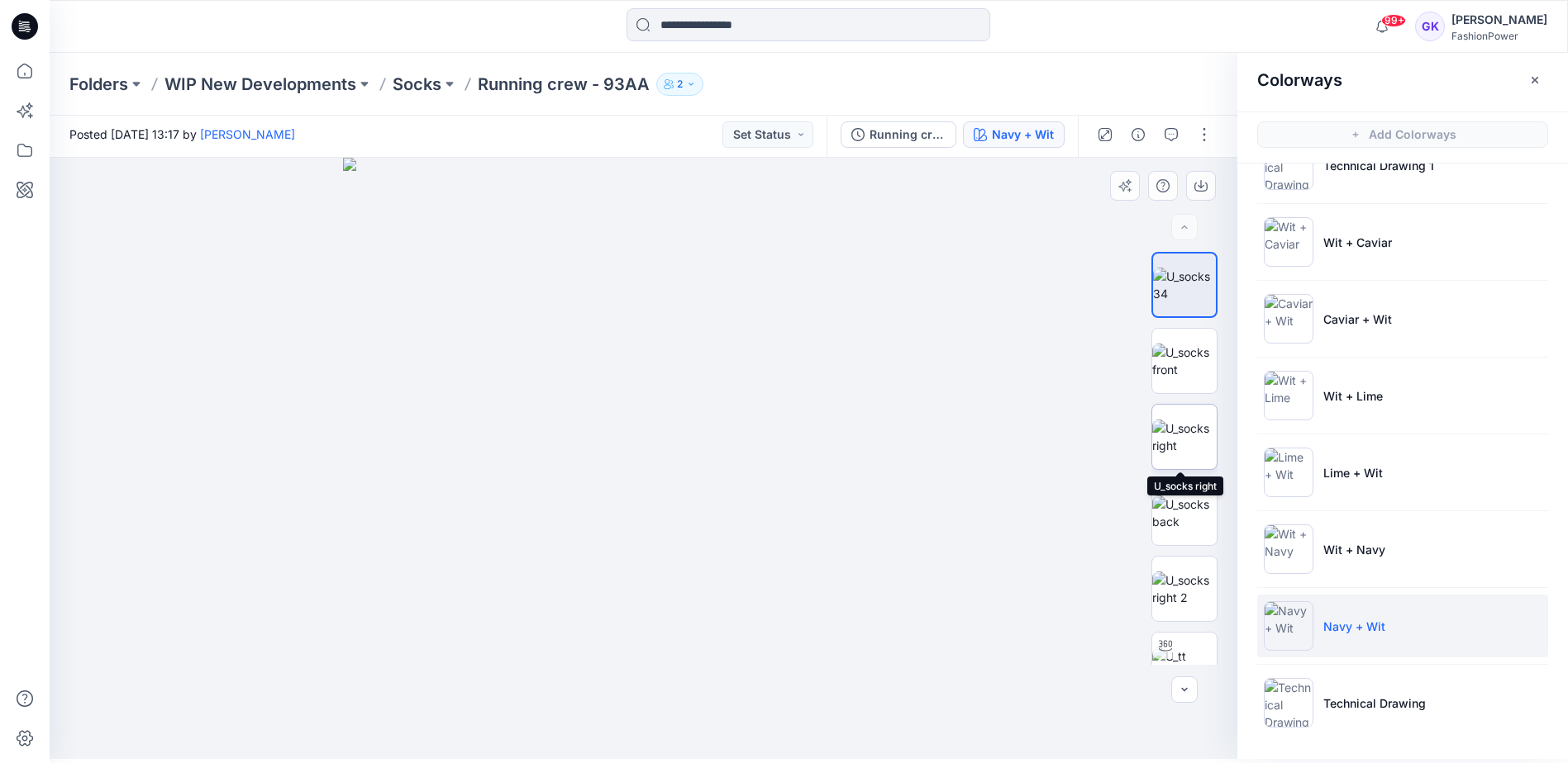
click at [1162, 428] on img at bounding box center [1184, 437] width 65 height 35
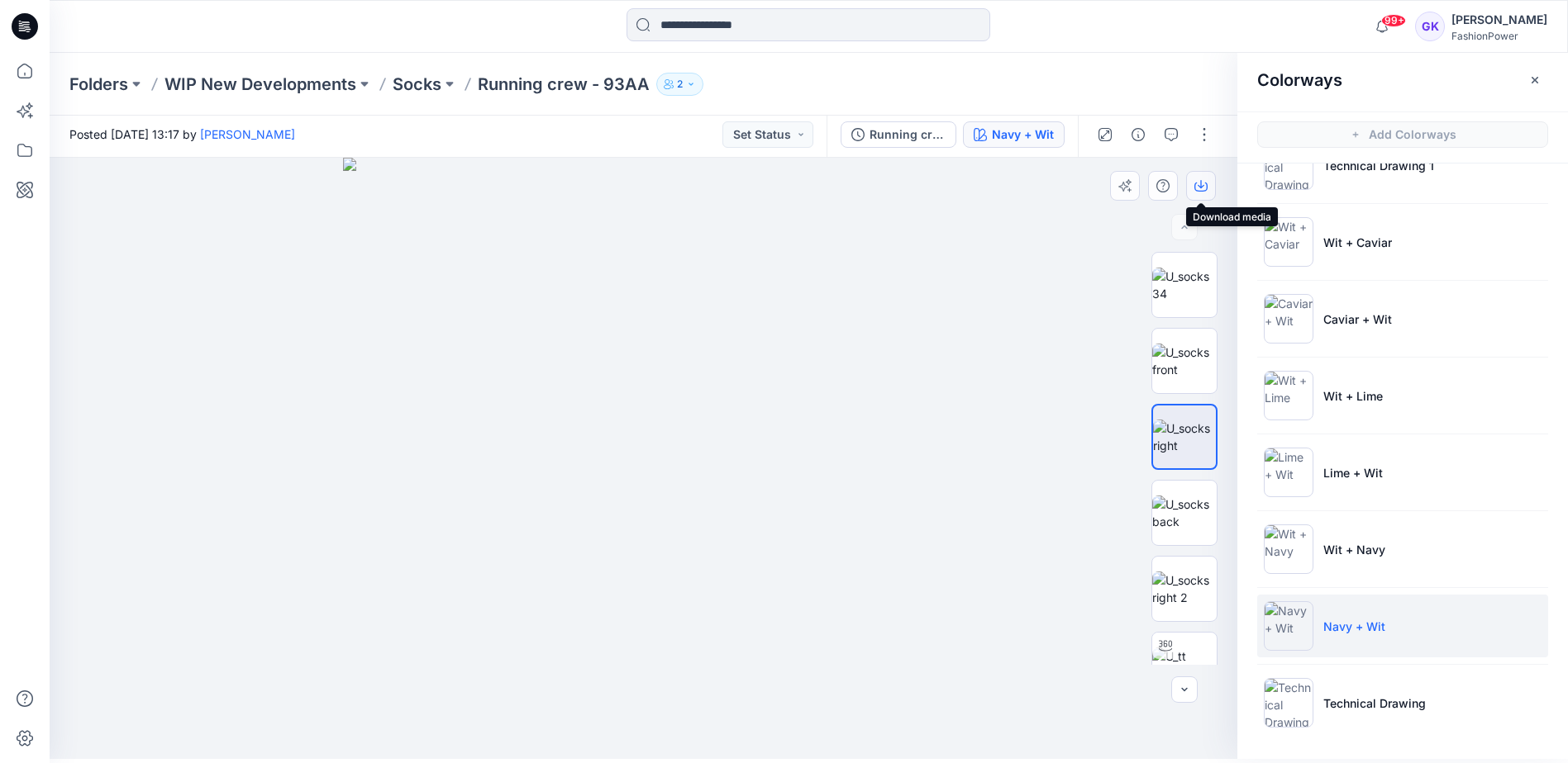
click at [1204, 183] on icon "button" at bounding box center [1200, 186] width 14 height 14
click at [820, 339] on img at bounding box center [644, 459] width 602 height 602
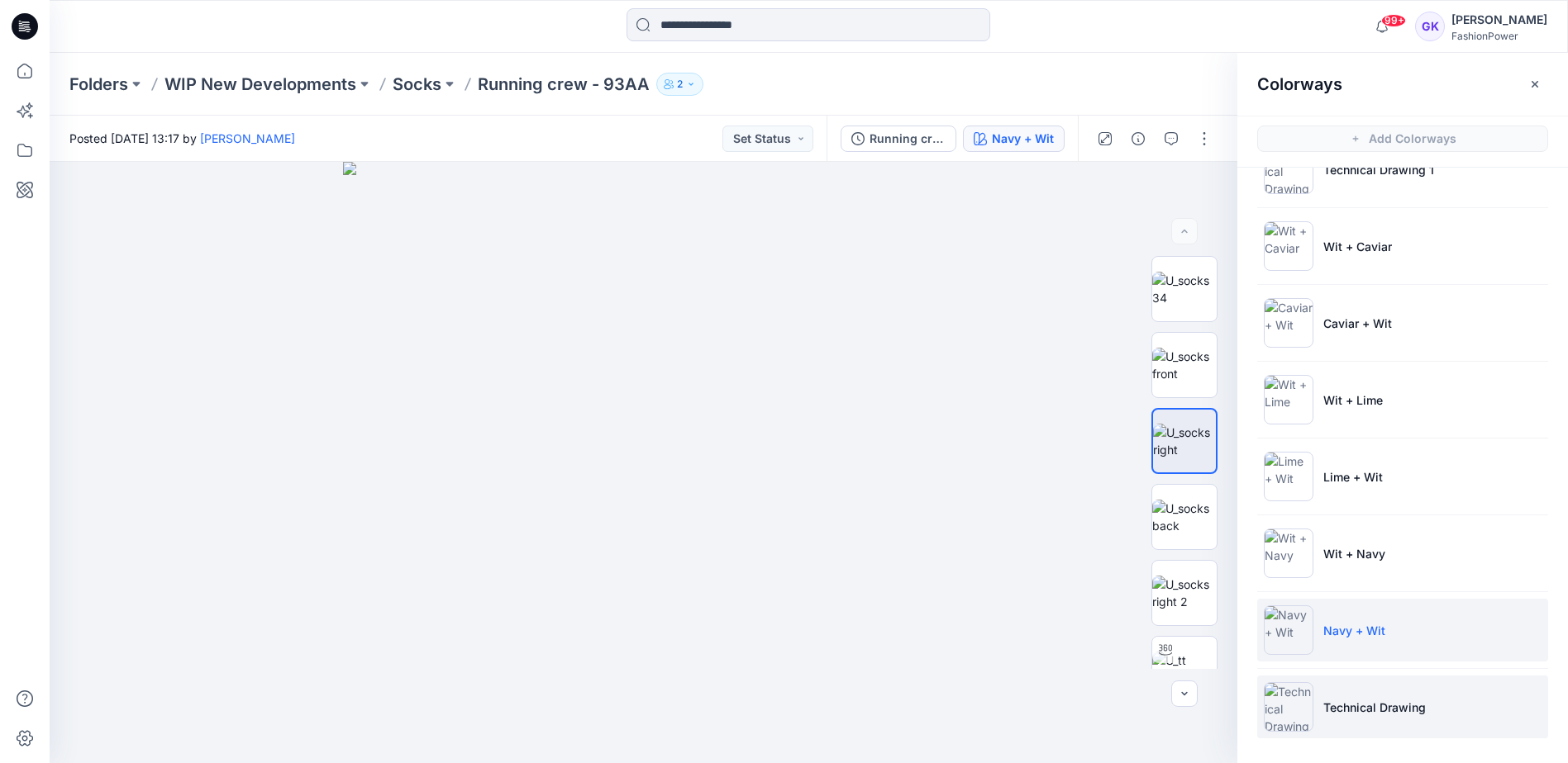
click at [1345, 730] on li "Technical Drawing" at bounding box center [1402, 707] width 291 height 63
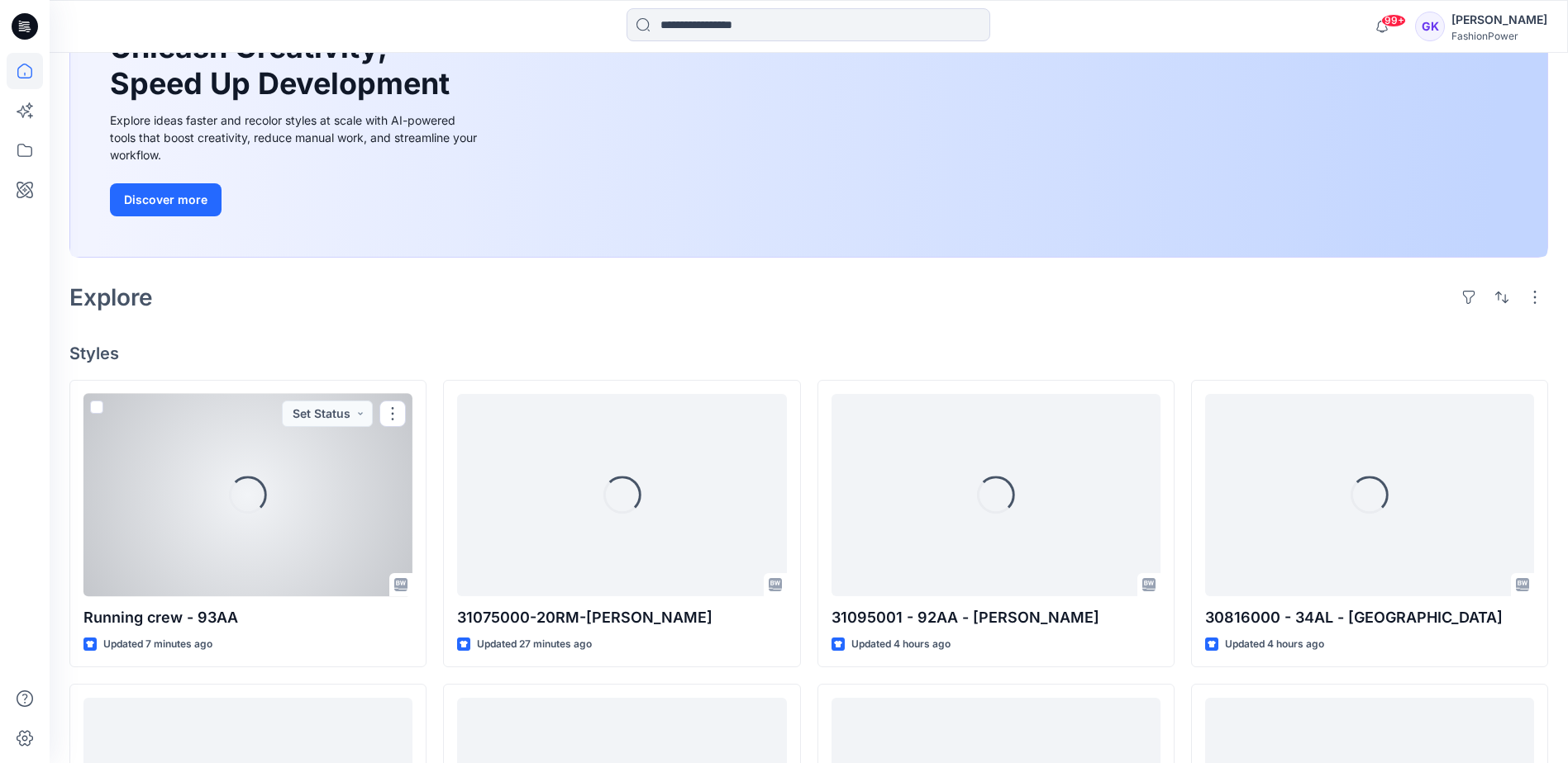
scroll to position [220, 0]
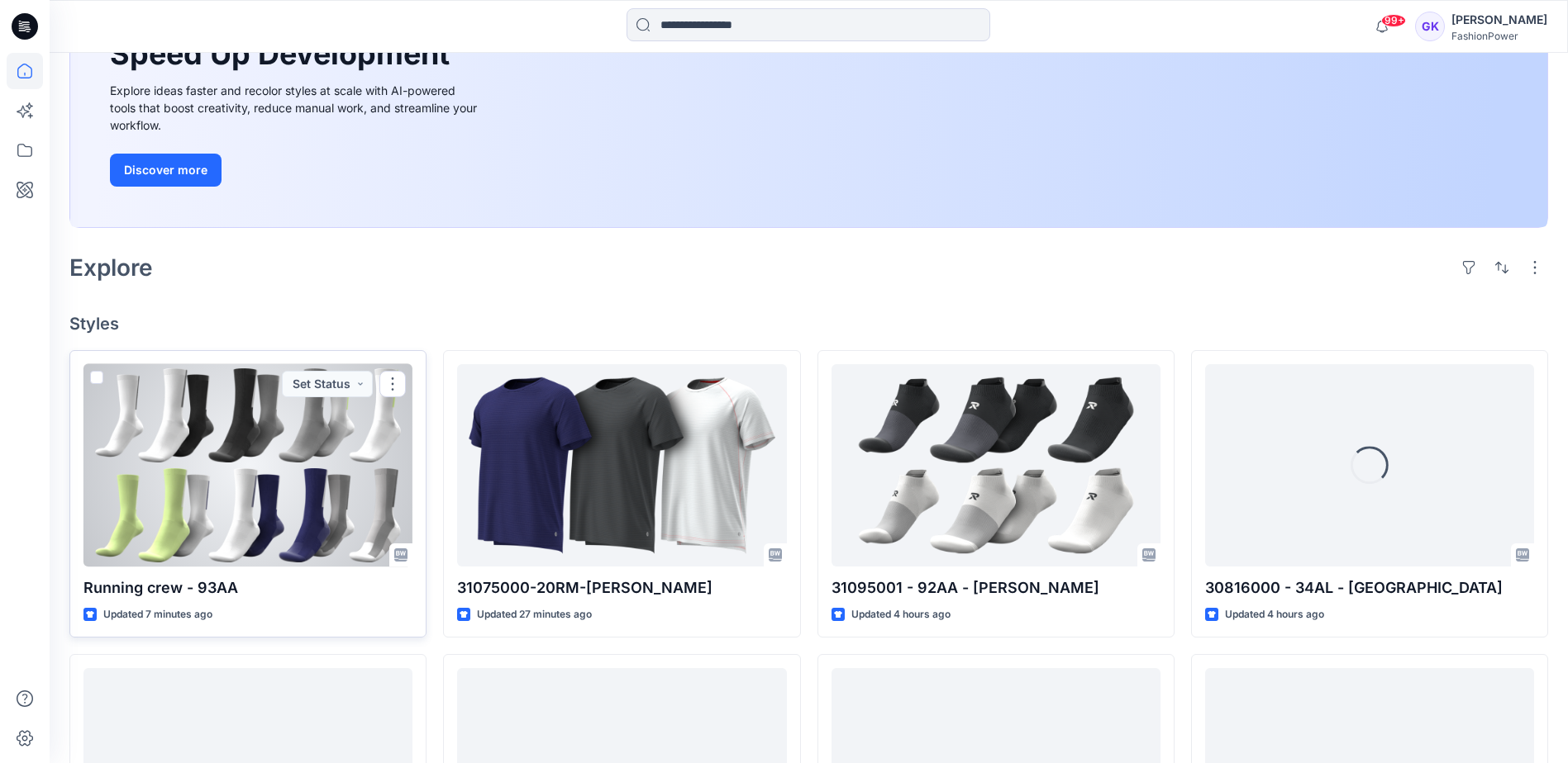
click at [341, 513] on div at bounding box center [248, 465] width 329 height 203
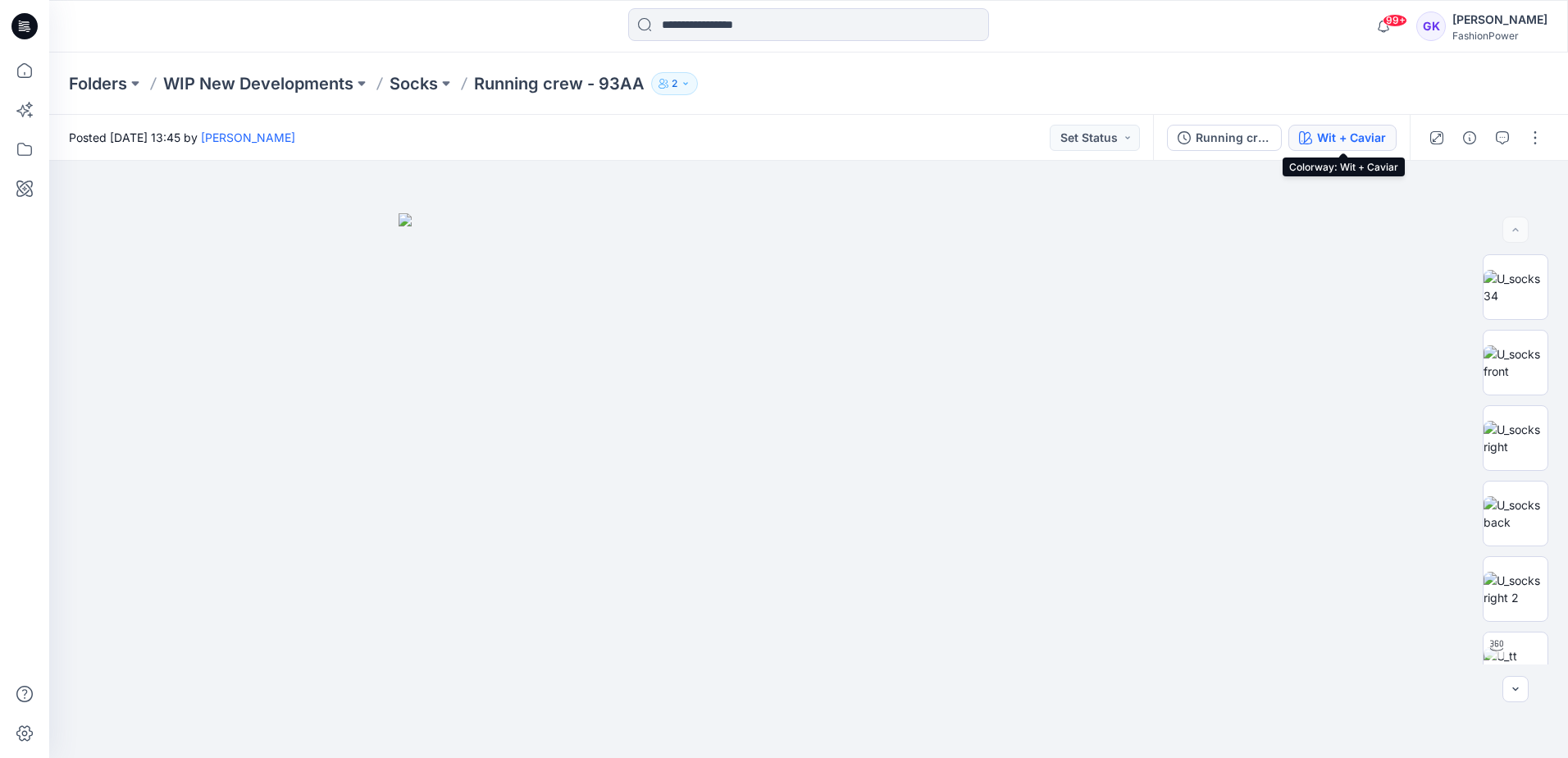
click at [1360, 135] on div "Wit + Caviar" at bounding box center [1352, 138] width 69 height 18
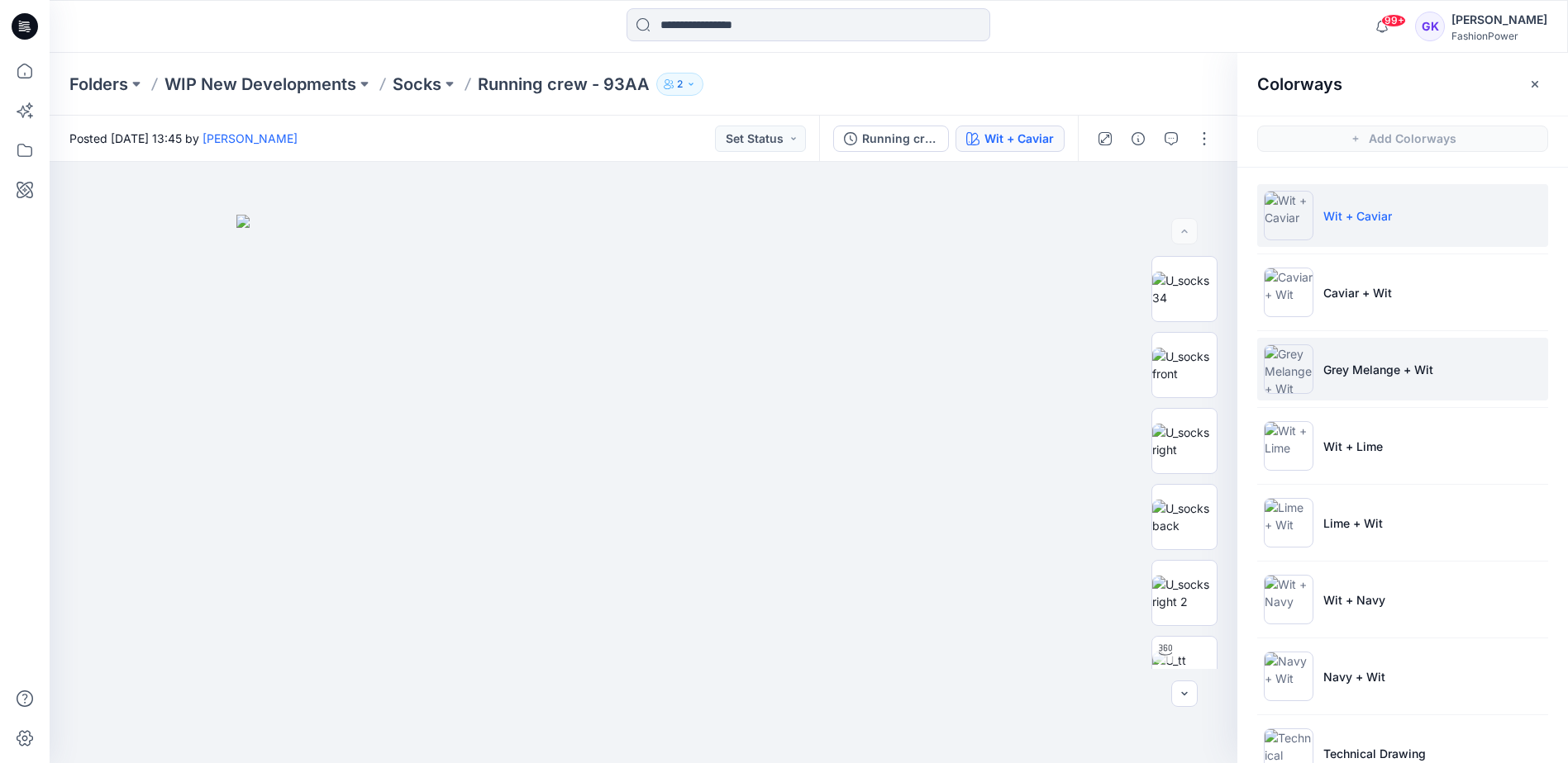
click at [1455, 348] on li "Grey Melange + Wit" at bounding box center [1402, 369] width 291 height 63
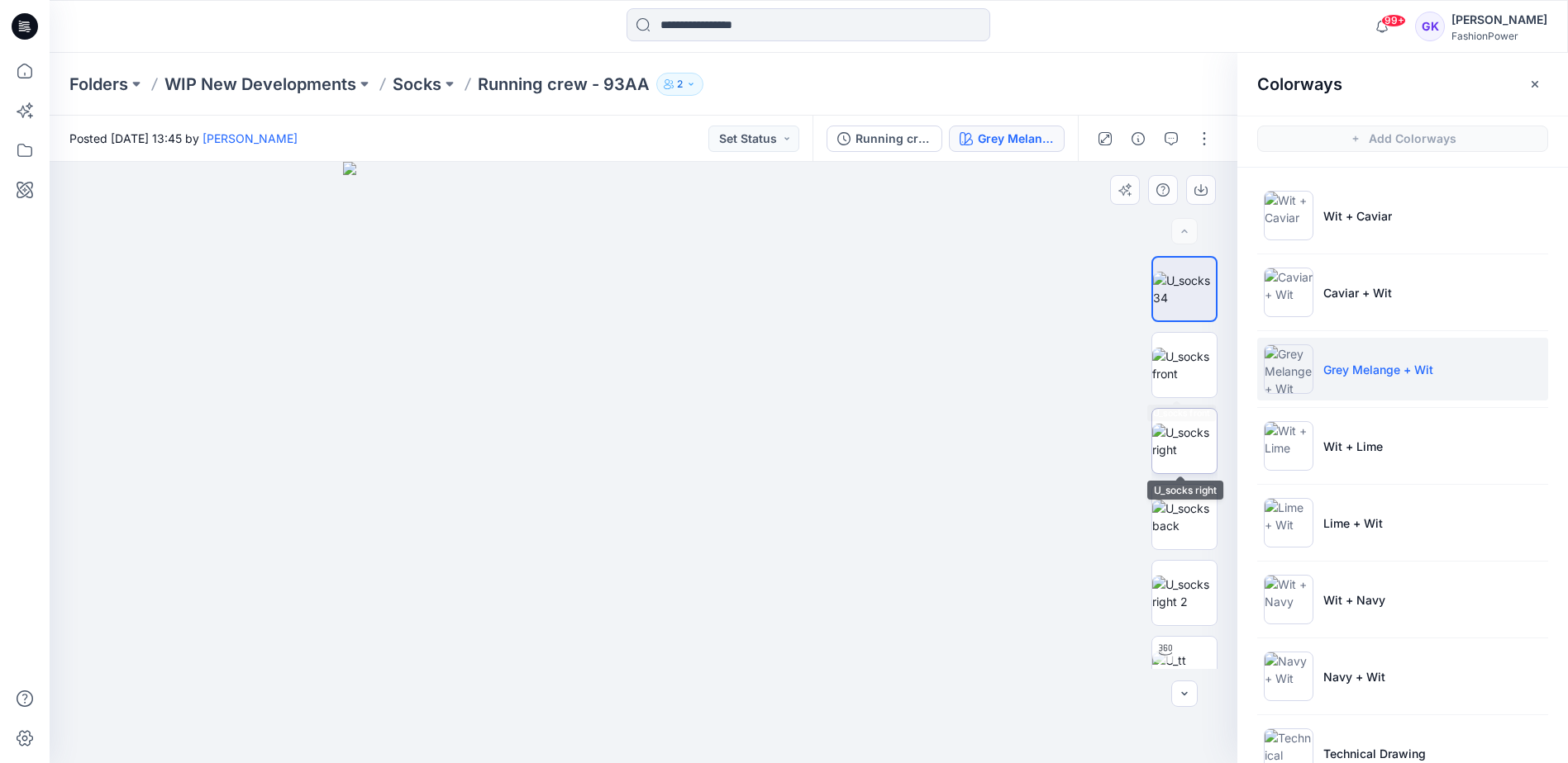
click at [1173, 443] on img at bounding box center [1184, 441] width 65 height 35
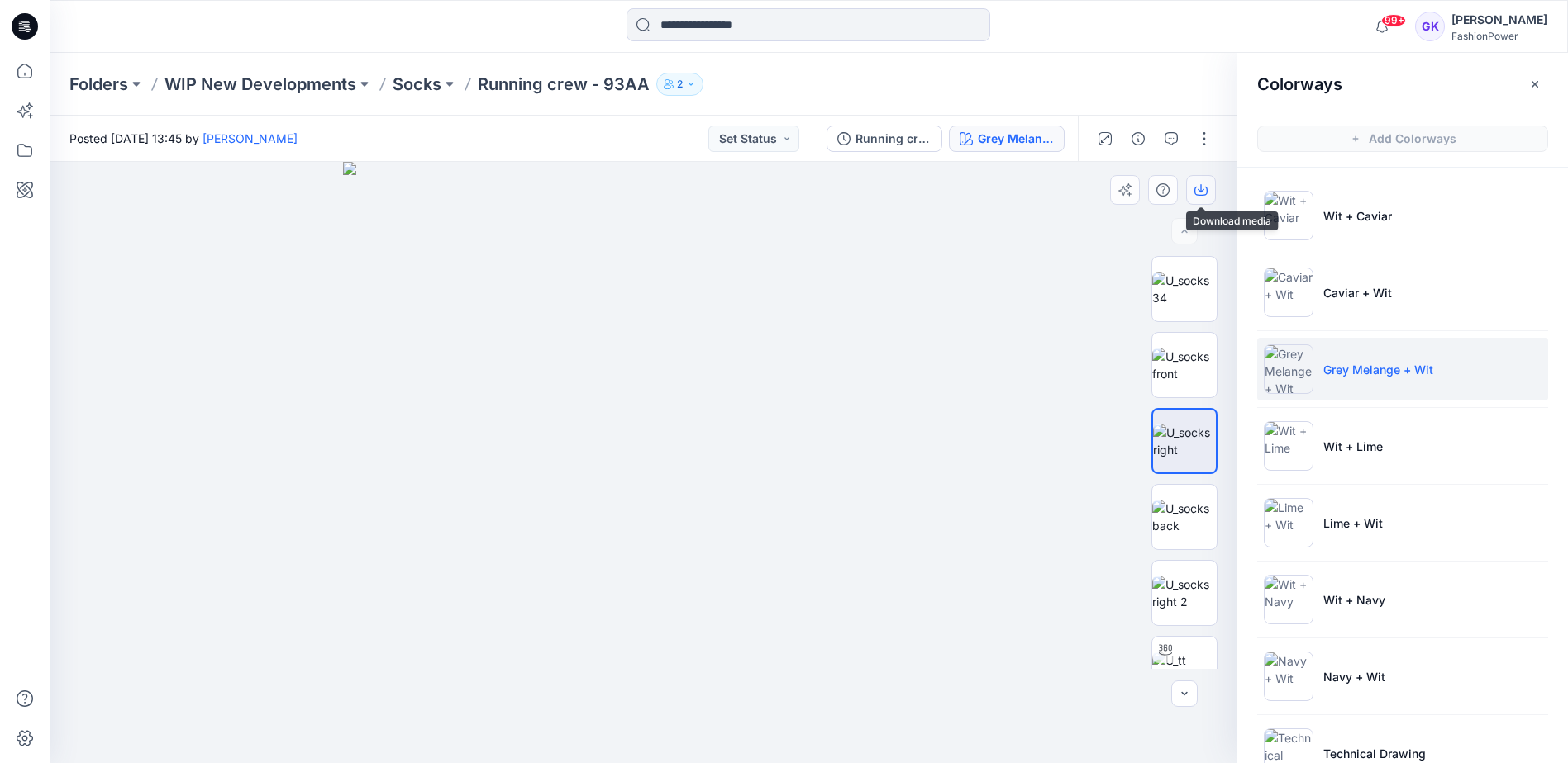
click at [1202, 185] on icon "button" at bounding box center [1200, 190] width 14 height 14
